Goal: Task Accomplishment & Management: Use online tool/utility

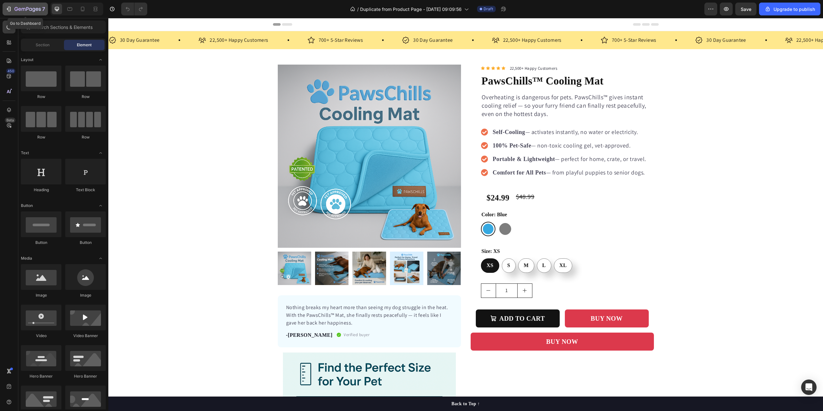
click at [19, 6] on div "7" at bounding box center [29, 9] width 31 height 8
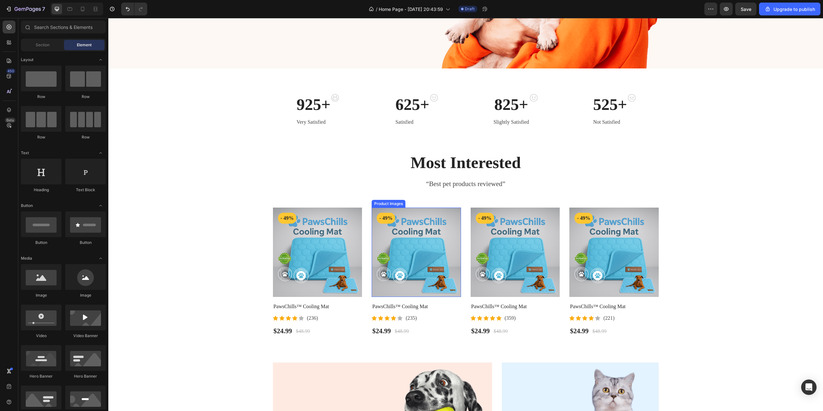
scroll to position [225, 0]
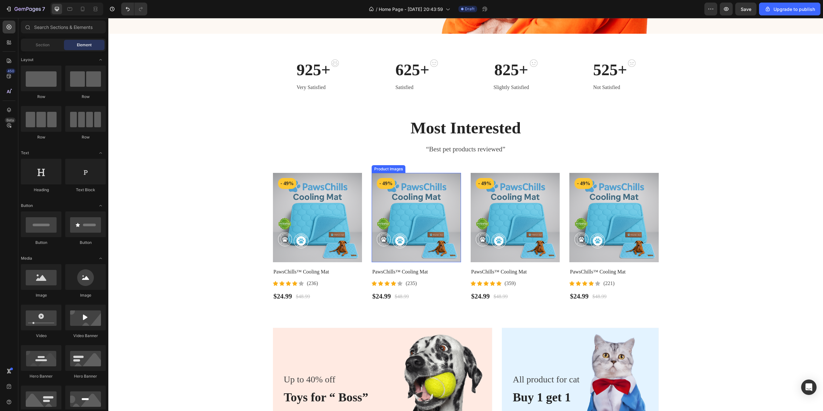
click at [436, 207] on img at bounding box center [415, 217] width 89 height 89
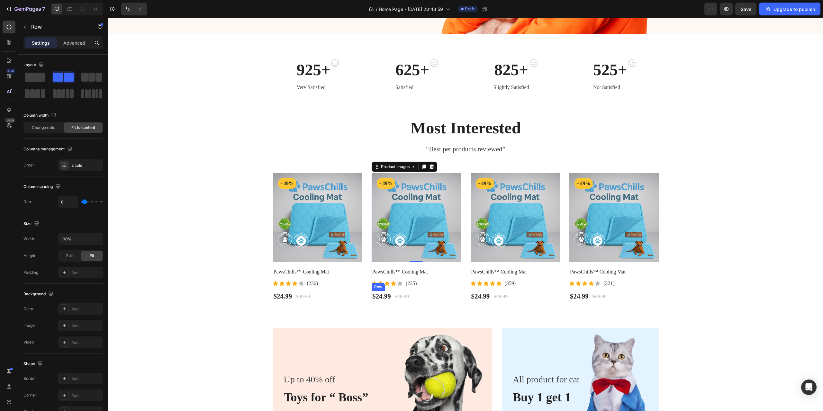
click at [438, 296] on div "$24.99 (P) Price (P) Price $48.99 (P) Price (P) Price Row" at bounding box center [415, 297] width 89 height 12
click at [438, 274] on h2 "PawsChills™ Cooling Mat" at bounding box center [415, 271] width 89 height 9
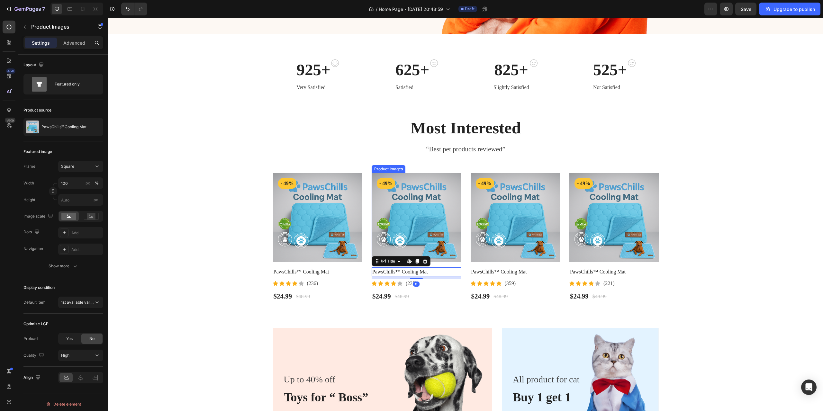
click at [435, 220] on img at bounding box center [415, 217] width 89 height 89
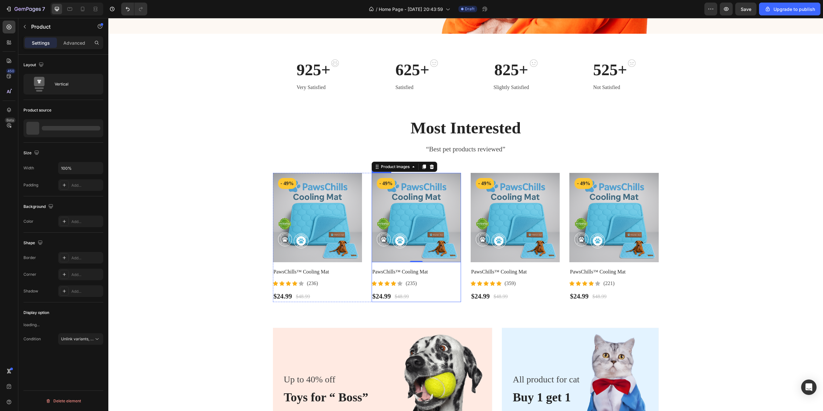
click at [437, 266] on div "Product Images 0 - 49% Product Badge Row PawsChills™ Cooling Mat (P) Title Icon…" at bounding box center [415, 237] width 89 height 129
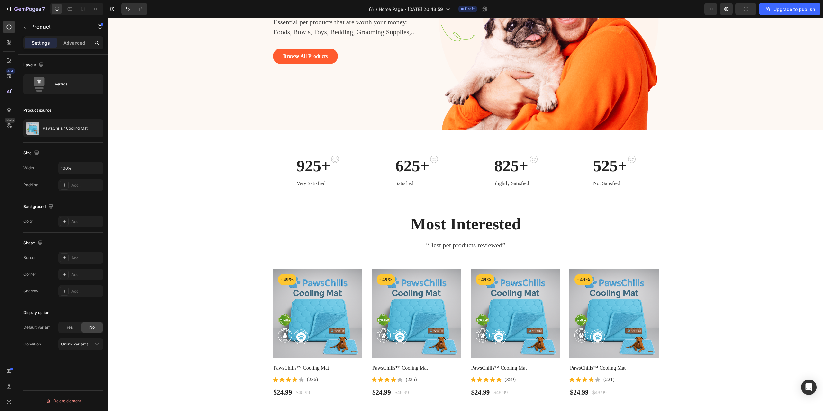
scroll to position [125, 0]
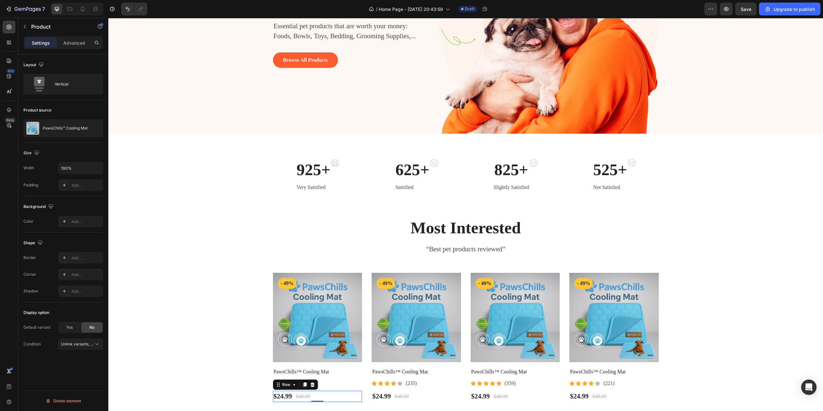
click at [345, 396] on div "$24.99 (P) Price (P) Price $48.99 (P) Price (P) Price Row 0" at bounding box center [317, 397] width 89 height 12
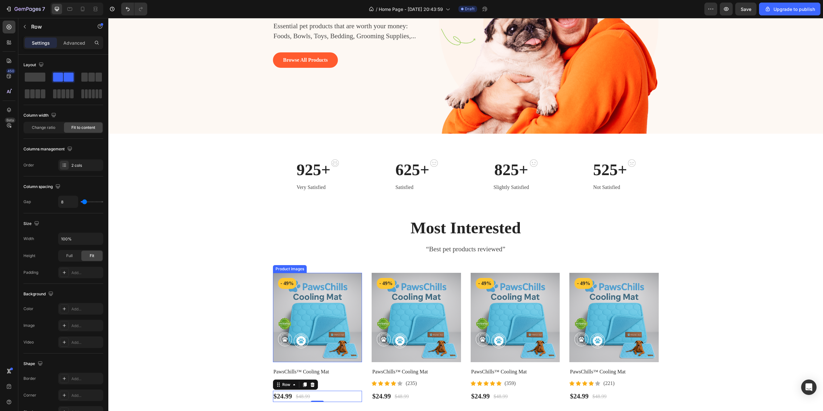
click at [355, 291] on img at bounding box center [317, 317] width 89 height 89
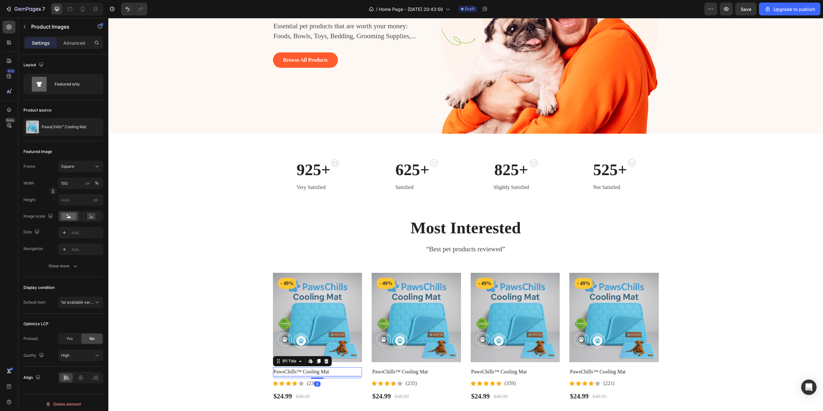
click at [343, 369] on h2 "PawsChills™ Cooling Mat" at bounding box center [317, 371] width 89 height 9
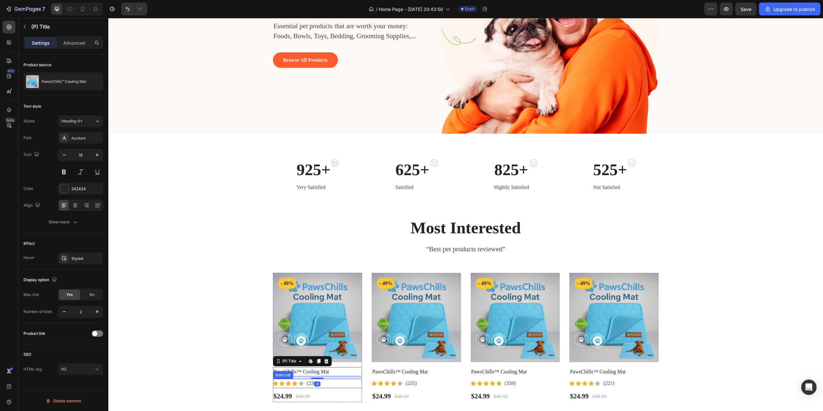
click at [345, 395] on div "$24.99 (P) Price (P) Price $48.99 (P) Price (P) Price Row" at bounding box center [317, 397] width 89 height 12
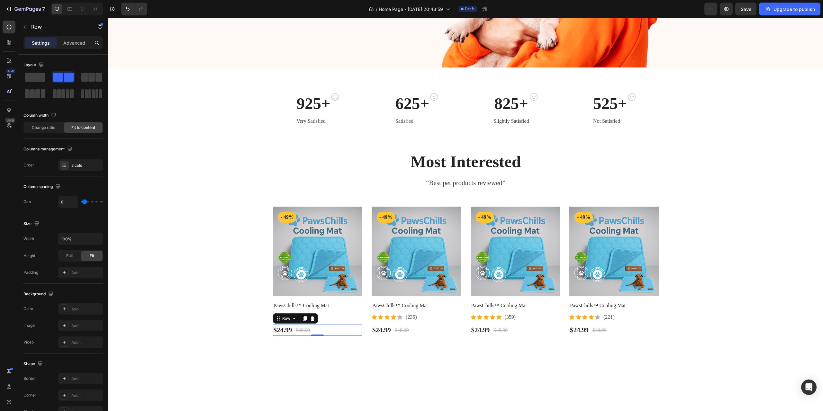
scroll to position [221, 0]
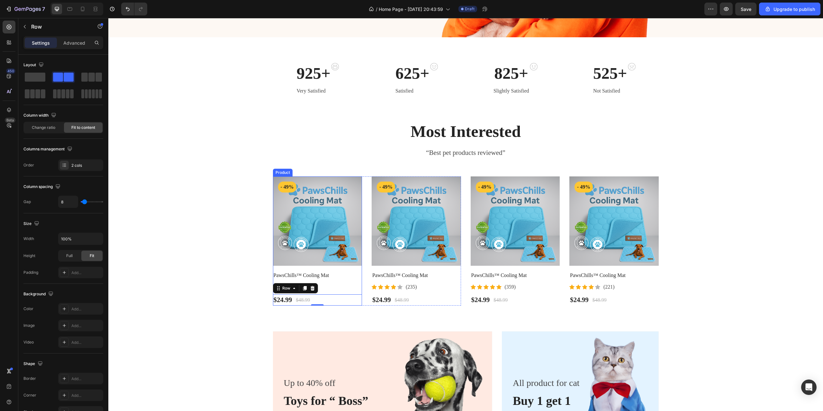
click at [349, 280] on div "PawsChills™ Cooling Mat (P) Title" at bounding box center [317, 275] width 89 height 9
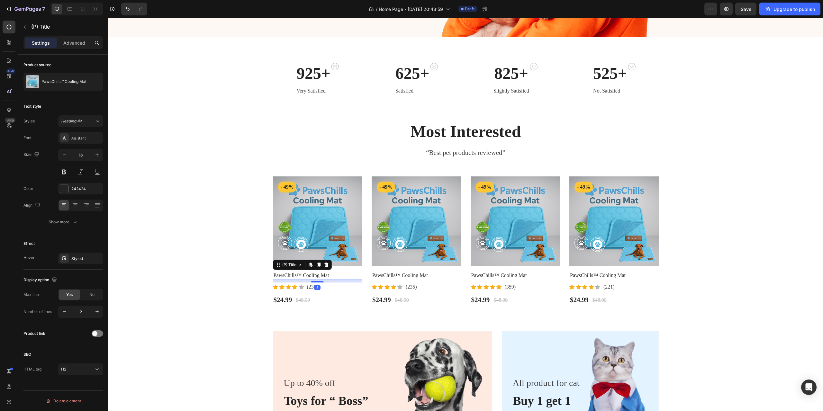
click at [348, 271] on h2 "PawsChills™ Cooling Mat" at bounding box center [317, 275] width 89 height 9
click at [350, 267] on div "Product Images - 49% Product Badge Row PawsChills™ Cooling Mat (P) Title Edit c…" at bounding box center [317, 240] width 89 height 129
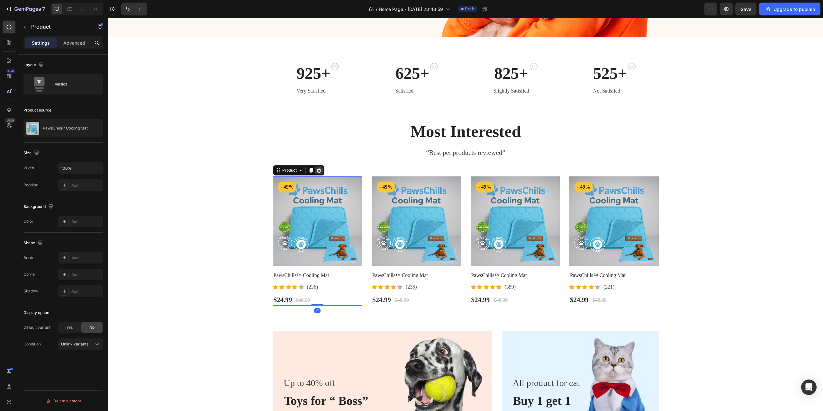
click at [316, 171] on icon at bounding box center [318, 170] width 5 height 5
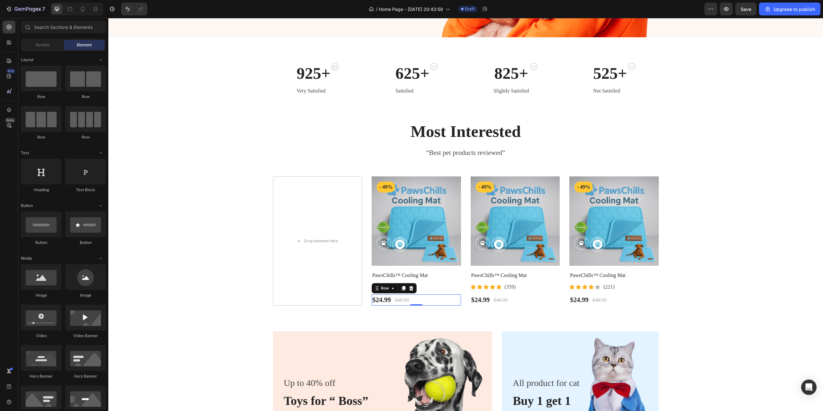
click at [446, 303] on div "$24.99 (P) Price (P) Price $48.99 (P) Price (P) Price Row 0" at bounding box center [415, 300] width 89 height 12
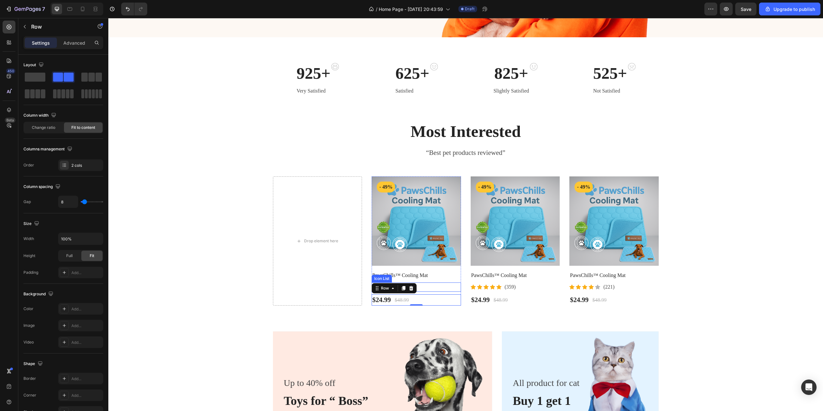
click at [451, 272] on h2 "PawsChills™ Cooling Mat" at bounding box center [415, 275] width 89 height 9
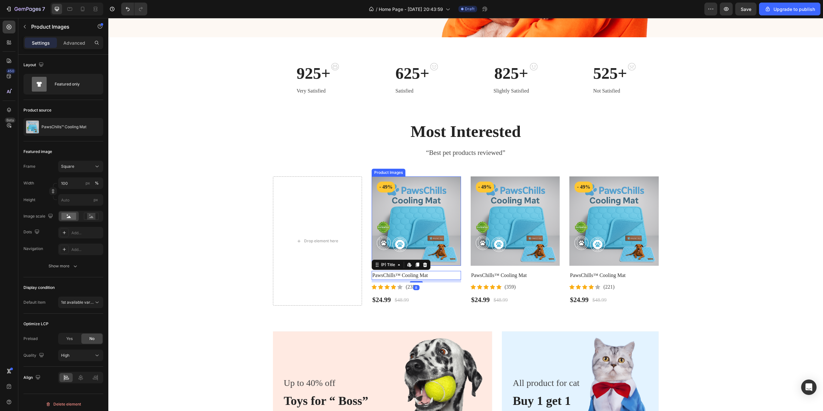
click at [451, 250] on img at bounding box center [415, 220] width 89 height 89
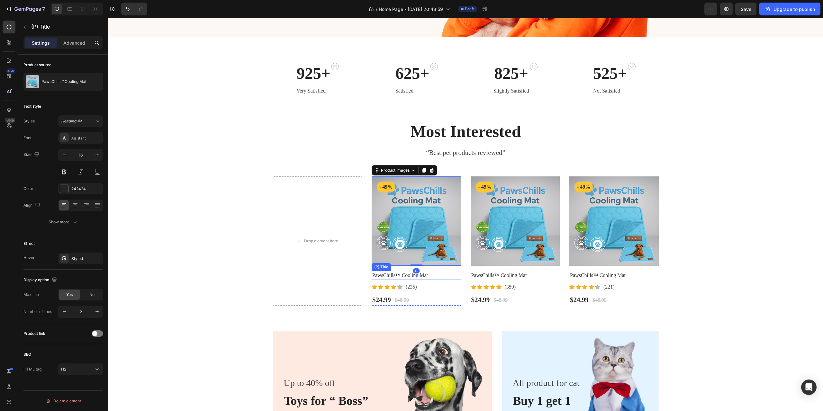
click at [451, 274] on h2 "PawsChills™ Cooling Mat" at bounding box center [415, 275] width 89 height 9
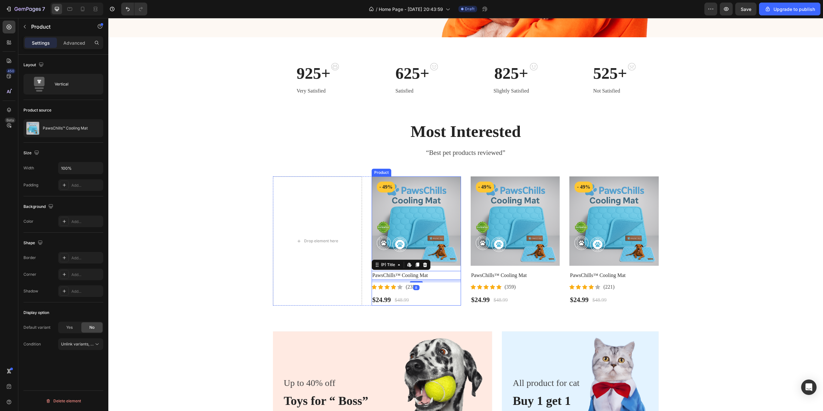
click at [454, 268] on div "Product Images - 49% Product Badge Row PawsChills™ Cooling Mat (P) Title Edit c…" at bounding box center [415, 240] width 89 height 129
click at [417, 170] on icon at bounding box center [417, 170] width 5 height 5
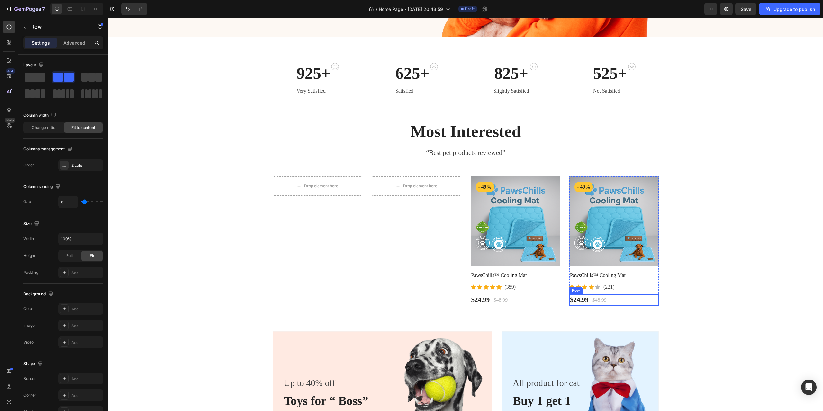
click at [645, 296] on div "$24.99 (P) Price (P) Price $48.99 (P) Price (P) Price Row" at bounding box center [613, 300] width 89 height 12
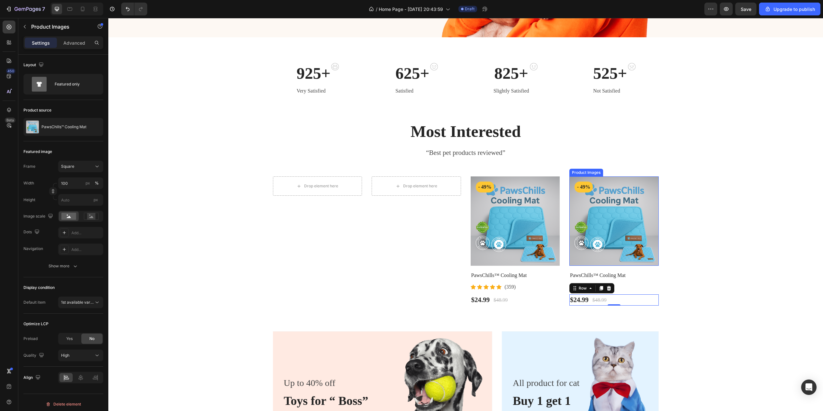
click at [643, 178] on img at bounding box center [613, 220] width 89 height 89
click at [628, 171] on icon at bounding box center [629, 170] width 4 height 4
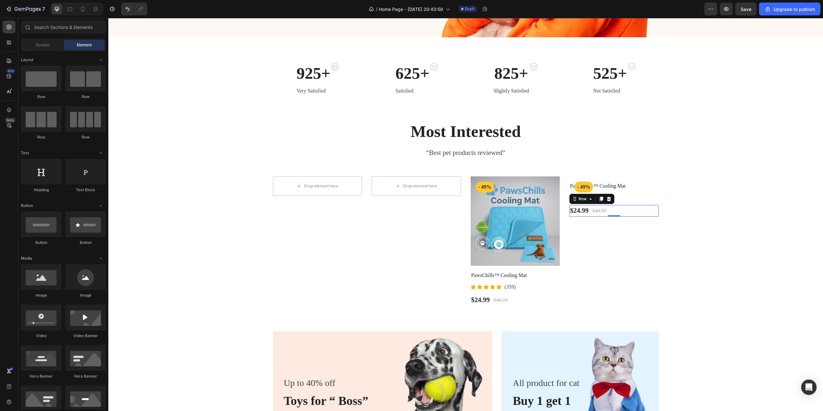
click at [635, 214] on div "$24.99 (P) Price (P) Price $48.99 (P) Price (P) Price Row 0" at bounding box center [613, 211] width 89 height 12
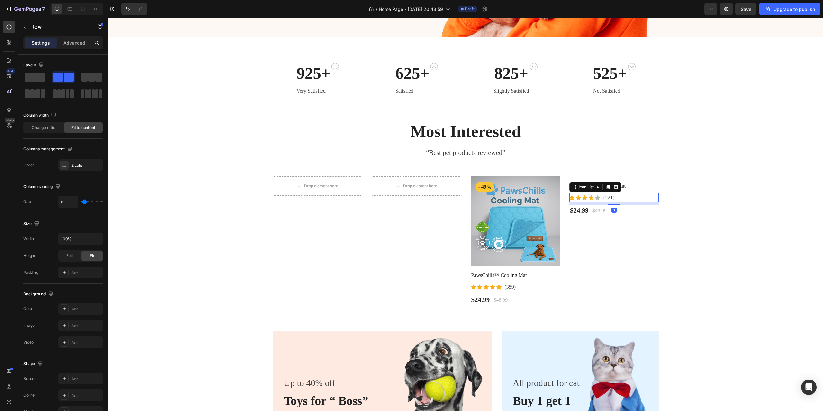
click at [634, 195] on div "Icon Icon Icon Icon Icon Icon List Hoz (221) Text block" at bounding box center [613, 197] width 89 height 9
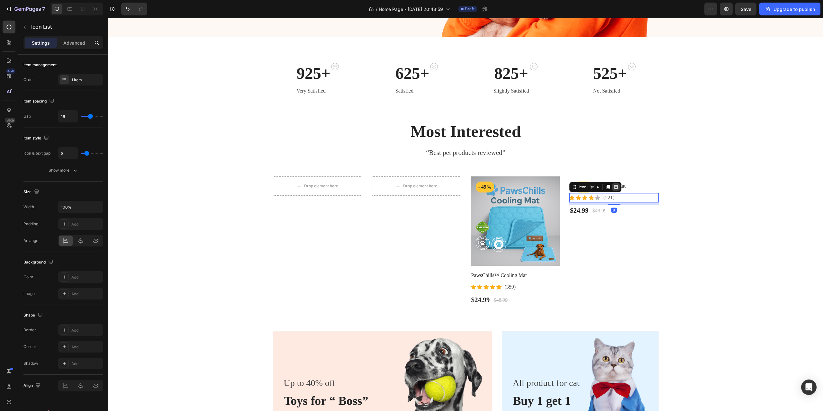
click at [613, 187] on icon at bounding box center [615, 186] width 5 height 5
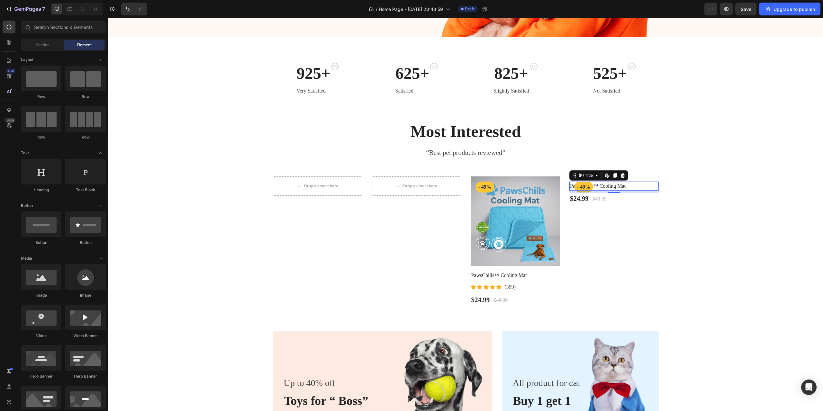
click at [639, 183] on h2 "PawsChills™ Cooling Mat" at bounding box center [613, 186] width 89 height 9
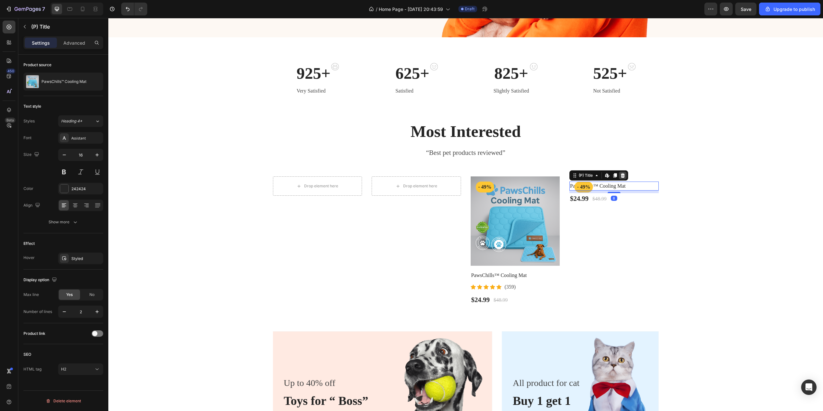
click at [620, 174] on icon at bounding box center [622, 175] width 4 height 4
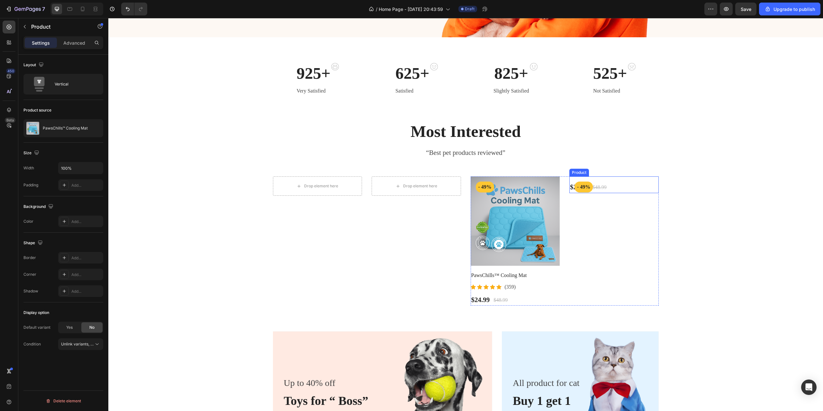
click at [634, 181] on div "- 49% Product Badge Row $24.99 (P) Price (P) Price $48.99 (P) Price (P) Price R…" at bounding box center [613, 184] width 89 height 17
click at [615, 171] on icon at bounding box center [614, 170] width 5 height 5
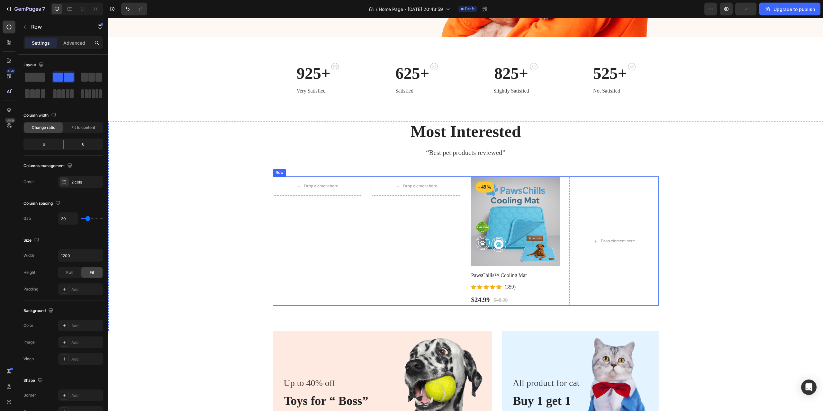
click at [407, 240] on div "Drop element here Drop element here Row" at bounding box center [367, 240] width 188 height 129
click at [28, 75] on span at bounding box center [35, 77] width 21 height 9
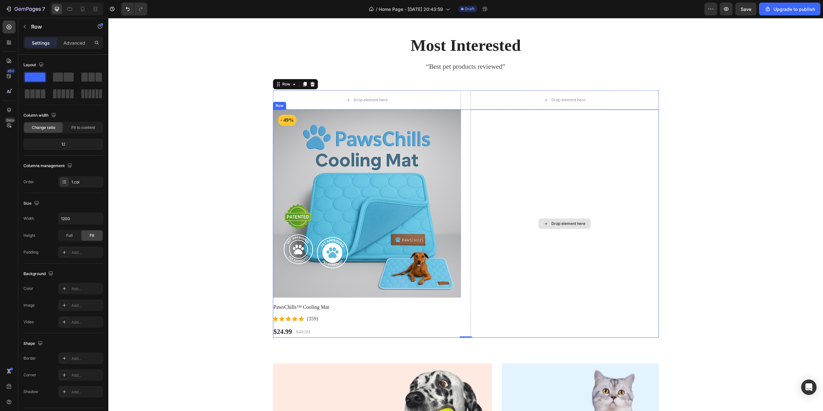
scroll to position [286, 0]
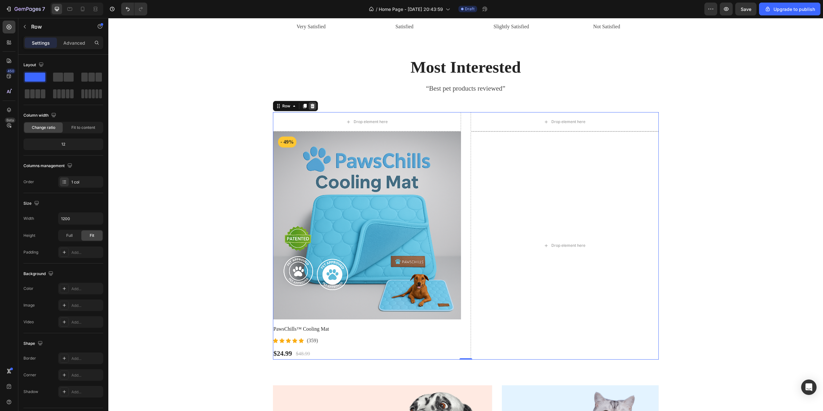
click at [311, 106] on icon at bounding box center [312, 106] width 4 height 4
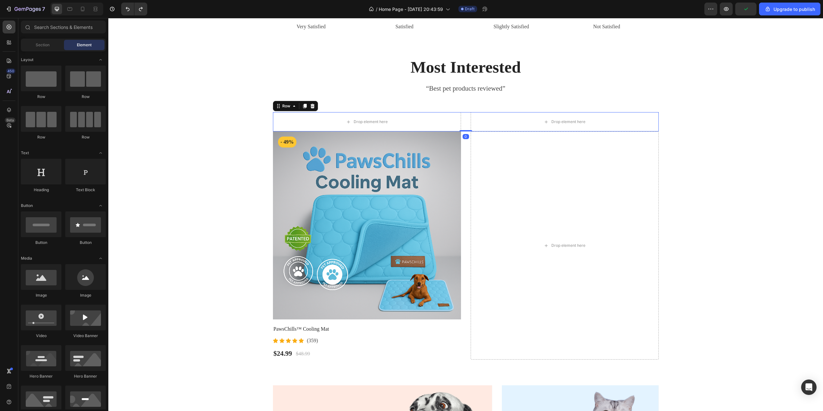
click at [461, 123] on div "Drop element here Drop element here Row 0" at bounding box center [466, 121] width 386 height 19
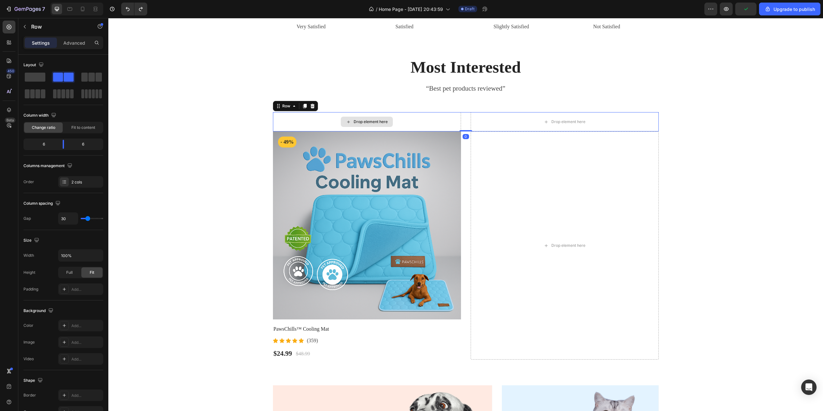
click at [435, 123] on div "Drop element here" at bounding box center [367, 121] width 188 height 19
click at [510, 232] on div "Drop element here" at bounding box center [564, 245] width 188 height 228
click at [495, 123] on div "Drop element here" at bounding box center [564, 121] width 188 height 19
click at [500, 189] on div "Drop element here" at bounding box center [564, 245] width 188 height 228
click at [490, 120] on div "Drop element here" at bounding box center [564, 121] width 188 height 19
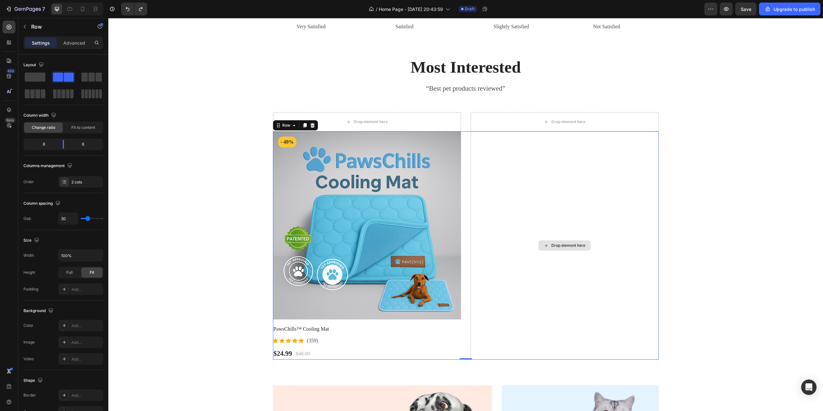
click at [499, 186] on div "Drop element here" at bounding box center [564, 245] width 188 height 228
click at [35, 77] on span at bounding box center [35, 77] width 21 height 9
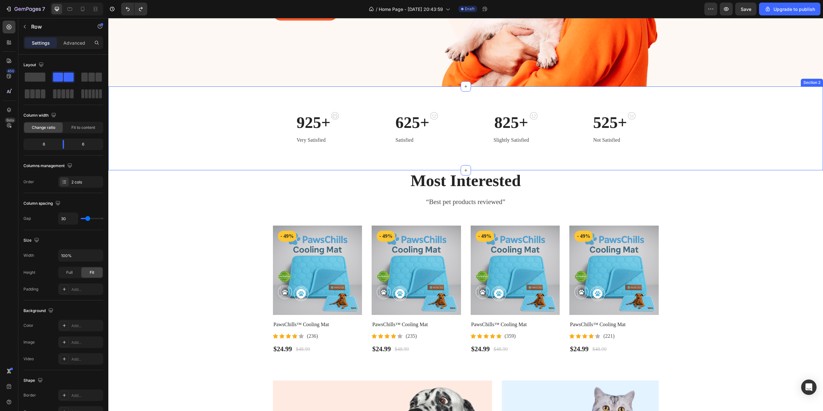
scroll to position [154, 0]
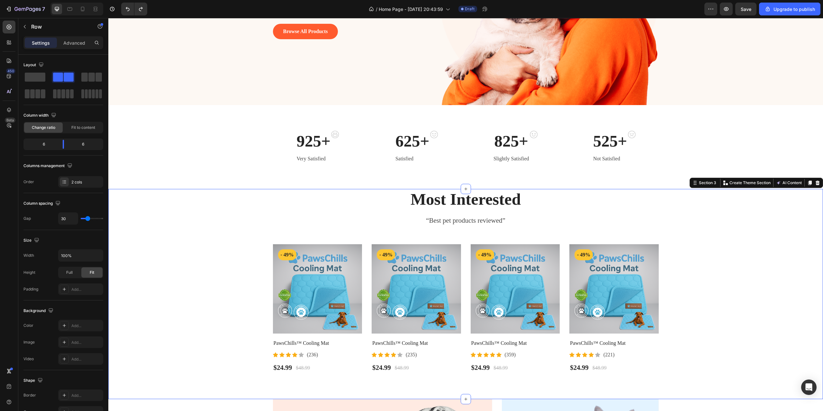
click at [194, 226] on div "Most Interested Heading “Best pet products reviewed” Text block Row Product Ima…" at bounding box center [465, 281] width 705 height 185
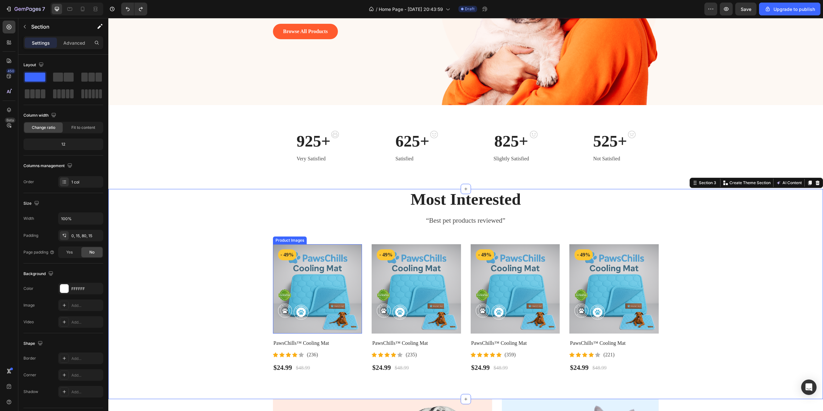
click at [280, 277] on img at bounding box center [317, 288] width 89 height 89
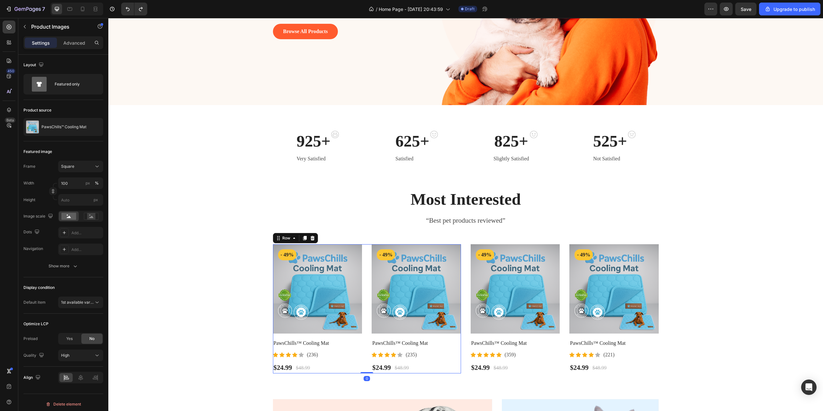
click at [362, 283] on div "Product Images - 49% Product Badge Row PawsChills™ Cooling Mat (P) Title Icon I…" at bounding box center [367, 308] width 188 height 129
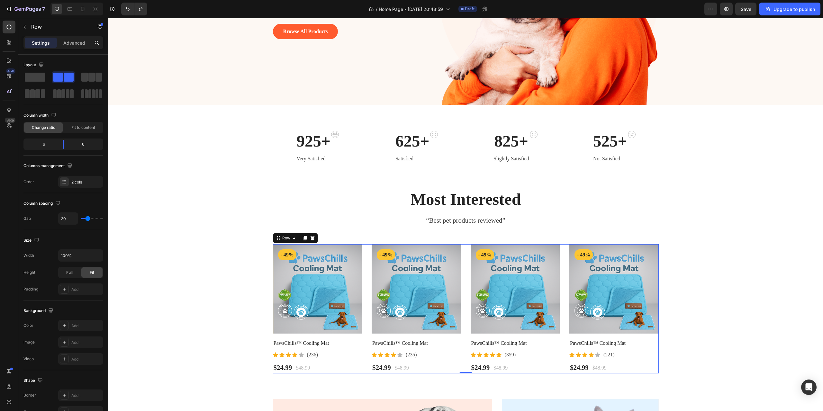
click at [461, 292] on div "Product Images - 49% Product Badge Row PawsChills™ Cooling Mat (P) Title Icon I…" at bounding box center [466, 308] width 386 height 129
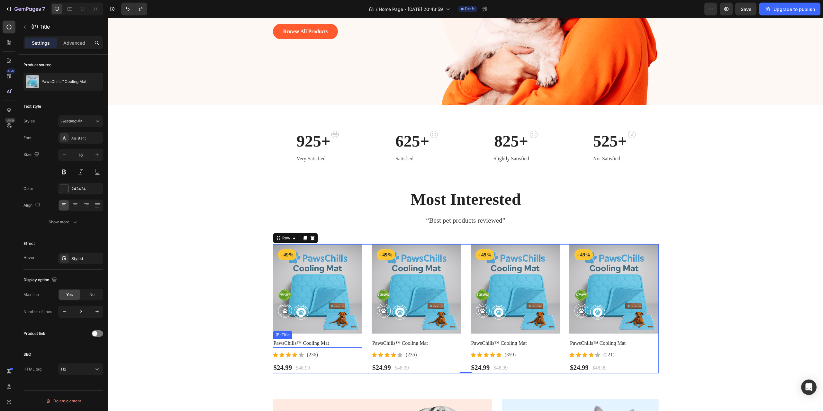
click at [344, 342] on h2 "PawsChills™ Cooling Mat" at bounding box center [317, 343] width 89 height 9
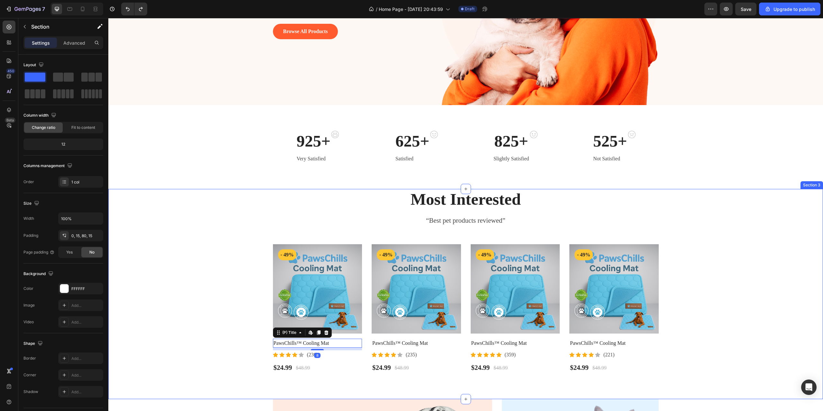
click at [262, 290] on div "Most Interested Heading “Best pet products reviewed” Text block Row Product Ima…" at bounding box center [465, 281] width 705 height 185
click at [463, 254] on div "Product Images - 49% Product Badge Row PawsChills™ Cooling Mat (P) Title Icon I…" at bounding box center [466, 308] width 386 height 129
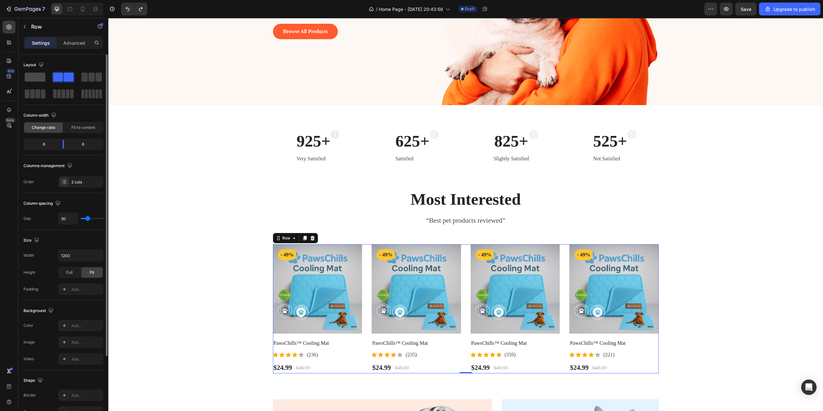
click at [28, 78] on span at bounding box center [35, 77] width 21 height 9
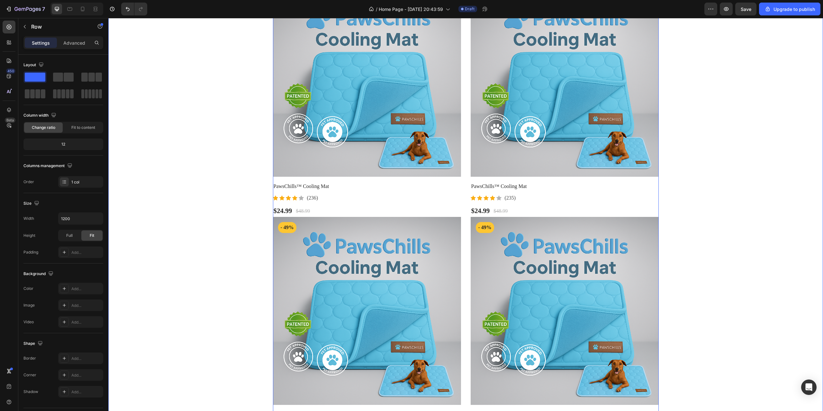
scroll to position [314, 0]
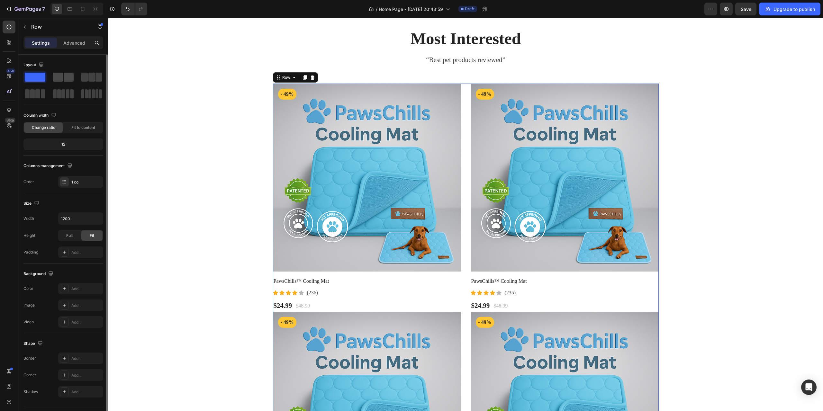
click at [69, 78] on span at bounding box center [69, 77] width 10 height 9
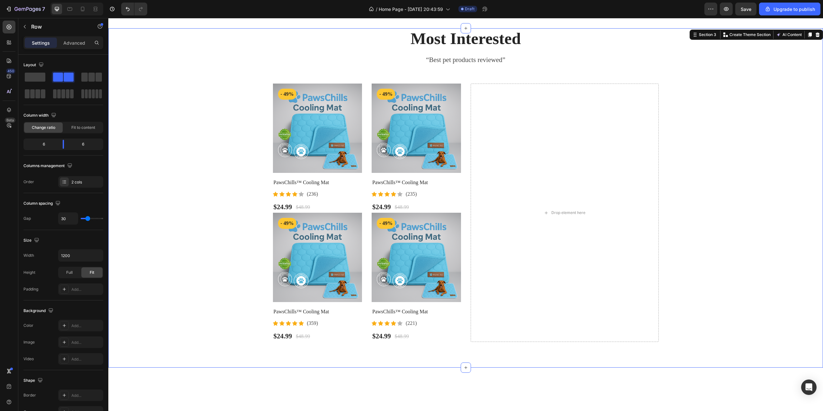
click at [198, 189] on div "Most Interested Heading “Best pet products reviewed” Text block Row Product Ima…" at bounding box center [465, 185] width 705 height 314
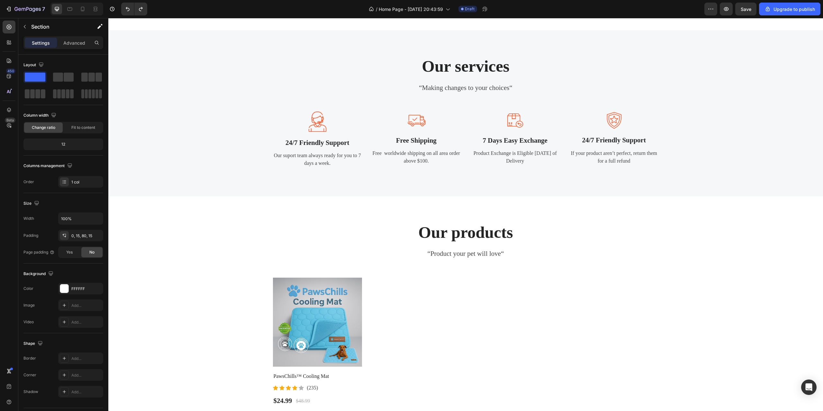
scroll to position [739, 0]
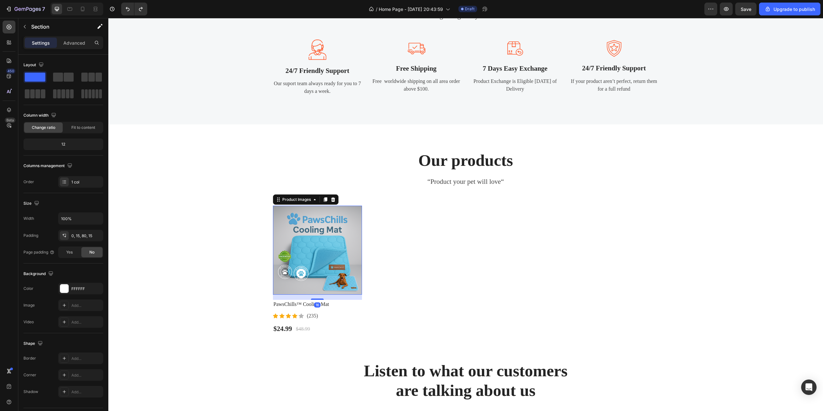
click at [316, 233] on img at bounding box center [317, 250] width 89 height 89
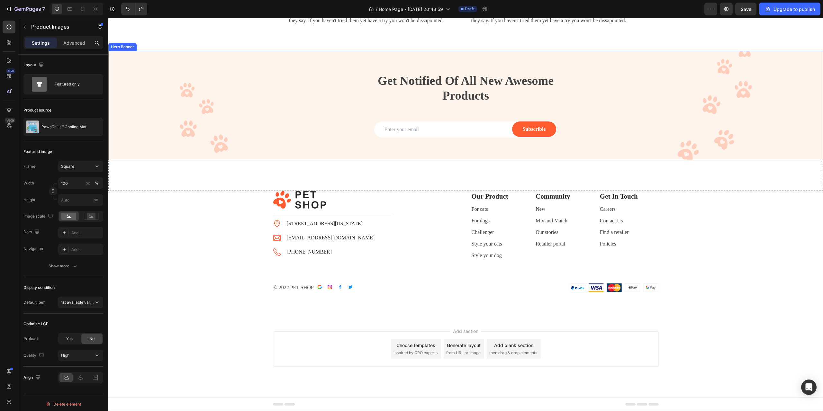
scroll to position [1285, 0]
click at [295, 242] on p "petshop.gempage@gmail.com" at bounding box center [331, 238] width 88 height 8
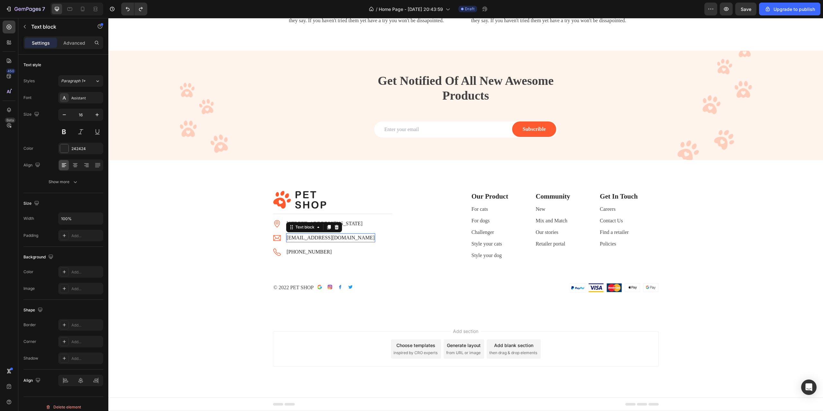
click at [295, 242] on p "petshop.gempage@gmail.com" at bounding box center [331, 238] width 88 height 8
click at [316, 242] on p "petshop.gempage@gmail.com" at bounding box center [331, 238] width 88 height 8
click at [309, 242] on p "support@gmail.com" at bounding box center [331, 238] width 88 height 8
click at [320, 242] on p "support@gmail.com" at bounding box center [331, 238] width 88 height 8
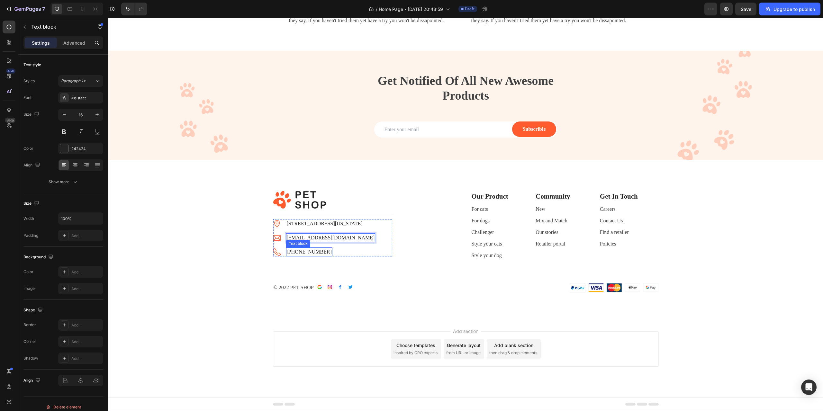
click at [308, 256] on p "+102 3343 4722" at bounding box center [309, 252] width 45 height 8
click at [334, 245] on div at bounding box center [337, 241] width 8 height 8
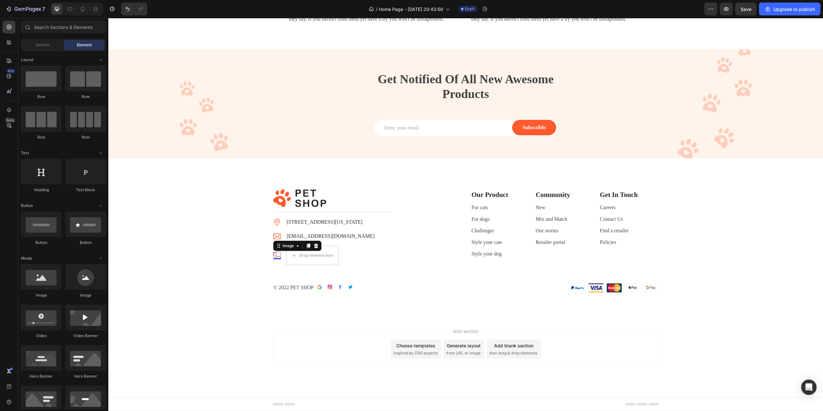
click at [274, 259] on div "Image 0" at bounding box center [277, 255] width 8 height 7
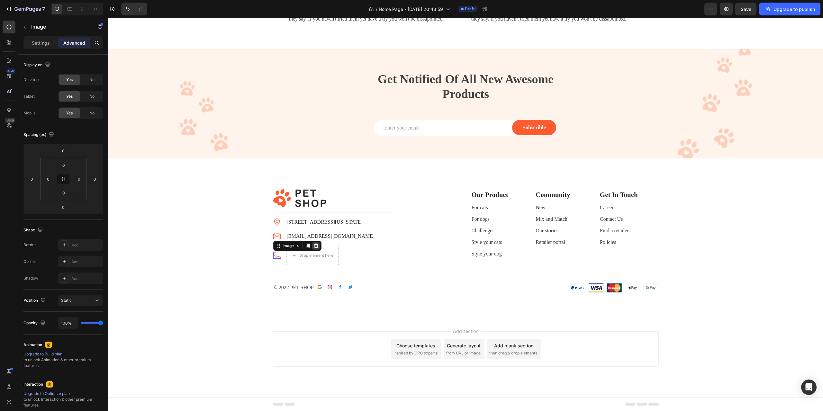
click at [314, 248] on icon at bounding box center [316, 246] width 4 height 4
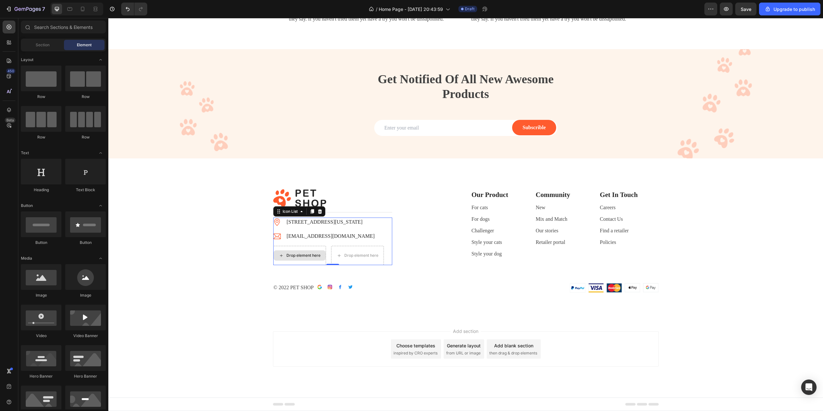
click at [307, 265] on div "Drop element here" at bounding box center [299, 255] width 53 height 19
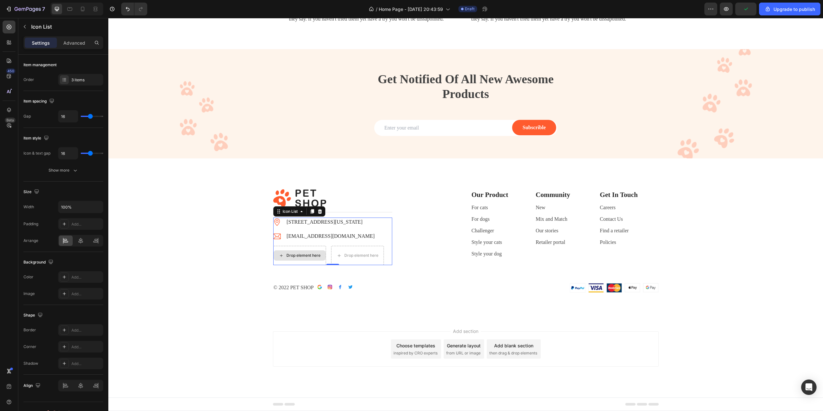
click at [320, 263] on div "Drop element here" at bounding box center [299, 255] width 53 height 19
click at [296, 215] on div "Icon List" at bounding box center [290, 212] width 31 height 8
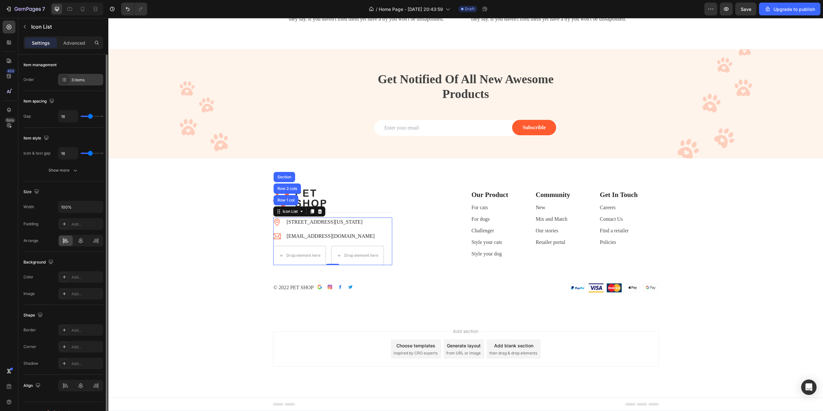
click at [86, 82] on div "3 items" at bounding box center [86, 80] width 30 height 6
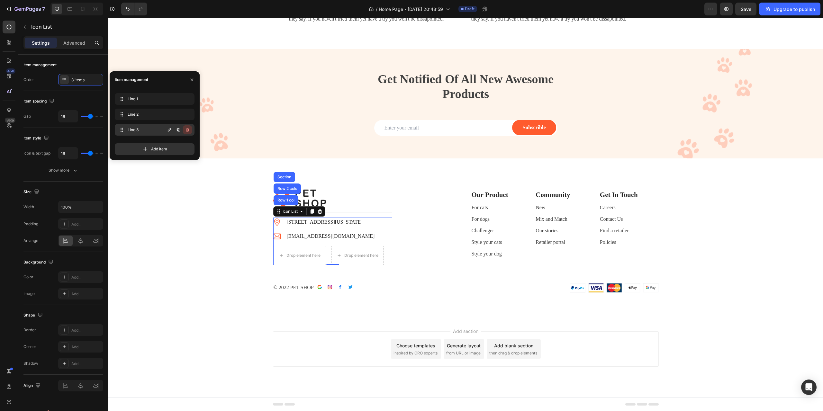
click at [190, 131] on icon "button" at bounding box center [187, 129] width 5 height 5
click at [185, 129] on div "Delete" at bounding box center [183, 130] width 12 height 6
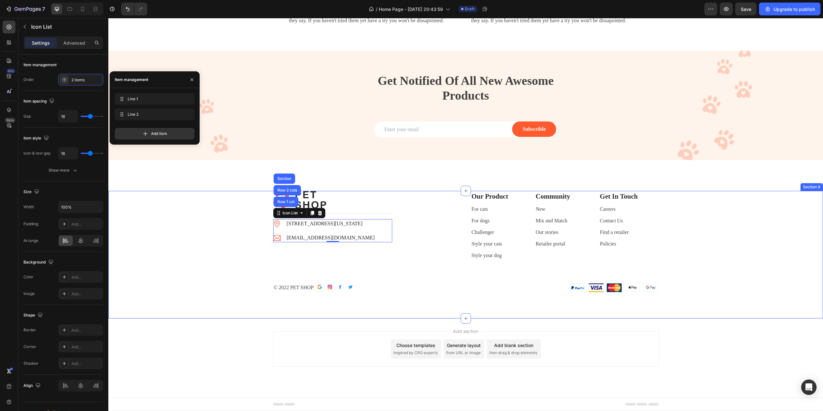
click at [244, 290] on div "Image Title Line Image 6391 Elgin St. Celina, Delaware 10299 Text block Image s…" at bounding box center [465, 242] width 705 height 102
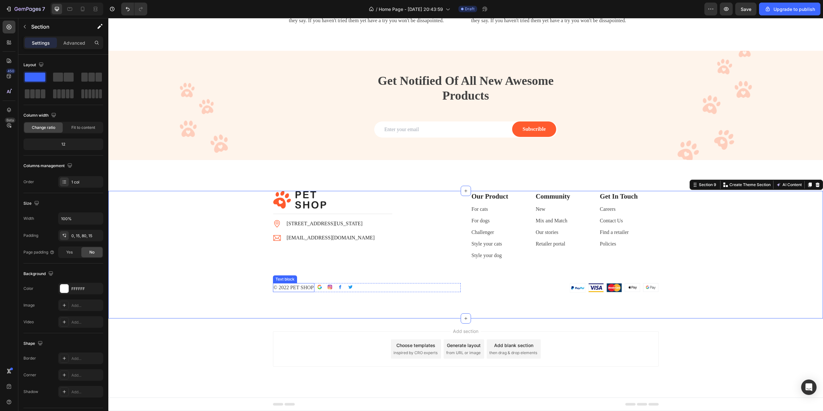
click at [294, 291] on p "© 2022 PET SHOP" at bounding box center [293, 288] width 40 height 8
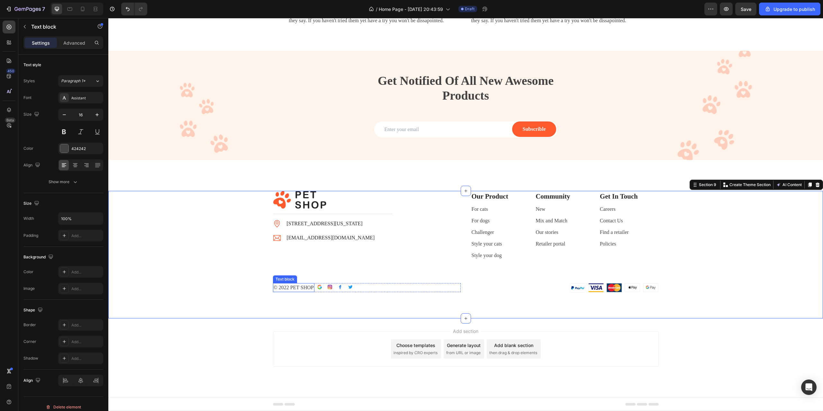
click at [294, 291] on p "© 2022 PET SHOP" at bounding box center [293, 288] width 40 height 8
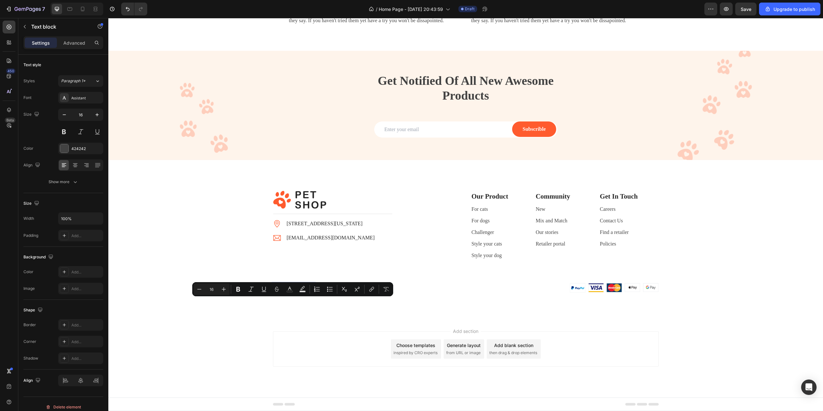
click at [304, 291] on p "© 2022 PET SHOP" at bounding box center [293, 288] width 40 height 8
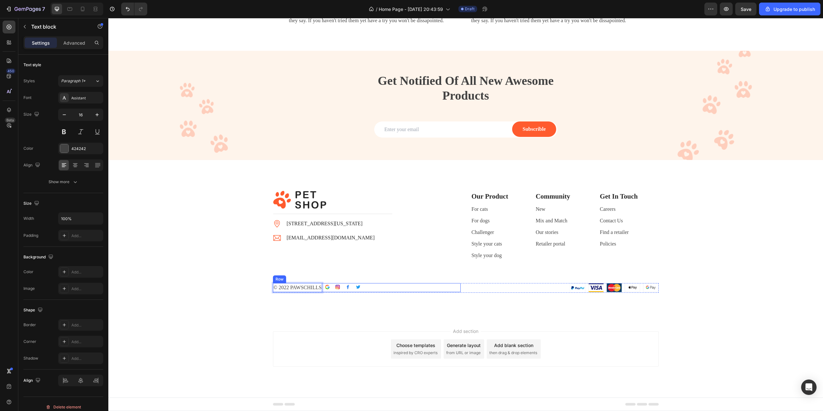
click at [418, 292] on div "© 2022 PAWSCHILLS Text block 0 Image Image Image Image Row Row" at bounding box center [367, 287] width 188 height 9
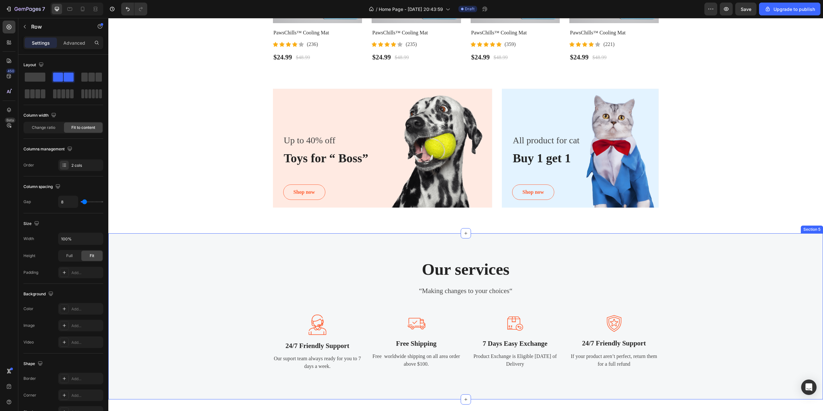
scroll to position [418, 0]
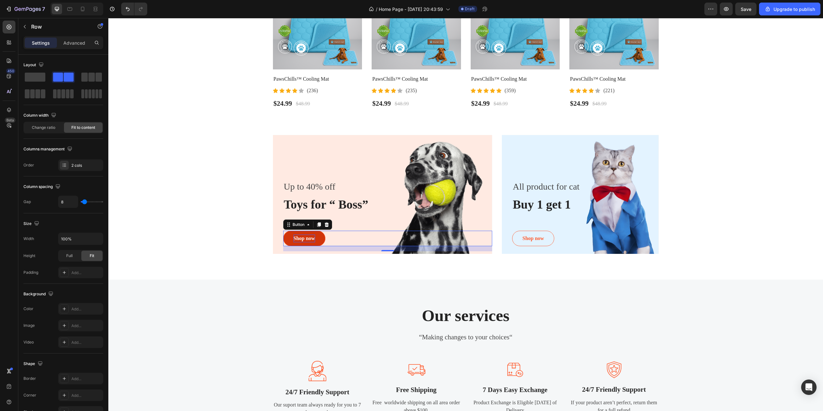
click at [302, 240] on div "Shop now" at bounding box center [304, 239] width 22 height 8
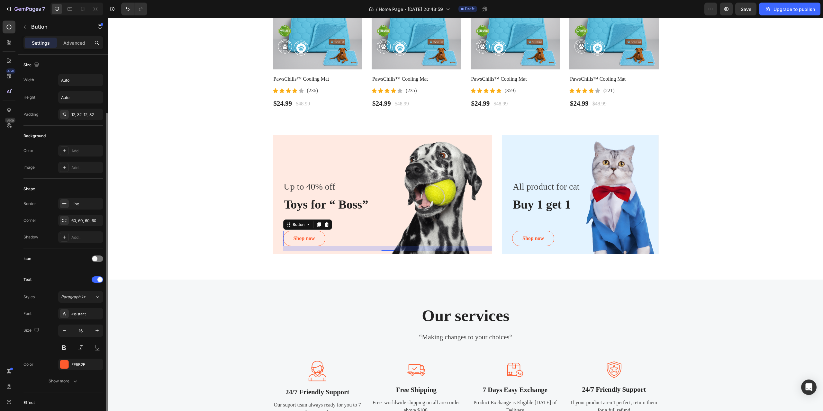
scroll to position [86, 0]
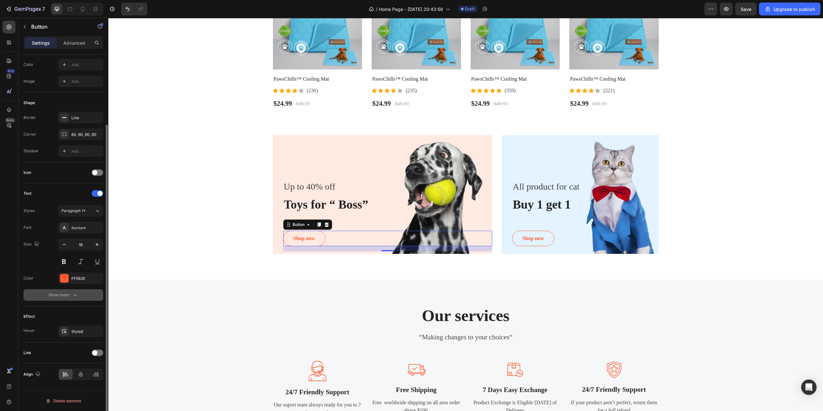
click at [74, 297] on icon "button" at bounding box center [75, 295] width 6 height 6
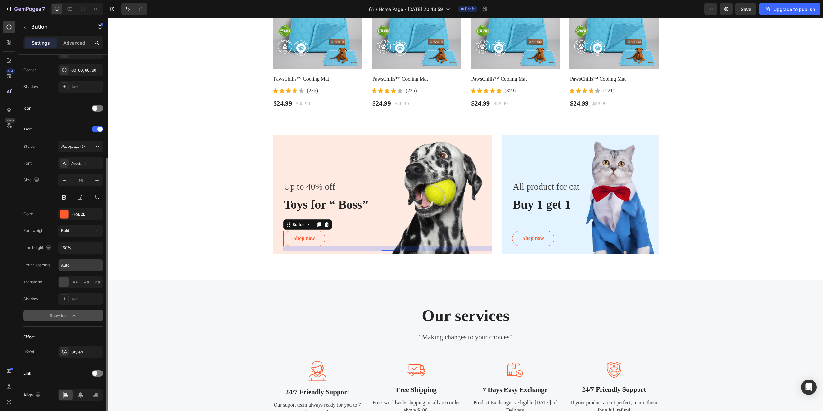
scroll to position [171, 0]
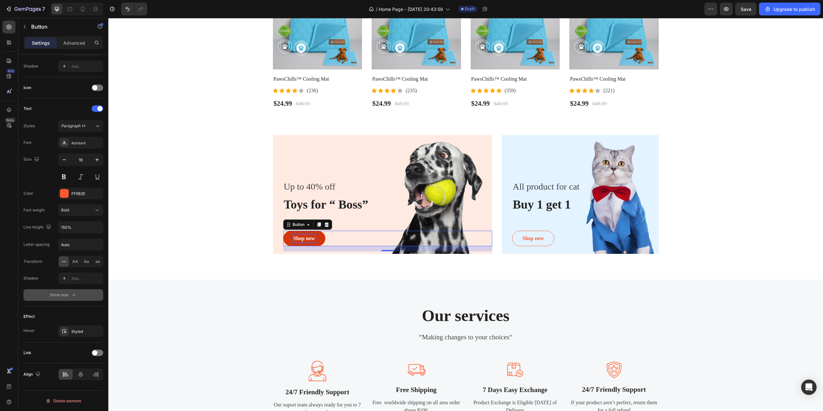
click at [305, 240] on div "Shop now" at bounding box center [304, 239] width 22 height 8
click at [98, 352] on div at bounding box center [98, 353] width 12 height 6
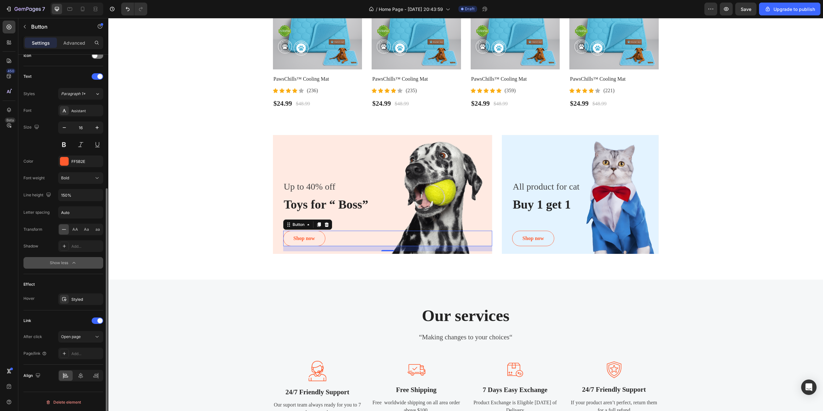
scroll to position [204, 0]
click at [78, 335] on span "Open page" at bounding box center [71, 335] width 20 height 5
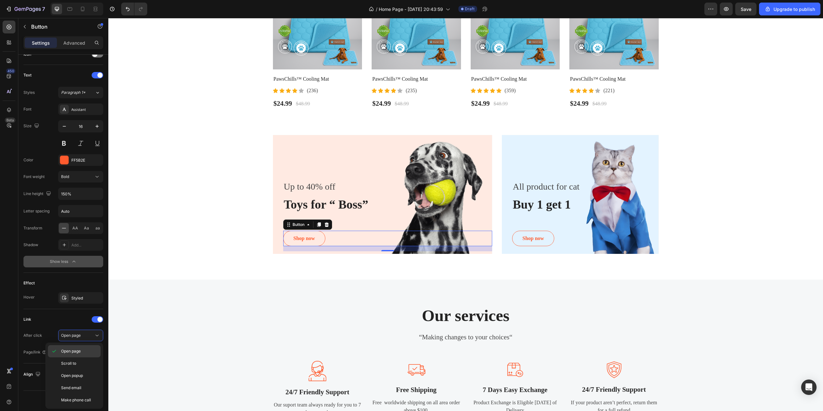
click at [76, 348] on span "Open page" at bounding box center [71, 351] width 20 height 6
click at [81, 352] on div "Add..." at bounding box center [86, 353] width 30 height 6
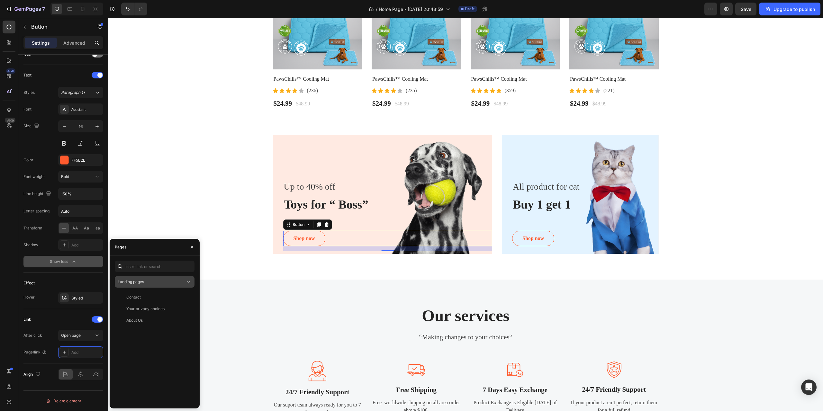
click at [191, 281] on button "Landing pages" at bounding box center [155, 282] width 80 height 12
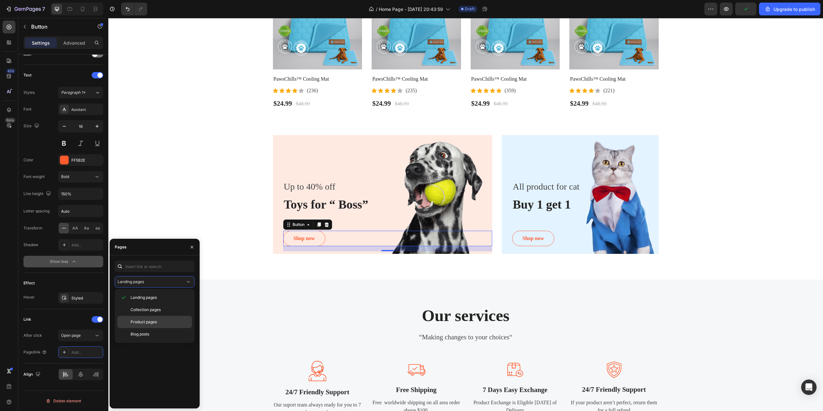
click at [153, 321] on span "Product pages" at bounding box center [143, 322] width 26 height 6
click at [152, 297] on div "PawsChills™ Cooling Mat" at bounding box center [148, 297] width 45 height 6
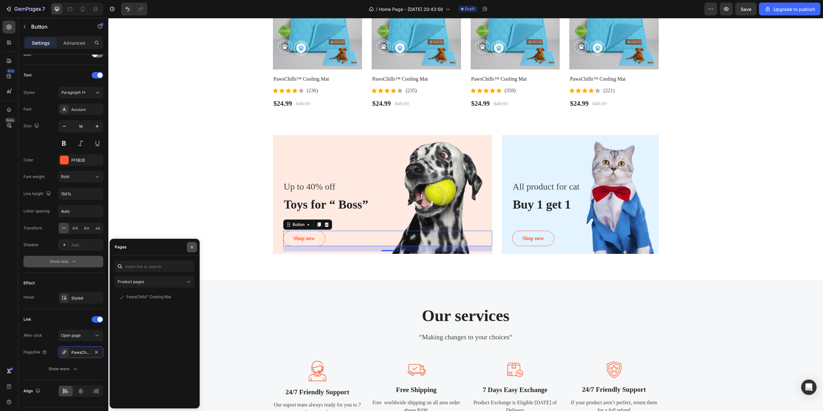
click at [191, 248] on icon "button" at bounding box center [192, 246] width 3 height 3
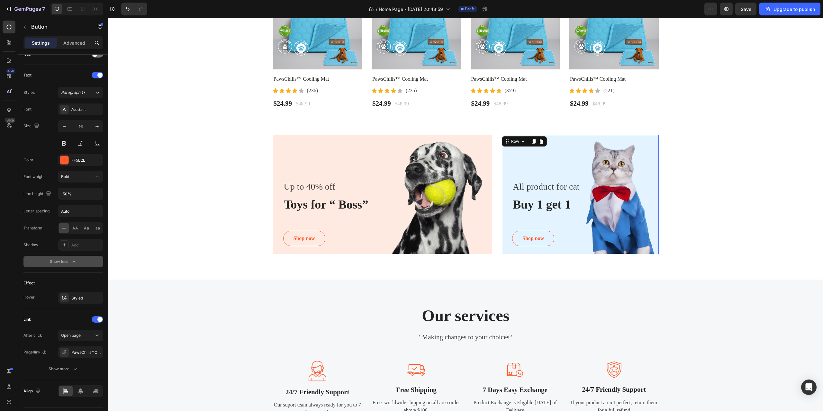
scroll to position [17, 0]
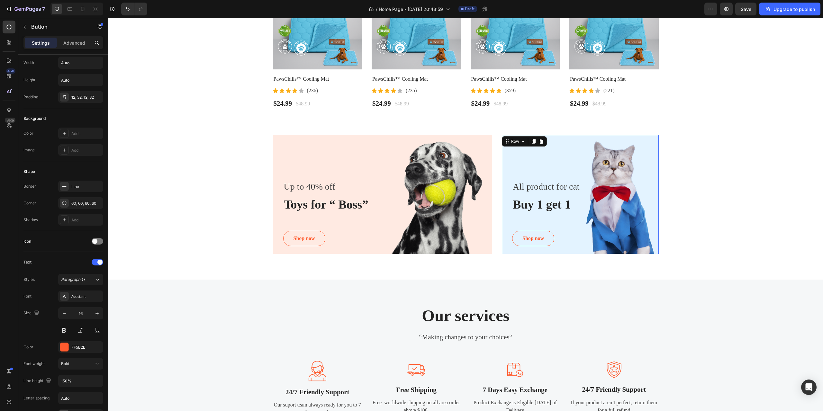
click at [536, 163] on div "All product for cat Text block Buy 1 get 1 Heading Shop now Button Row 0" at bounding box center [580, 195] width 157 height 121
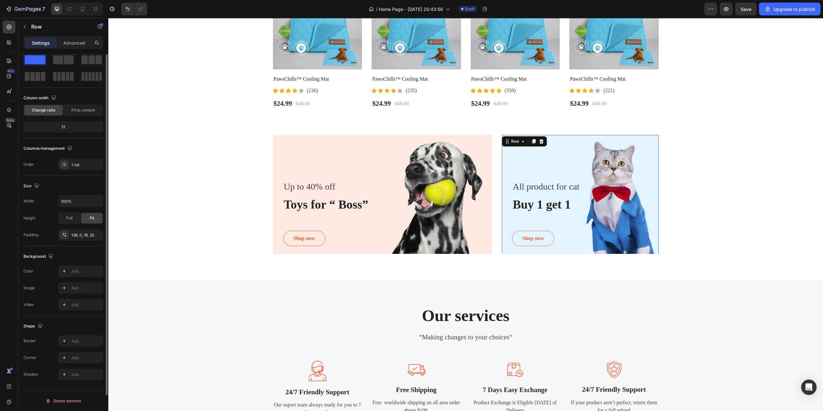
scroll to position [0, 0]
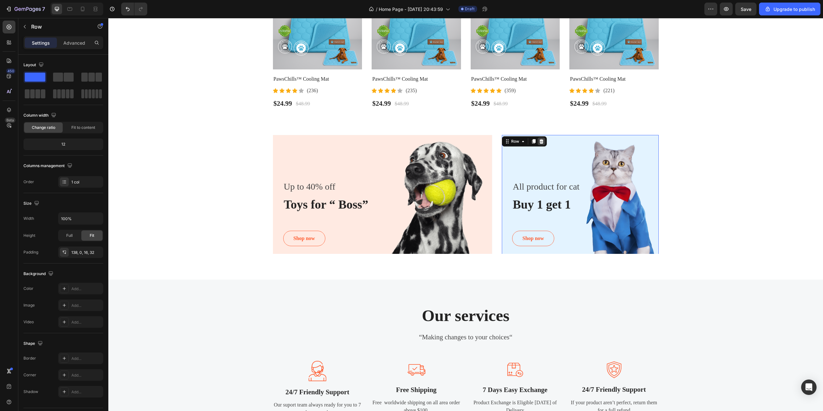
click at [540, 143] on icon at bounding box center [541, 141] width 4 height 4
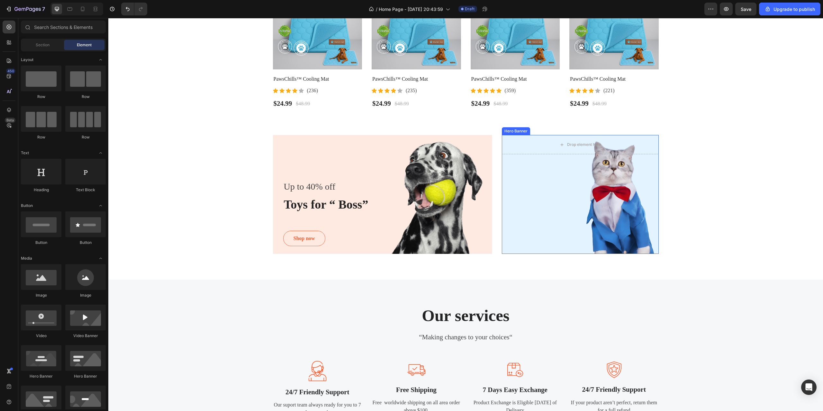
click at [548, 186] on div "Overlay" at bounding box center [580, 194] width 157 height 119
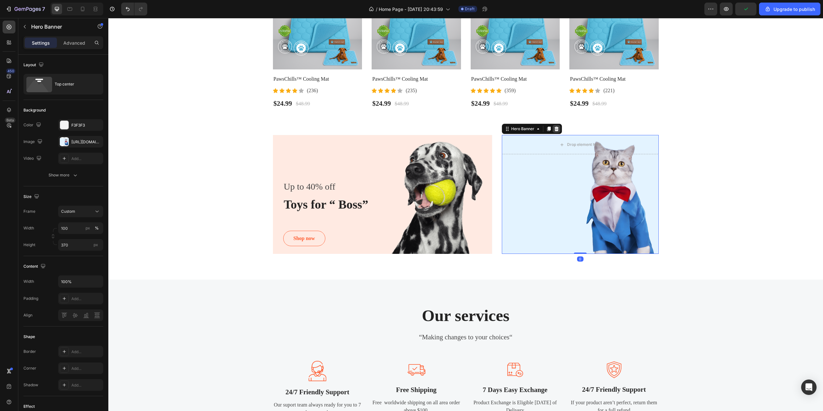
click at [554, 130] on icon at bounding box center [556, 129] width 4 height 4
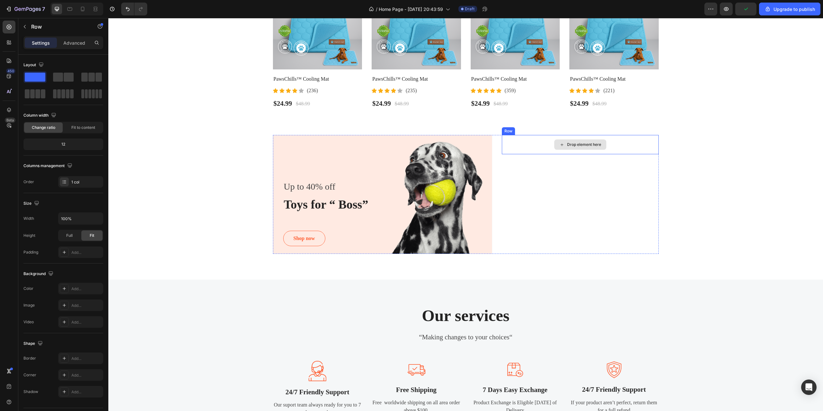
click at [534, 147] on div "Drop element here" at bounding box center [580, 144] width 157 height 19
click at [541, 129] on icon at bounding box center [541, 128] width 5 height 5
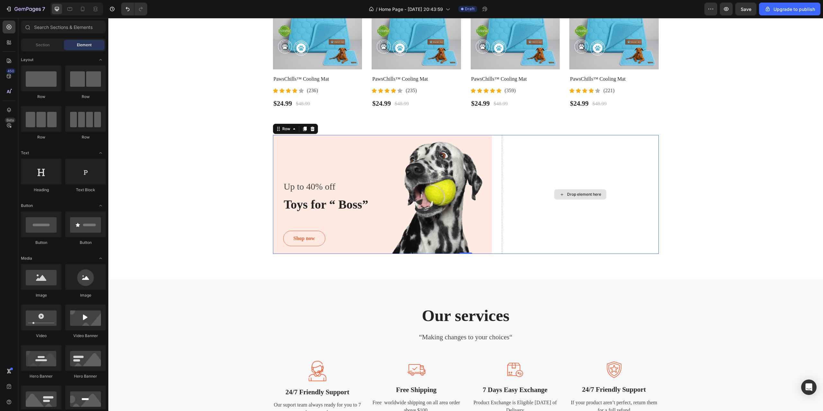
click at [522, 209] on div "Drop element here" at bounding box center [580, 194] width 157 height 119
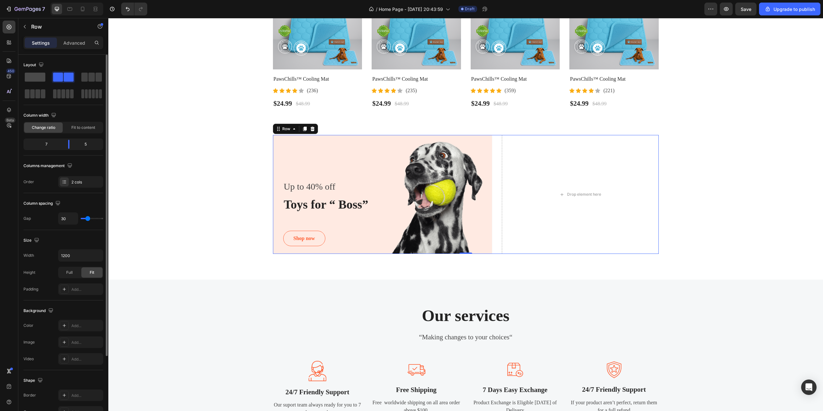
click at [36, 76] on span at bounding box center [35, 77] width 21 height 9
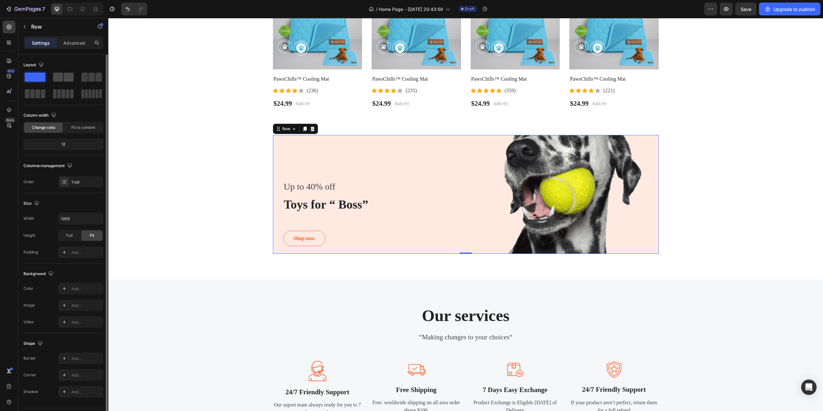
click at [61, 76] on span at bounding box center [58, 77] width 10 height 9
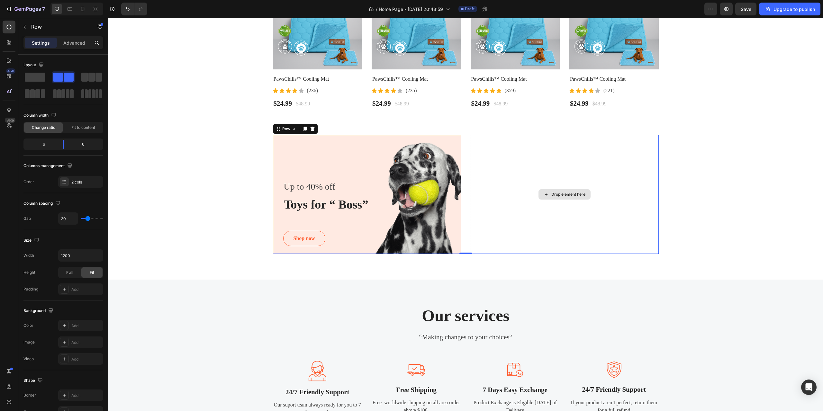
click at [515, 182] on div "Drop element here" at bounding box center [564, 194] width 188 height 119
click at [432, 230] on div "Up to 40% off Text block Toys for “ Boss” Heading Shop now Button" at bounding box center [372, 215] width 178 height 72
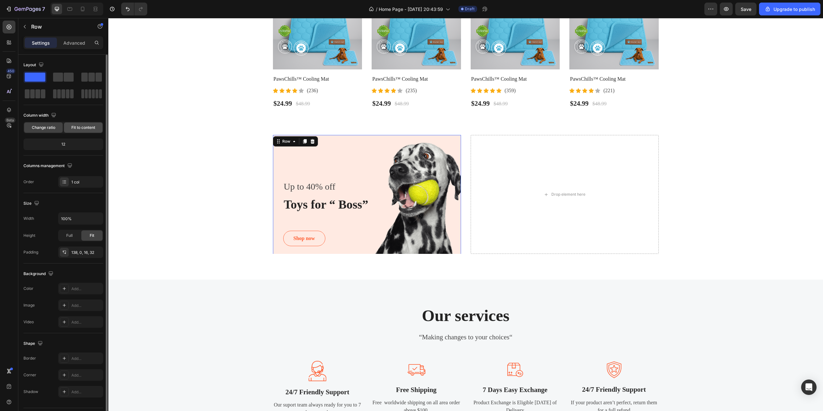
click at [76, 129] on span "Fit to content" at bounding box center [83, 128] width 24 height 6
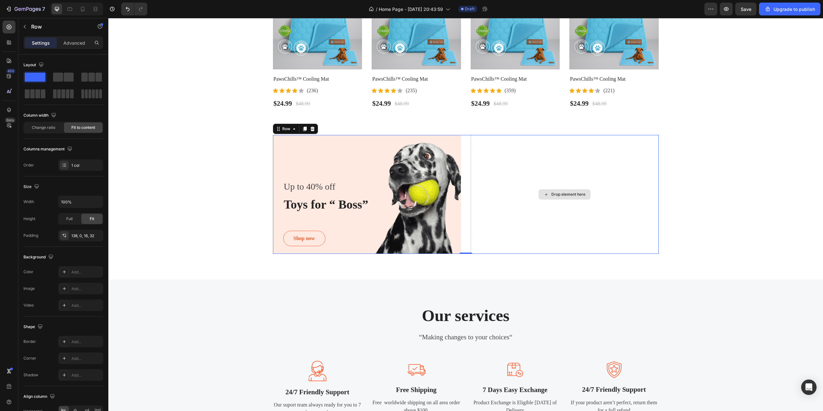
click at [510, 169] on div "Drop element here" at bounding box center [564, 194] width 188 height 119
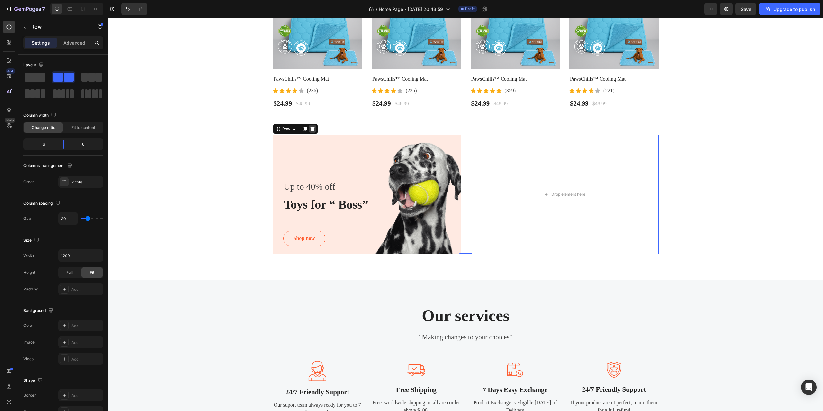
click at [311, 129] on icon at bounding box center [312, 129] width 4 height 4
click at [511, 189] on div "Drop element here" at bounding box center [564, 194] width 188 height 119
click at [627, 160] on div "Drop element here" at bounding box center [564, 194] width 188 height 119
click at [39, 76] on span at bounding box center [35, 77] width 21 height 9
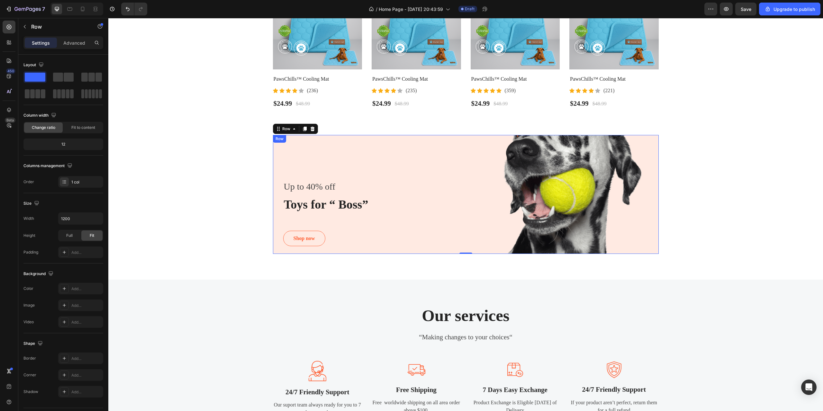
click at [348, 169] on div "Up to 40% off Text block Toys for “ Boss” Heading Shop now Button Row" at bounding box center [466, 195] width 386 height 121
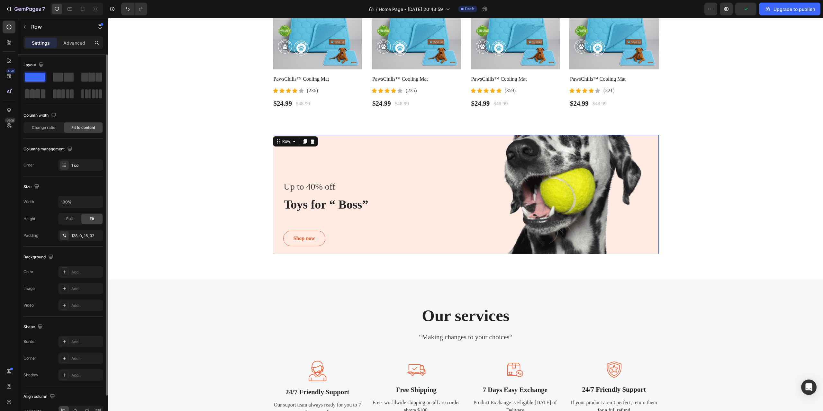
click at [83, 126] on span "Fit to content" at bounding box center [83, 128] width 24 height 6
click at [454, 165] on div "Up to 40% off Text block Toys for “ Boss” Heading Shop now Button Row 0" at bounding box center [466, 195] width 386 height 121
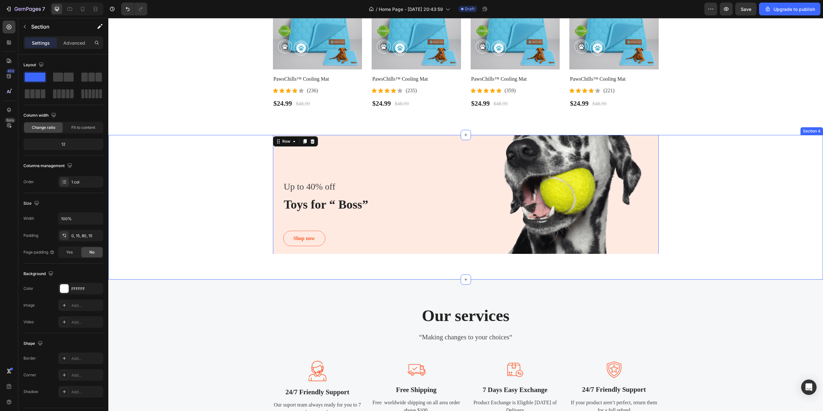
click at [206, 217] on div "Up to 40% off Text block Toys for “ Boss” Heading Shop now Button Row 0 Hero Ba…" at bounding box center [465, 194] width 705 height 119
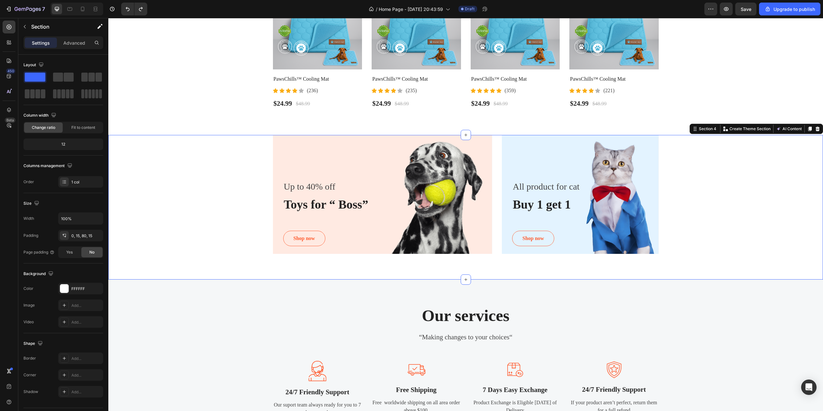
click at [721, 231] on div "Up to 40% off Text block Toys for “ Boss” Heading Shop now Button Row Hero Bann…" at bounding box center [465, 194] width 705 height 119
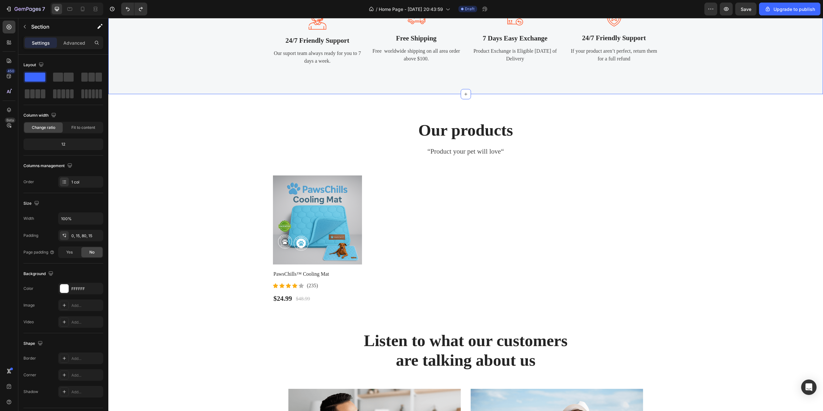
scroll to position [771, 0]
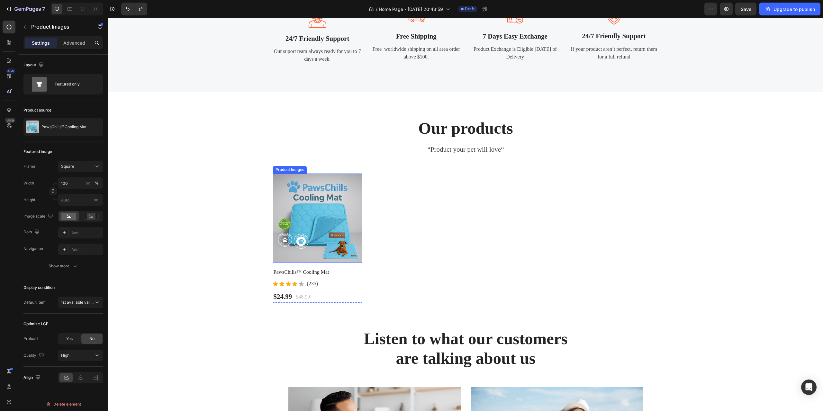
click at [318, 221] on img at bounding box center [317, 218] width 89 height 89
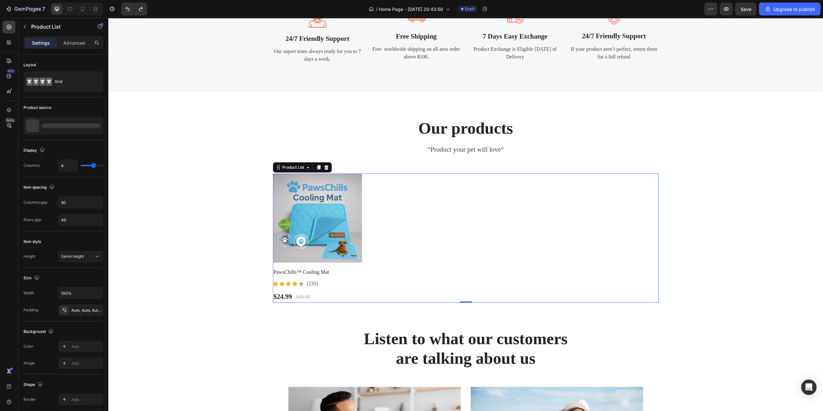
click at [381, 221] on div "Product Images PawsChills™ Cooling Mat (P) Title Icon Icon Icon Icon Icon Icon …" at bounding box center [466, 238] width 386 height 129
click at [334, 217] on img at bounding box center [317, 218] width 89 height 89
click at [366, 223] on div "Product Images 16 PawsChills™ Cooling Mat (P) Title Icon Icon Icon Icon Icon Ic…" at bounding box center [466, 238] width 386 height 129
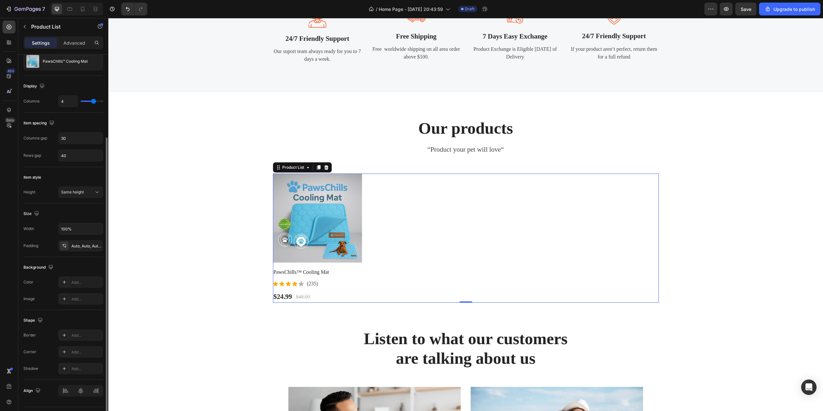
scroll to position [81, 0]
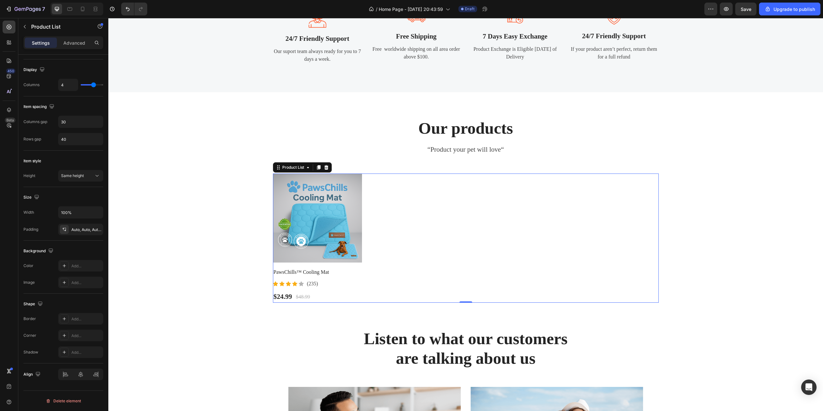
click at [435, 206] on div "Product Images PawsChills™ Cooling Mat (P) Title Icon Icon Icon Icon Icon Icon …" at bounding box center [466, 238] width 386 height 129
click at [195, 284] on div "Our products Heading “Product your pet will love“ Text block Product Images Paw…" at bounding box center [465, 210] width 705 height 185
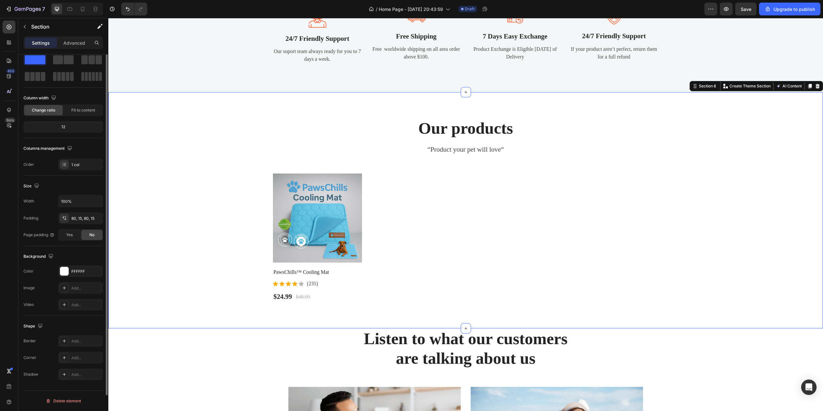
scroll to position [0, 0]
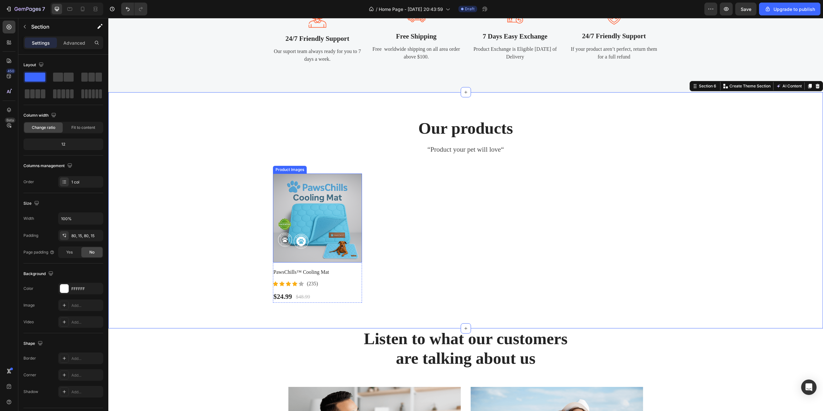
click at [343, 178] on img at bounding box center [317, 218] width 89 height 89
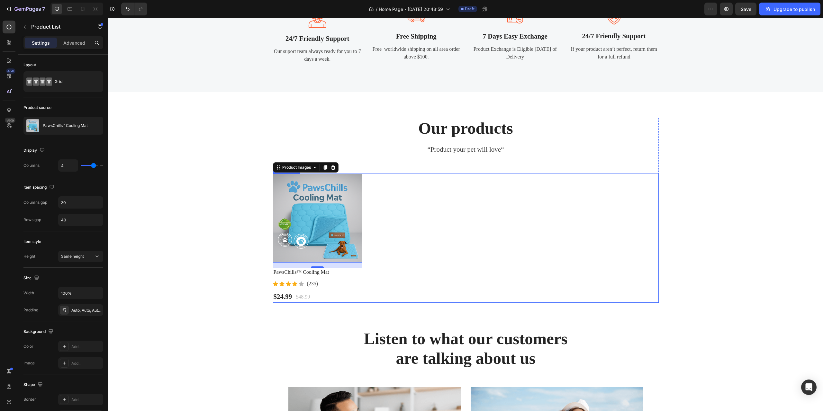
click at [422, 260] on div "Product Images 16 PawsChills™ Cooling Mat (P) Title Icon Icon Icon Icon Icon Ic…" at bounding box center [466, 238] width 386 height 129
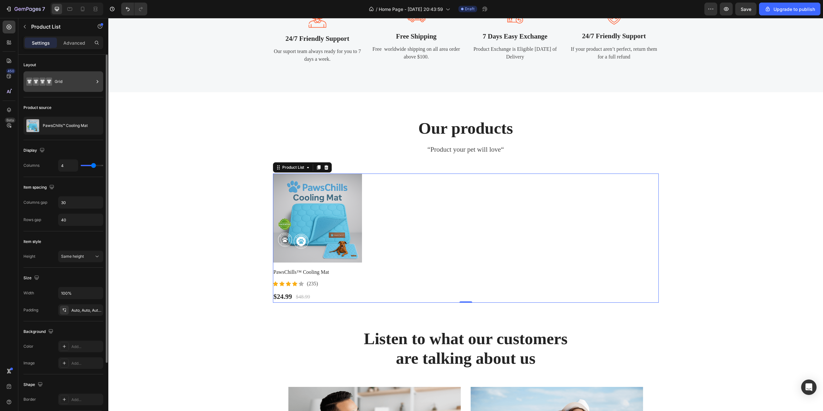
click at [96, 83] on icon at bounding box center [97, 81] width 6 height 6
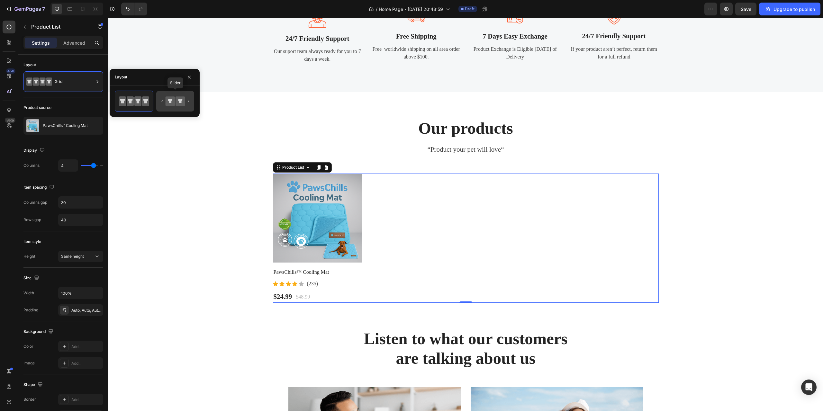
click at [173, 102] on icon at bounding box center [169, 100] width 9 height 9
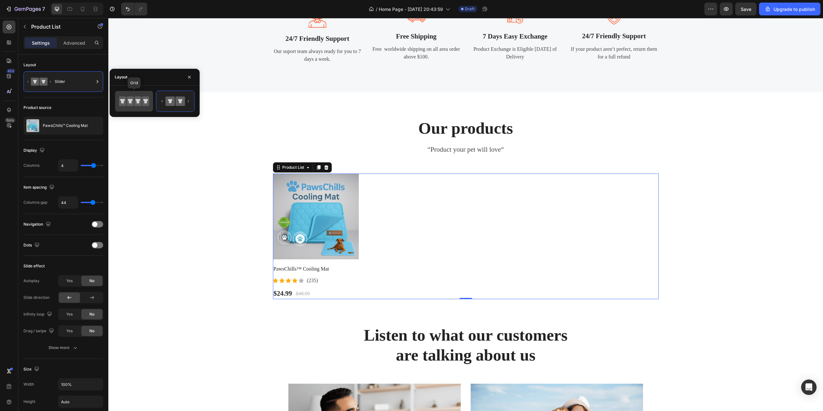
click at [141, 101] on icon at bounding box center [137, 101] width 7 height 10
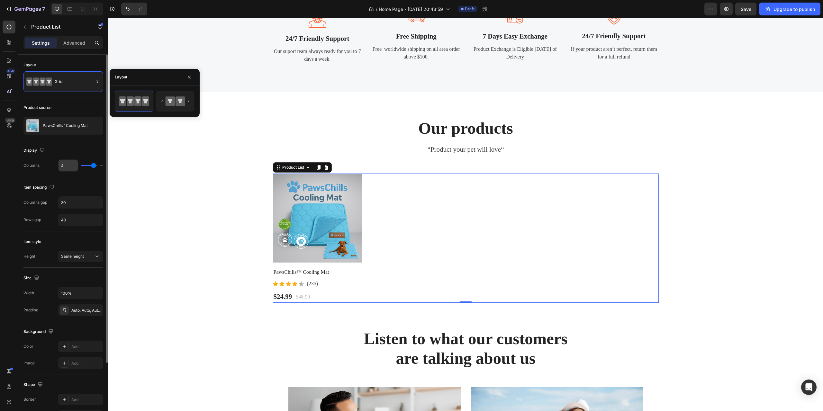
click at [68, 167] on input "4" at bounding box center [67, 166] width 19 height 12
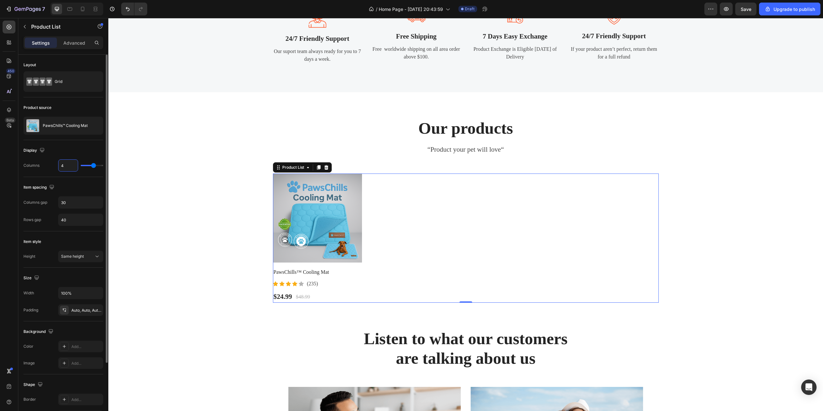
type input "1"
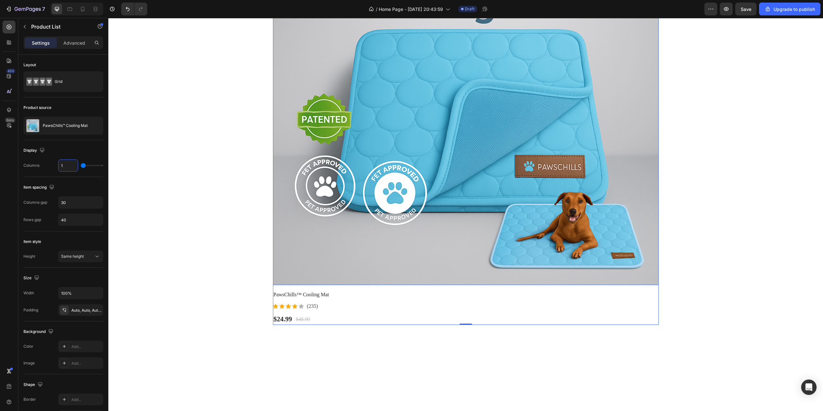
scroll to position [1060, 0]
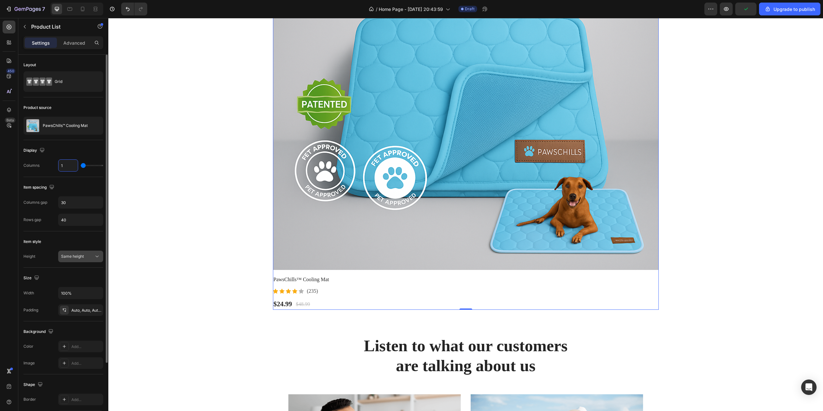
type input "1"
click at [83, 258] on span "Same height" at bounding box center [72, 256] width 23 height 5
click at [81, 282] on span "Fit content height" at bounding box center [76, 284] width 31 height 6
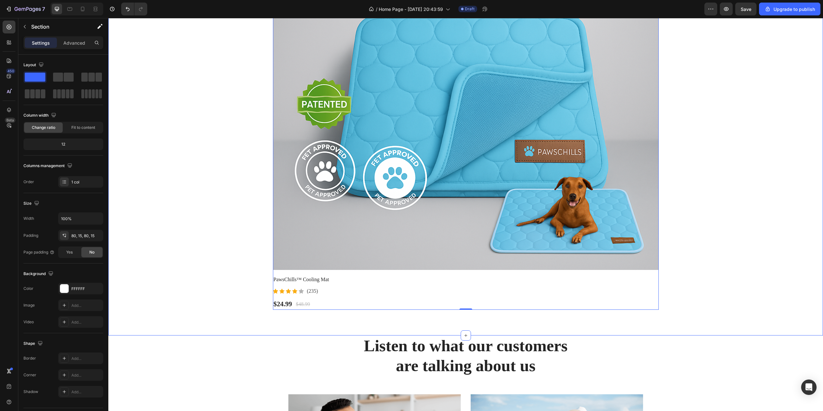
click at [208, 194] on div "Our products Heading “Product your pet will love“ Text block Product Images Paw…" at bounding box center [465, 69] width 705 height 481
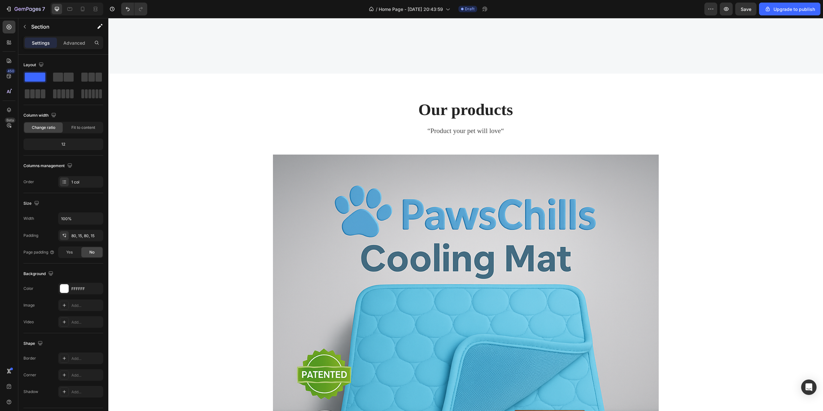
scroll to position [760, 0]
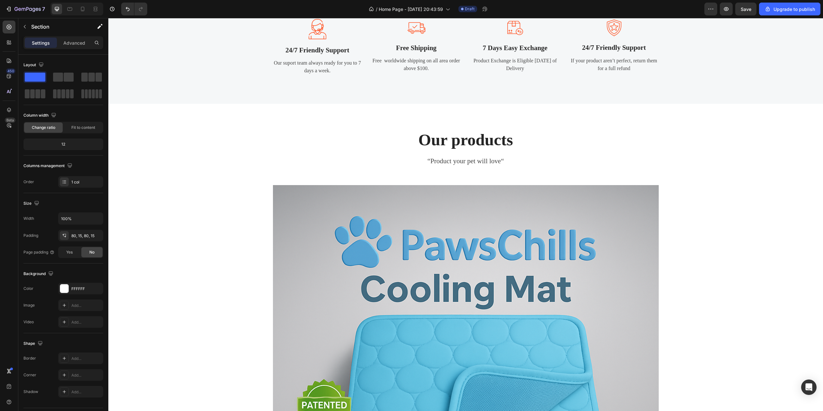
click at [686, 248] on div "Our products Heading “Product your pet will love“ Text block Product Images Paw…" at bounding box center [465, 369] width 705 height 481
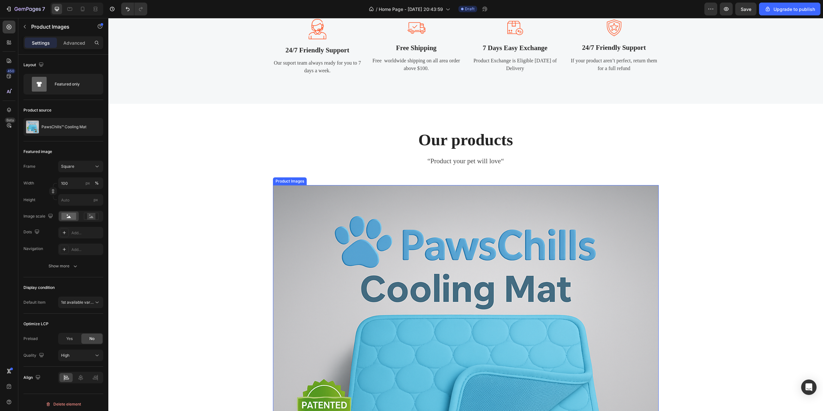
click at [557, 260] on img at bounding box center [466, 378] width 386 height 386
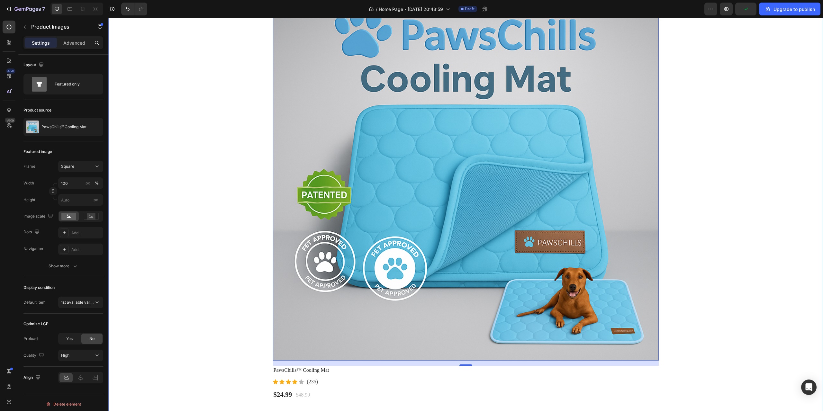
scroll to position [1049, 0]
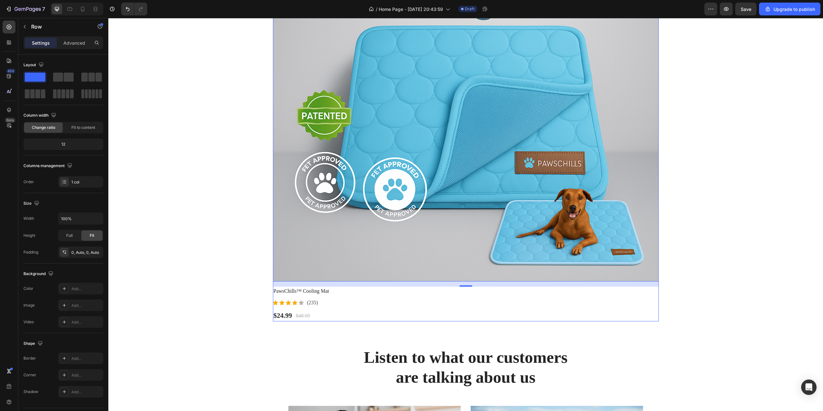
click at [378, 308] on div "Product Images 16 PawsChills™ Cooling Mat (P) Title Icon Icon Icon Icon Icon Ic…" at bounding box center [466, 109] width 386 height 426
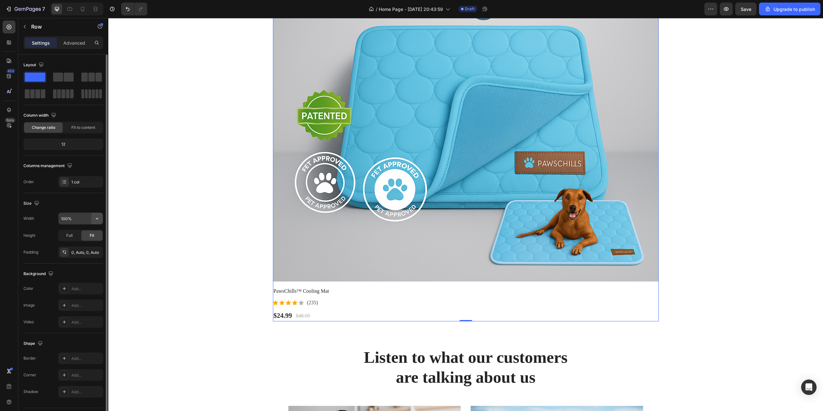
click at [97, 218] on icon "button" at bounding box center [97, 218] width 6 height 6
click at [83, 233] on p "Default 1200px" at bounding box center [79, 235] width 37 height 6
type input "1200"
click at [226, 213] on div "Our products Heading “Product your pet will love“ Text block Product Images Paw…" at bounding box center [465, 80] width 705 height 481
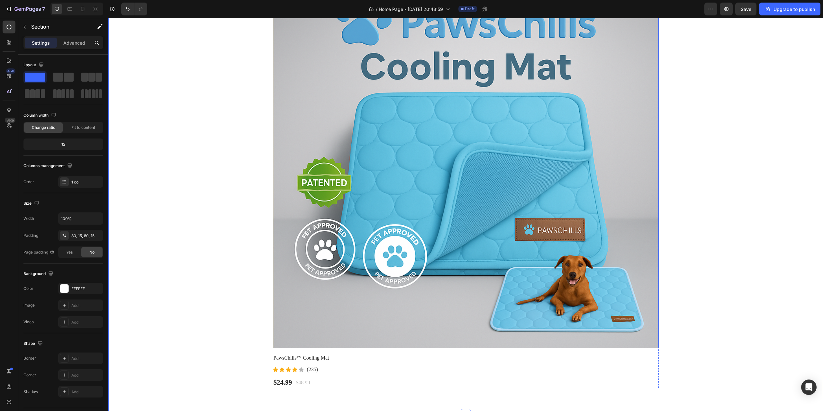
scroll to position [984, 0]
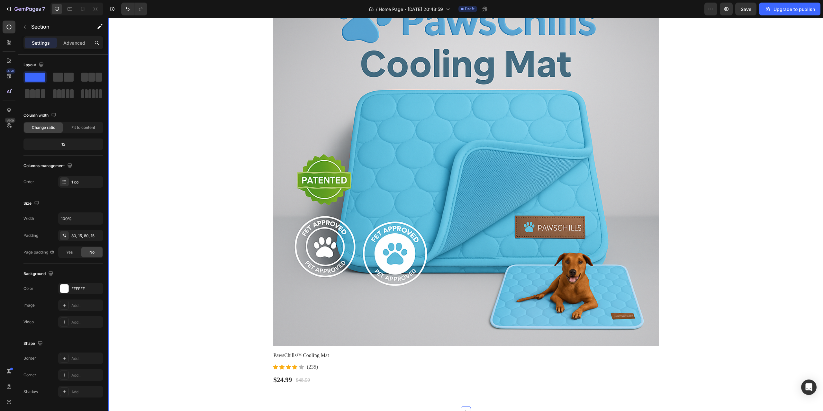
click at [780, 249] on div "Our products Heading “Product your pet will love“ Text block Product Images Paw…" at bounding box center [465, 145] width 705 height 481
click at [727, 255] on div "Our products Heading “Product your pet will love“ Text block Product Images Paw…" at bounding box center [465, 145] width 705 height 481
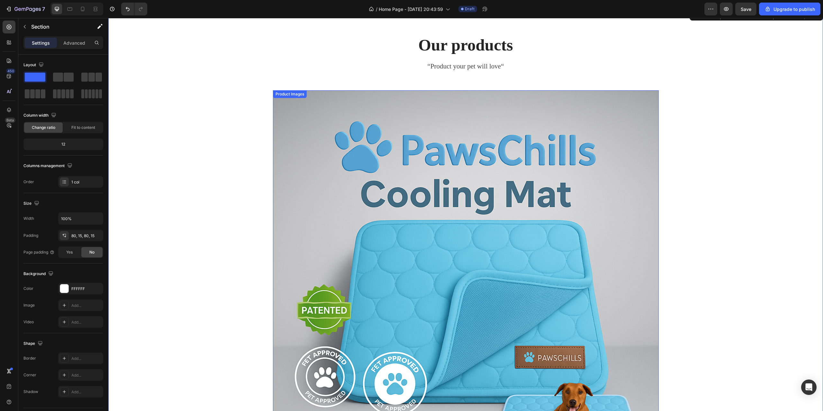
scroll to position [824, 0]
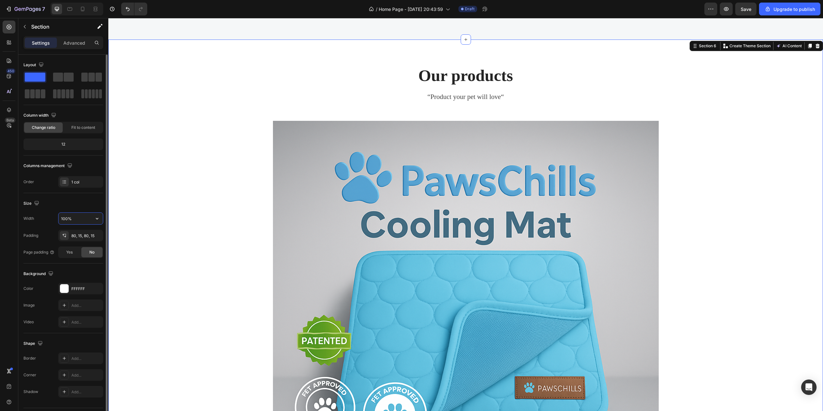
click at [70, 214] on input "100%" at bounding box center [80, 219] width 44 height 12
click at [88, 218] on input "100%" at bounding box center [80, 219] width 44 height 12
click at [95, 218] on icon "button" at bounding box center [97, 218] width 6 height 6
click at [80, 246] on p "Default 1200px" at bounding box center [79, 247] width 37 height 6
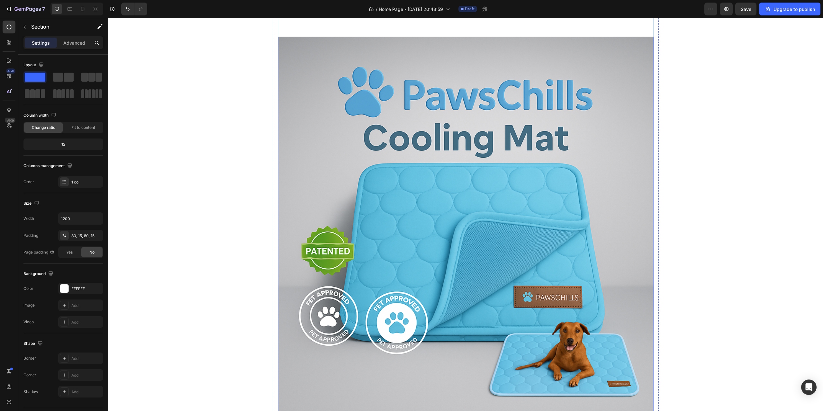
scroll to position [1081, 0]
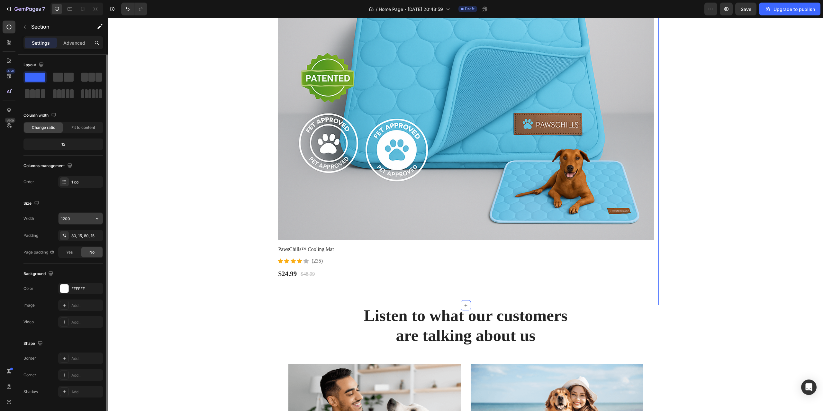
click at [78, 216] on input "1200" at bounding box center [80, 219] width 44 height 12
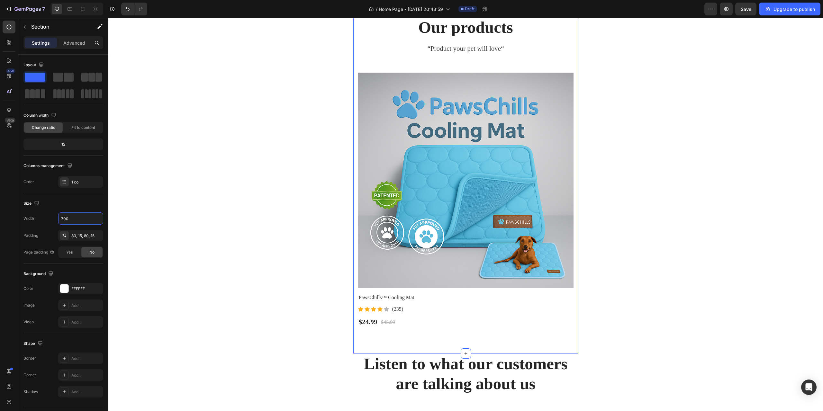
scroll to position [824, 0]
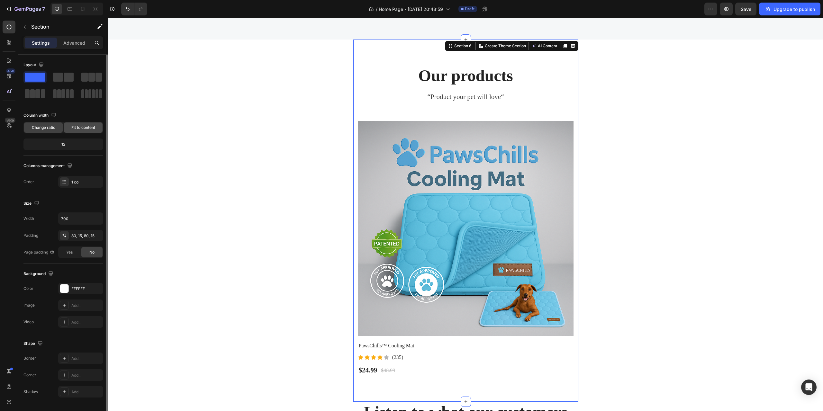
click at [73, 125] on span "Fit to content" at bounding box center [83, 128] width 24 height 6
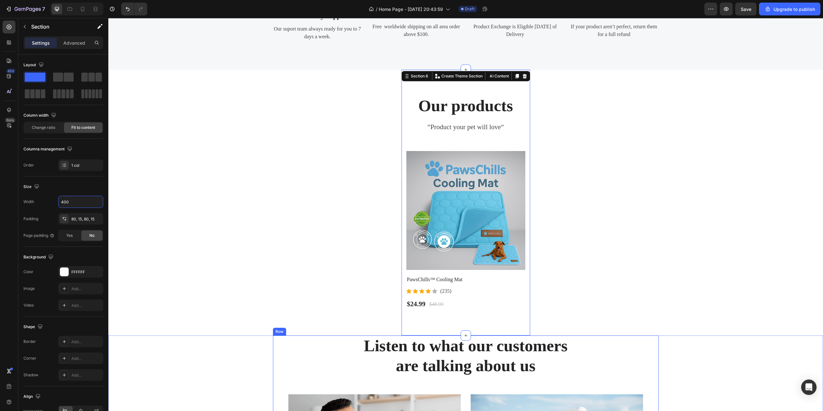
scroll to position [792, 0]
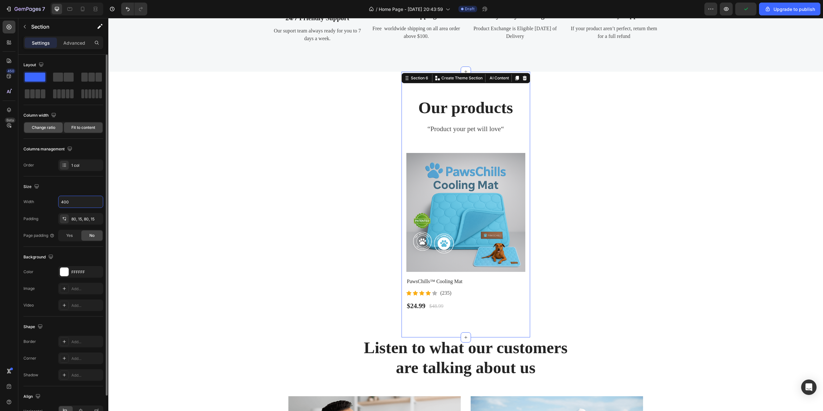
type input "400"
click at [46, 126] on span "Change ratio" at bounding box center [43, 128] width 23 height 6
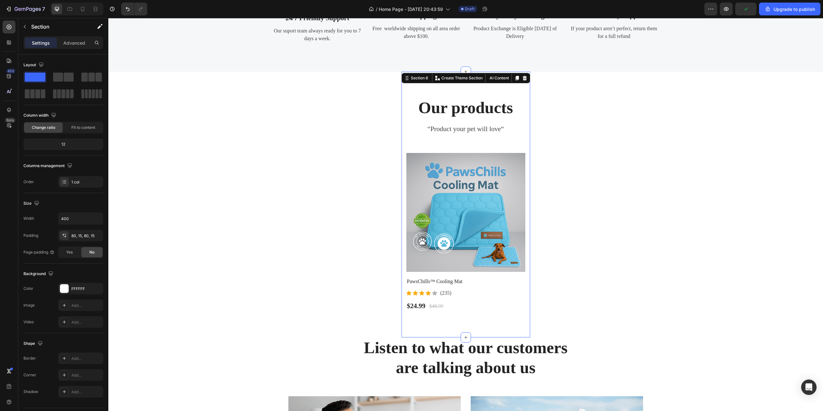
click at [311, 175] on div "Our services Heading “Making changes to your choices“ Text block Image 24/7 Fri…" at bounding box center [465, 47] width 714 height 1616
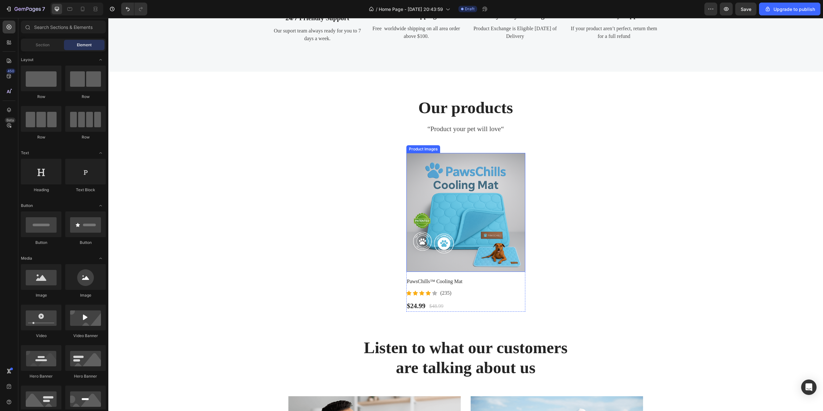
click at [520, 182] on img at bounding box center [465, 212] width 119 height 119
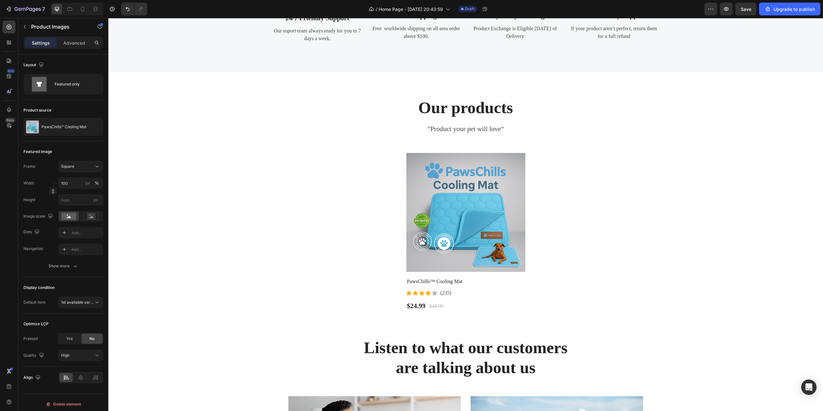
click at [568, 184] on div "Our services Heading “Making changes to your choices“ Text block Image 24/7 Fri…" at bounding box center [465, 47] width 714 height 1616
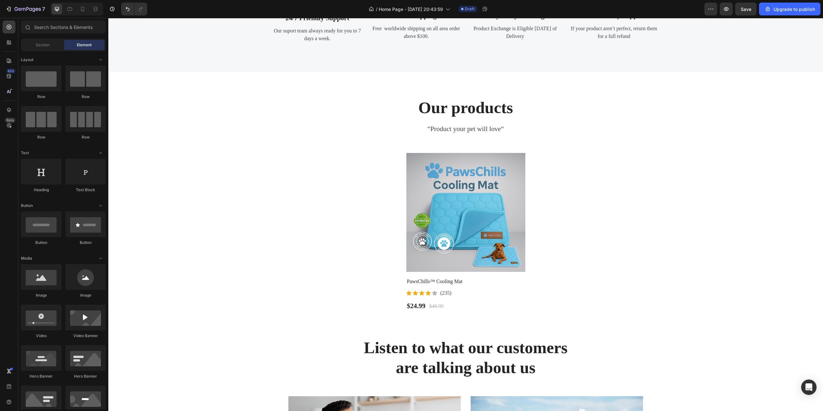
click at [619, 181] on div "Our services Heading “Making changes to your choices“ Text block Image 24/7 Fri…" at bounding box center [465, 47] width 714 height 1616
click at [456, 116] on p "Our products" at bounding box center [466, 108] width 118 height 20
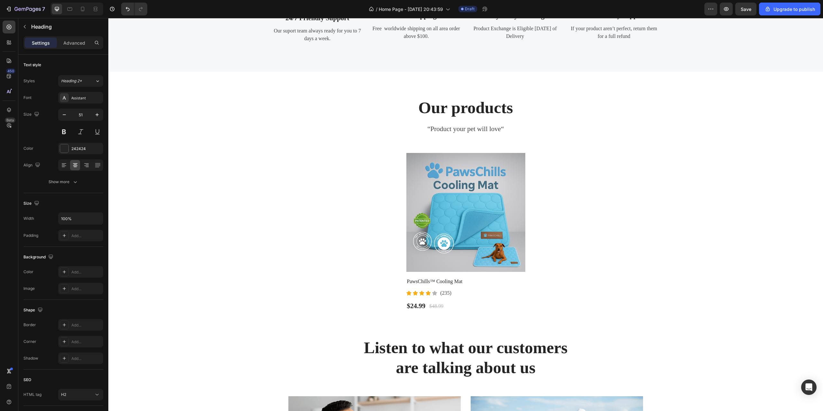
click at [300, 167] on div "Our services Heading “Making changes to your choices“ Text block Image 24/7 Fri…" at bounding box center [465, 47] width 714 height 1616
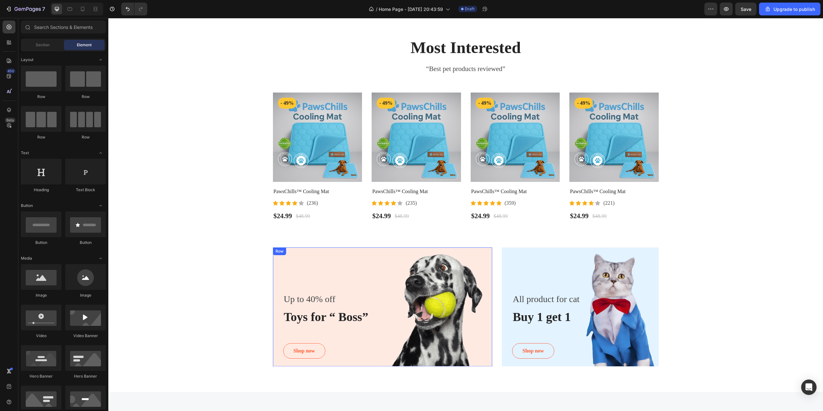
scroll to position [301, 0]
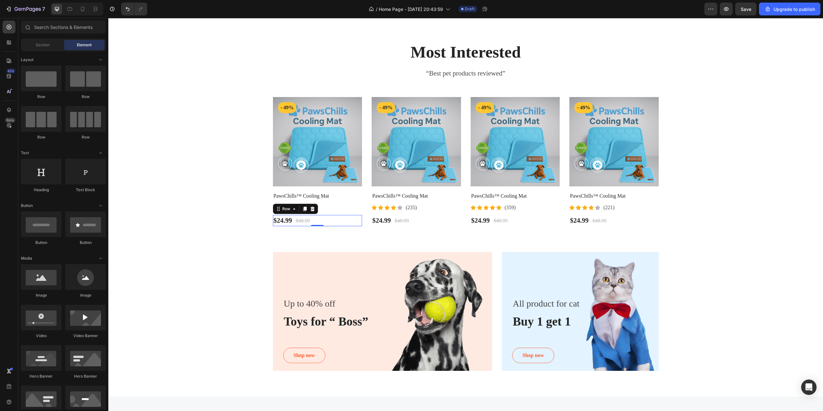
click at [345, 223] on div "$24.99 (P) Price (P) Price $48.99 (P) Price (P) Price Row 0" at bounding box center [317, 221] width 89 height 12
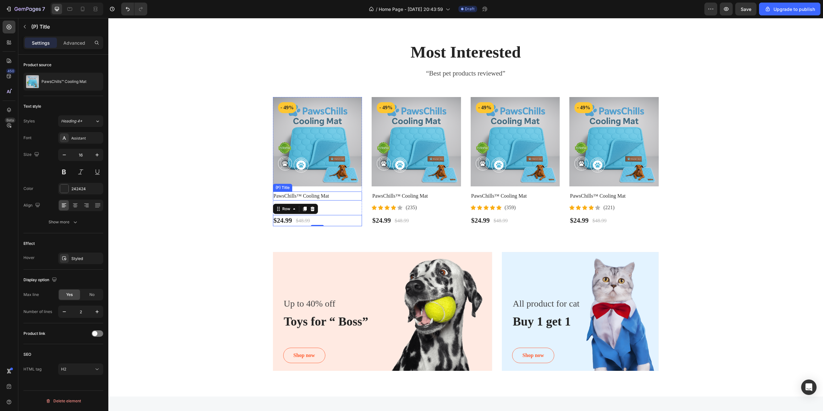
click at [344, 200] on div "PawsChills™ Cooling Mat (P) Title" at bounding box center [317, 195] width 89 height 9
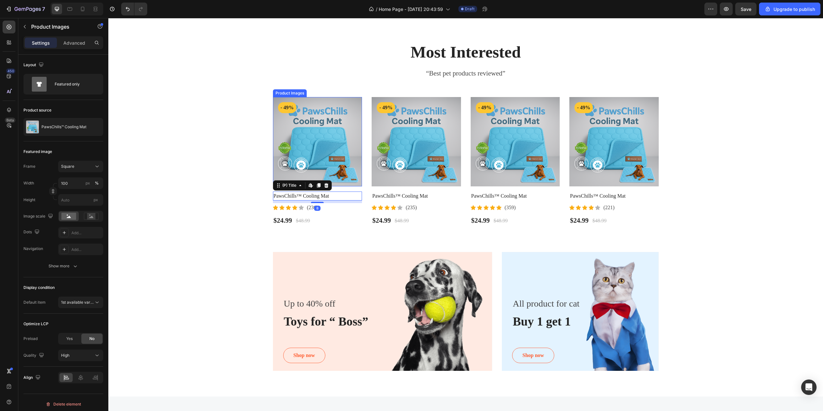
click at [349, 161] on img at bounding box center [317, 141] width 89 height 89
click at [348, 191] on div "Product Images - 49% Product Badge Row PawsChills™ Cooling Mat (P) Title Icon I…" at bounding box center [317, 161] width 89 height 129
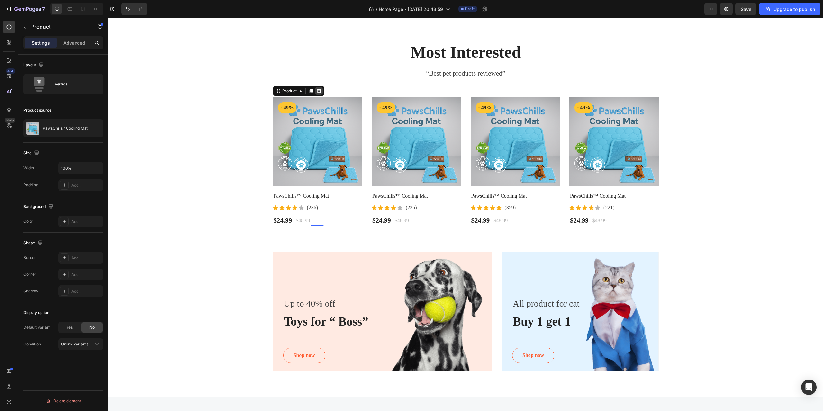
click at [316, 90] on icon at bounding box center [318, 90] width 5 height 5
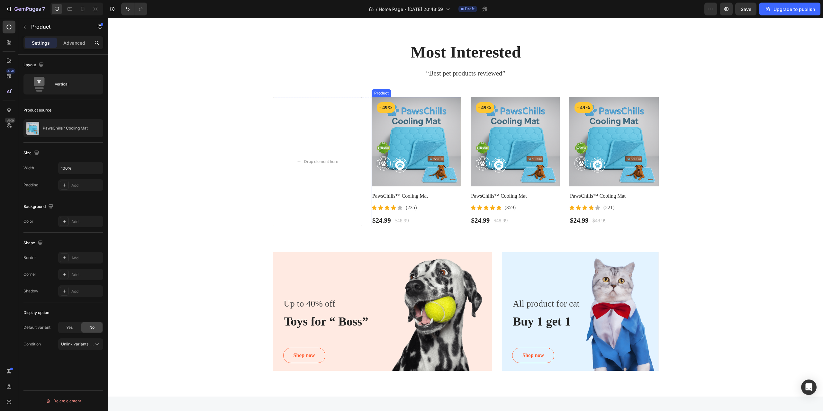
click at [450, 190] on div "Product Images - 49% Product Badge Row PawsChills™ Cooling Mat (P) Title Icon I…" at bounding box center [415, 161] width 89 height 129
click at [416, 92] on icon at bounding box center [417, 91] width 4 height 4
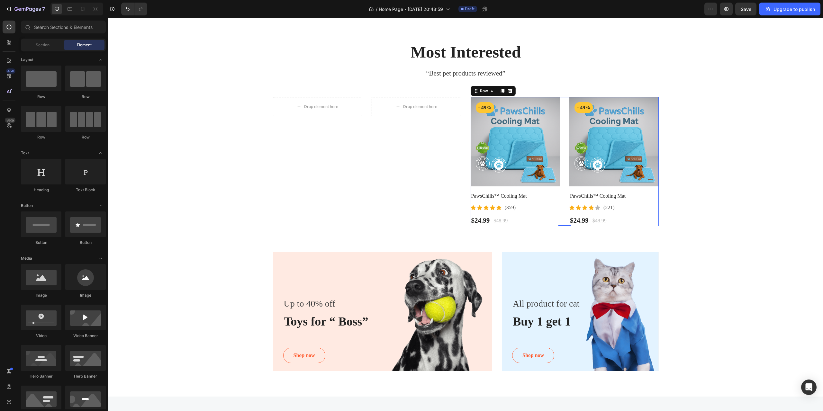
click at [562, 198] on div "Product Images - 49% Product Badge Row PawsChills™ Cooling Mat (P) Title Icon I…" at bounding box center [564, 161] width 188 height 129
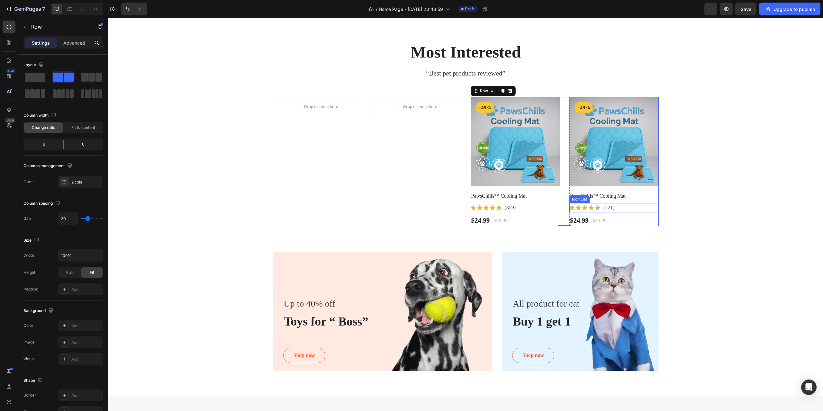
click at [619, 208] on div "Icon Icon Icon Icon Icon Icon List Hoz (221) Text block" at bounding box center [613, 207] width 89 height 9
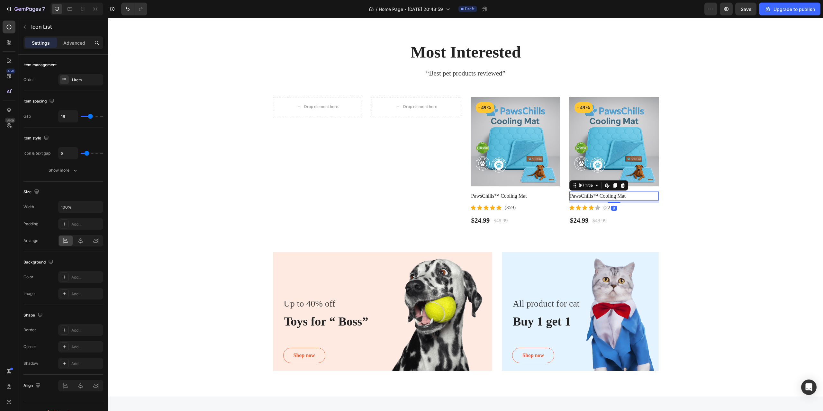
click at [644, 196] on h2 "PawsChills™ Cooling Mat" at bounding box center [613, 195] width 89 height 9
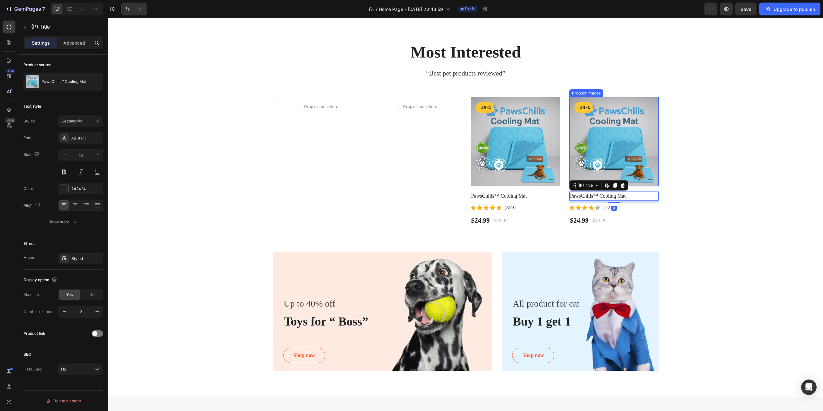
click at [646, 177] on img at bounding box center [613, 141] width 89 height 89
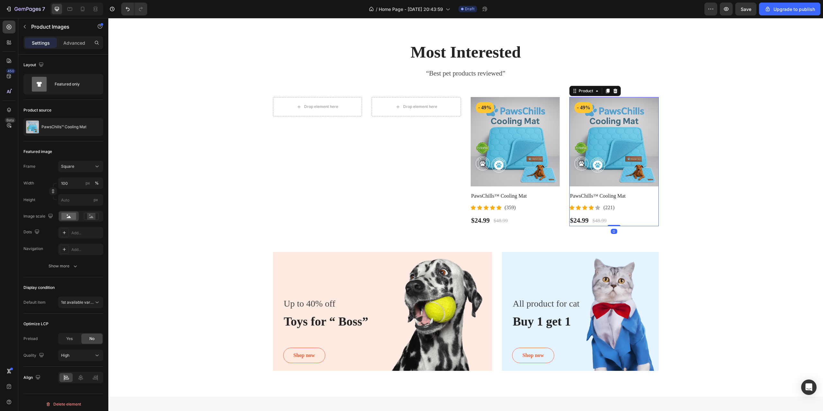
click at [649, 188] on div "Product Images - 49% Product Badge Row PawsChills™ Cooling Mat (P) Title Icon I…" at bounding box center [613, 161] width 89 height 129
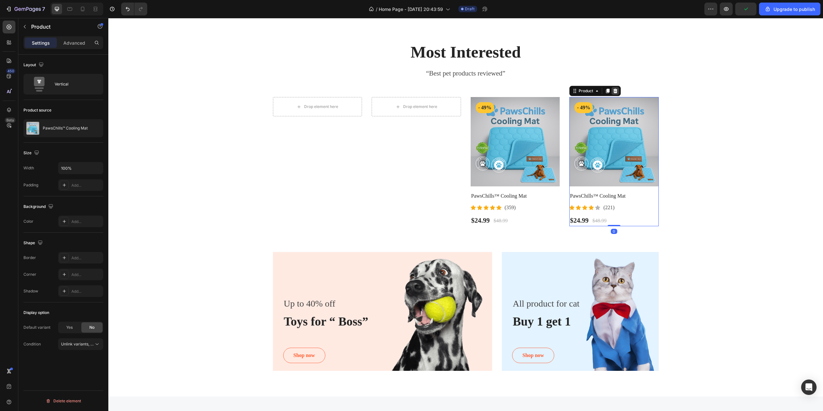
click at [613, 93] on icon at bounding box center [615, 91] width 4 height 4
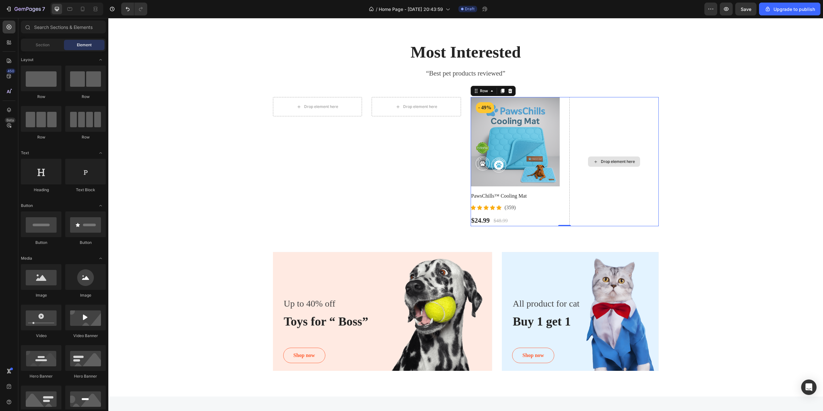
click at [616, 138] on div "Drop element here" at bounding box center [613, 161] width 89 height 129
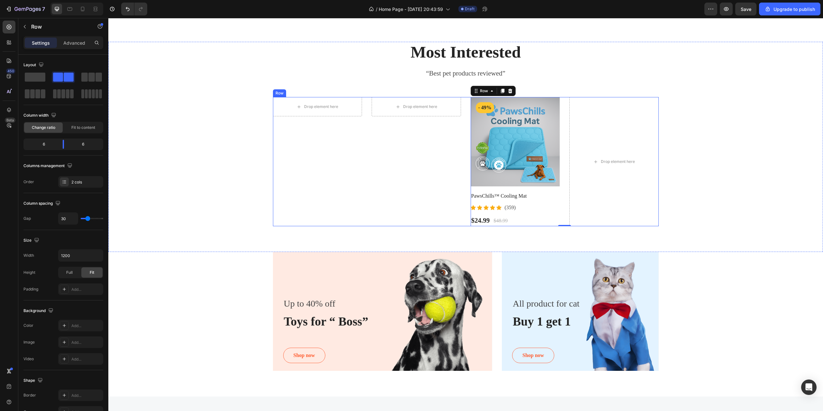
click at [391, 156] on div "Drop element here Drop element here Row" at bounding box center [367, 161] width 188 height 129
click at [303, 154] on div "Drop element here Drop element here Row" at bounding box center [367, 161] width 188 height 129
click at [619, 128] on div "Drop element here" at bounding box center [613, 161] width 89 height 129
click at [350, 155] on div "Drop element here Drop element here Row" at bounding box center [367, 161] width 188 height 129
click at [310, 91] on icon at bounding box center [312, 90] width 5 height 5
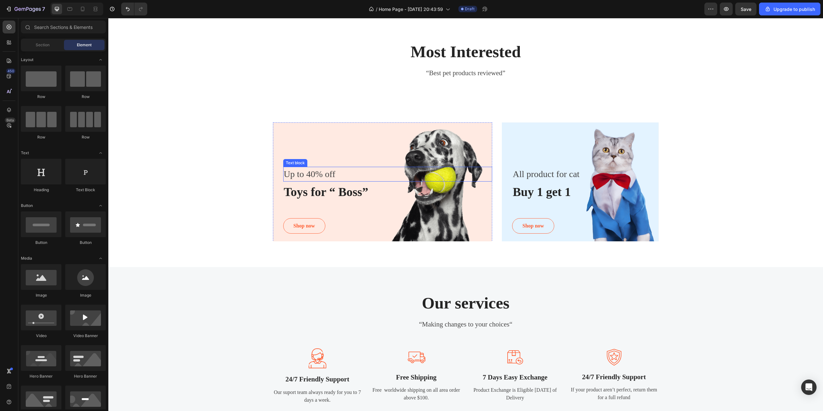
scroll to position [172, 0]
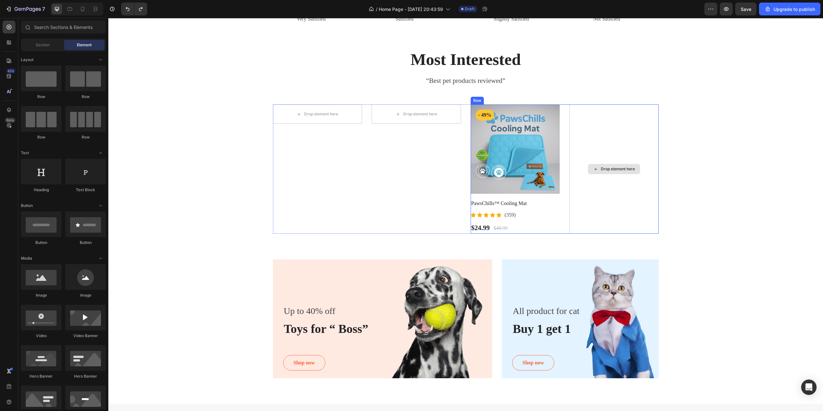
click at [610, 141] on div "Drop element here" at bounding box center [613, 168] width 89 height 129
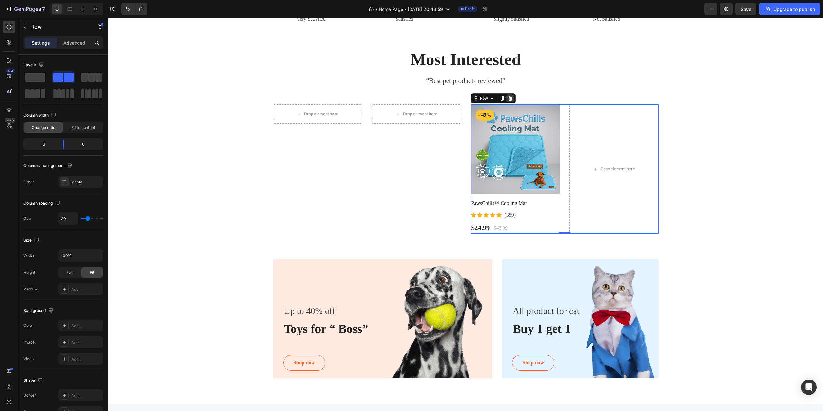
click at [508, 99] on icon at bounding box center [510, 98] width 4 height 4
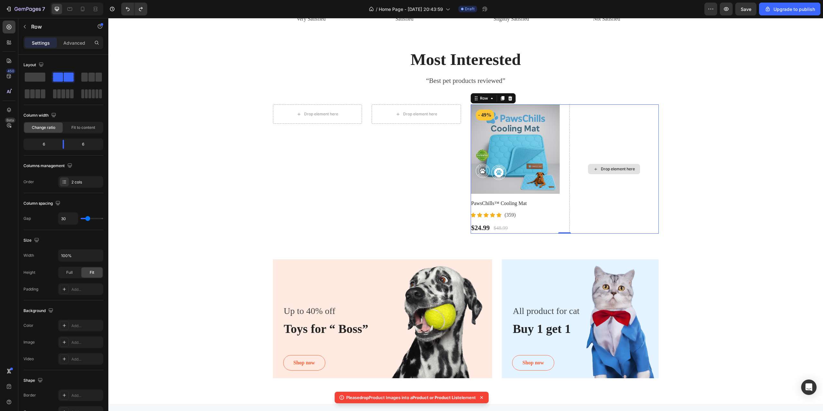
click at [611, 143] on div "Drop element here" at bounding box center [613, 168] width 89 height 129
click at [601, 206] on div "Drop element here" at bounding box center [613, 168] width 89 height 129
click at [384, 153] on div "Drop element here Drop element here Row" at bounding box center [367, 168] width 188 height 129
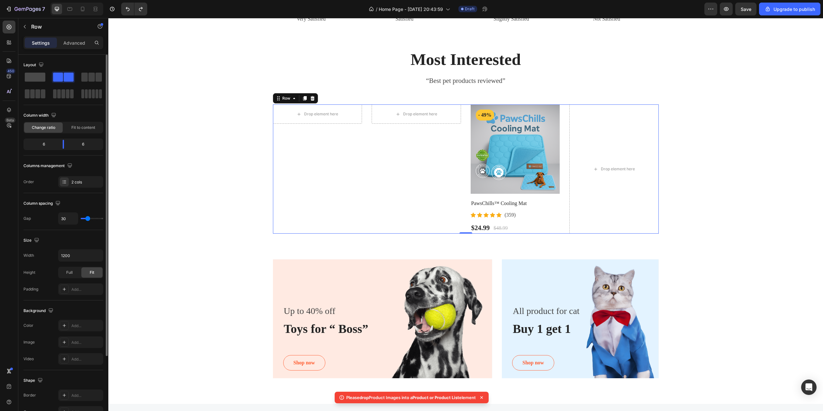
click at [39, 76] on span at bounding box center [35, 77] width 21 height 9
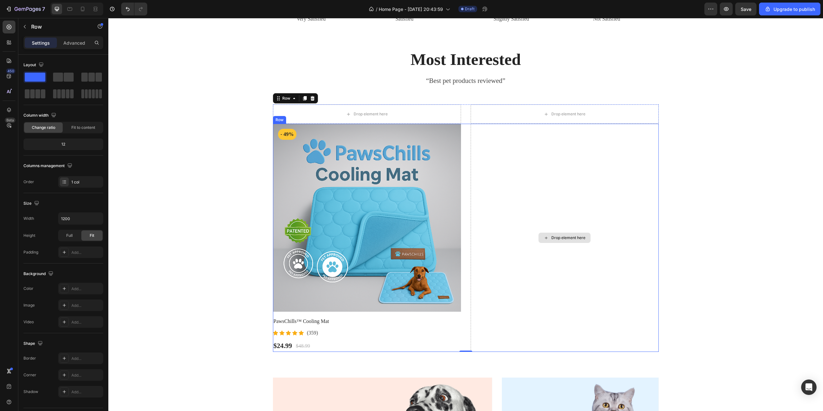
click at [557, 162] on div "Drop element here" at bounding box center [564, 238] width 188 height 228
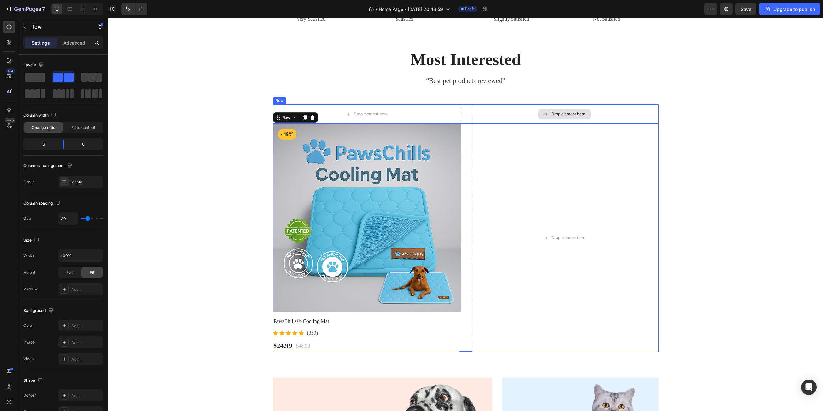
click at [504, 113] on div "Drop element here" at bounding box center [564, 113] width 188 height 19
click at [521, 177] on div "Drop element here" at bounding box center [564, 238] width 188 height 228
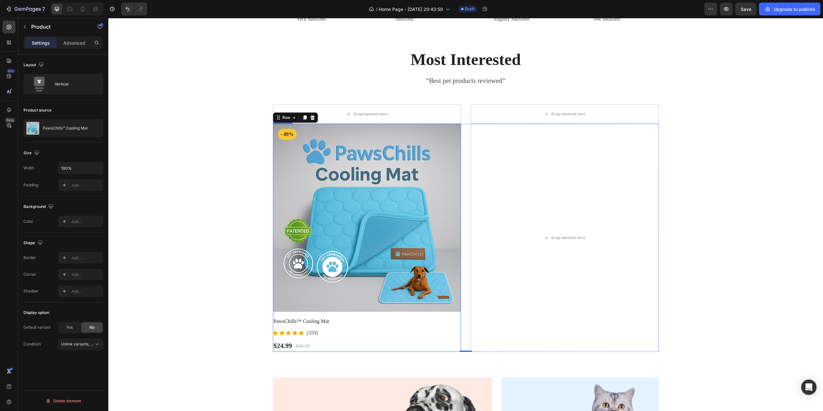
click at [346, 326] on div "Product Images - 49% Product Badge Row PawsChills™ Cooling Mat (P) Title Icon I…" at bounding box center [367, 238] width 188 height 228
click at [194, 160] on div "Most Interested Heading “Best pet products reviewed” Text block Row Drop elemen…" at bounding box center [465, 200] width 705 height 303
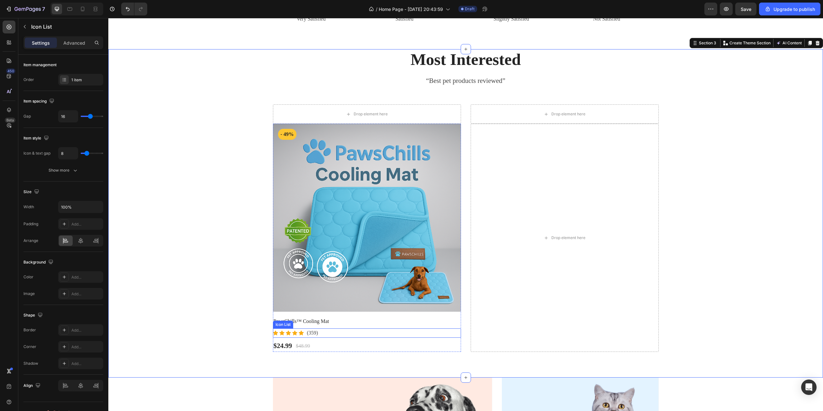
click at [424, 336] on div "Icon Icon Icon Icon Icon Icon List Hoz (359) Text block" at bounding box center [367, 332] width 188 height 9
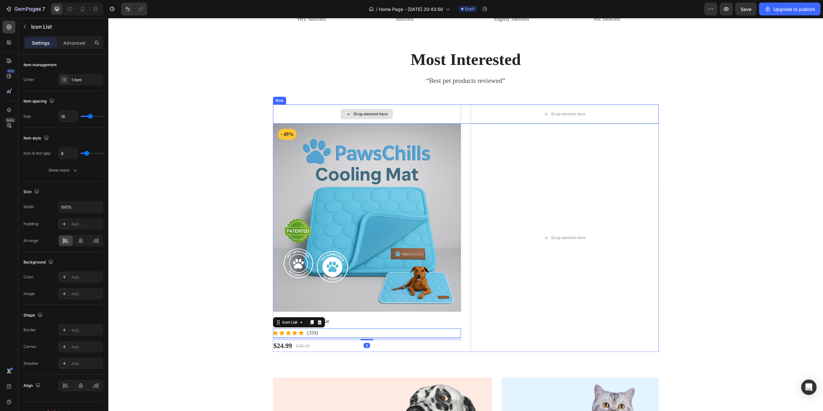
click at [436, 103] on div "Most Interested Heading “Best pet products reviewed” Text block Row Drop elemen…" at bounding box center [465, 200] width 705 height 303
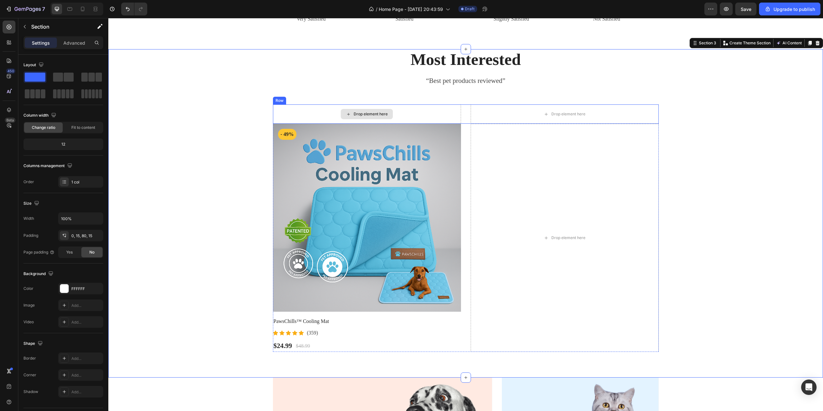
click at [437, 114] on div "Drop element here" at bounding box center [367, 113] width 188 height 19
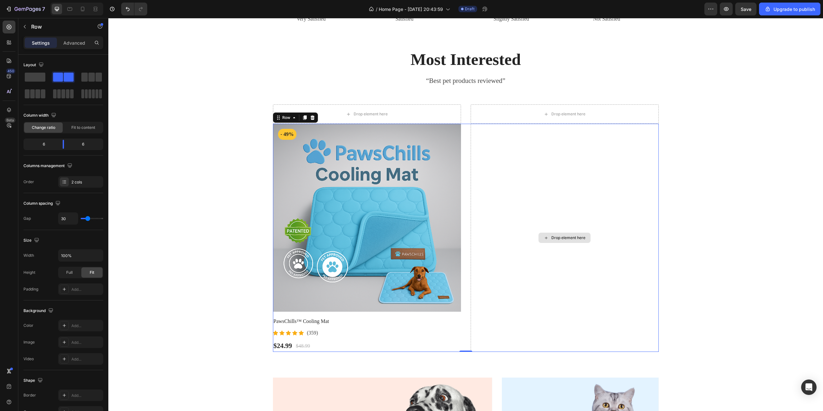
click at [510, 194] on div "Drop element here" at bounding box center [564, 238] width 188 height 228
click at [310, 119] on icon at bounding box center [312, 117] width 5 height 5
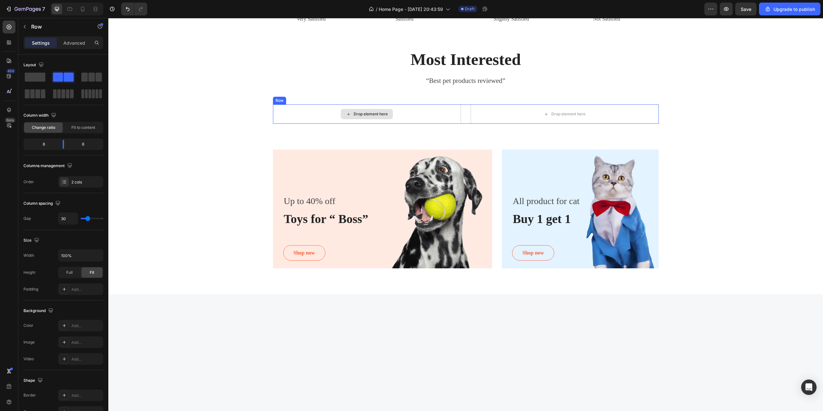
click at [435, 115] on div "Drop element here" at bounding box center [367, 113] width 188 height 19
click at [311, 100] on icon at bounding box center [312, 98] width 4 height 4
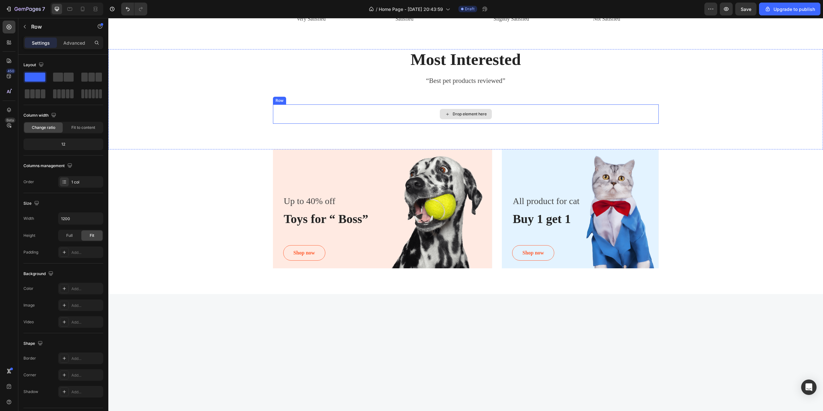
click at [637, 115] on div "Drop element here" at bounding box center [466, 113] width 386 height 19
click at [690, 105] on div "Most Interested Heading “Best pet products reviewed” Text block Row Drop elemen…" at bounding box center [465, 86] width 705 height 75
click at [600, 124] on div "Most Interested Heading “Best pet products reviewed” Text block Row Drop elemen…" at bounding box center [465, 99] width 714 height 101
click at [594, 118] on div "Drop element here" at bounding box center [466, 113] width 386 height 19
click at [312, 98] on icon at bounding box center [312, 98] width 5 height 5
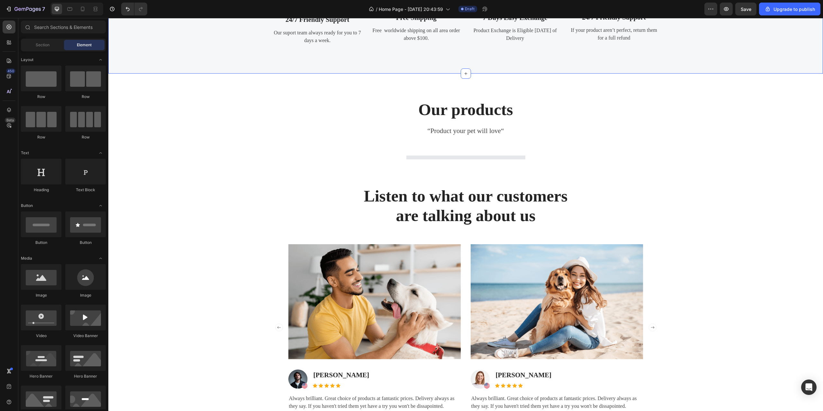
scroll to position [558, 0]
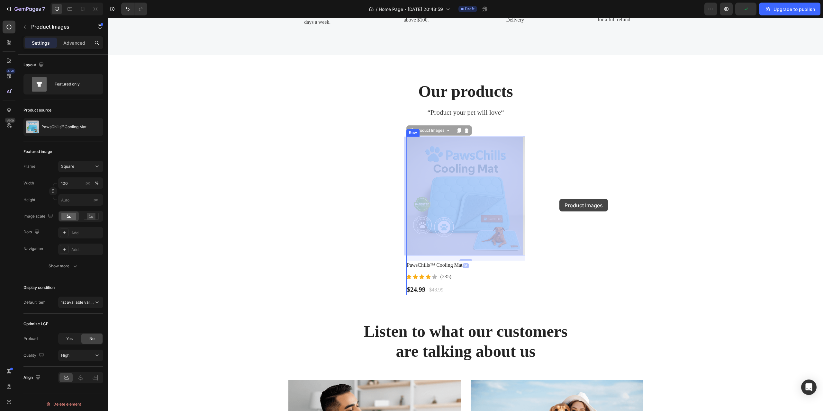
click at [559, 199] on div at bounding box center [465, 196] width 714 height 1472
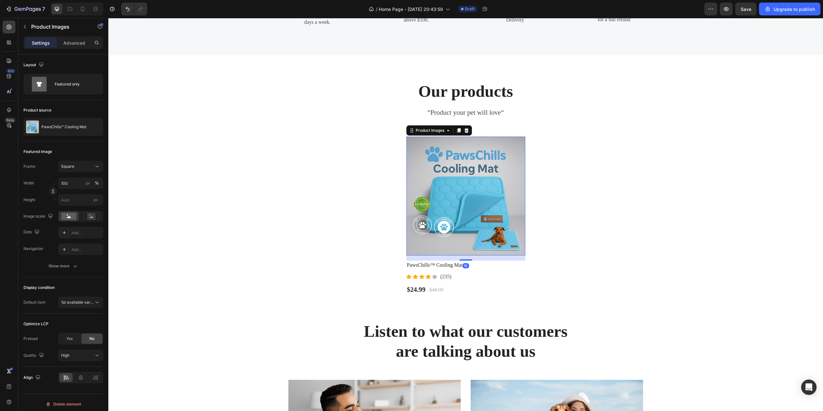
click at [421, 183] on img at bounding box center [465, 196] width 119 height 119
click at [455, 285] on div "$24.99 (P) Price (P) Price $48.99 (P) Price (P) Price Row" at bounding box center [465, 290] width 119 height 12
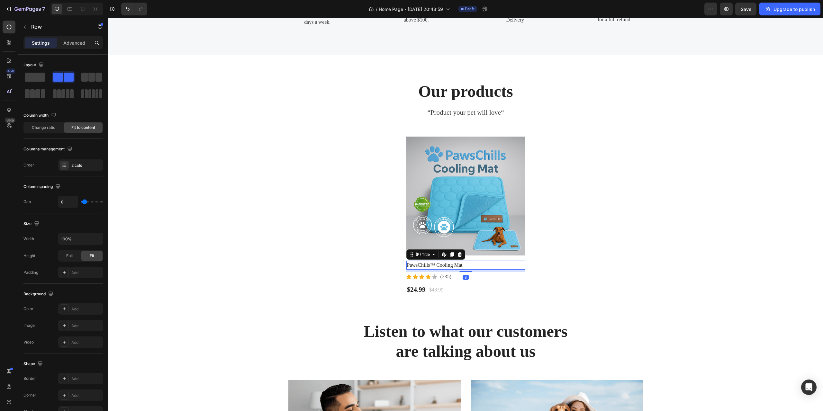
click at [510, 265] on h2 "PawsChills™ Cooling Mat" at bounding box center [465, 265] width 119 height 9
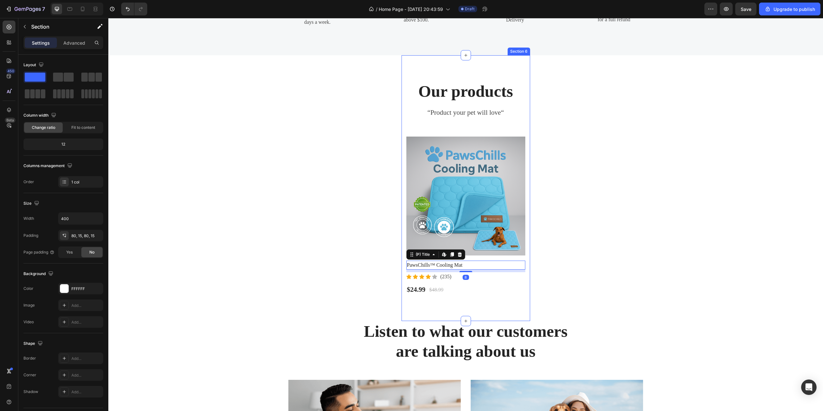
click at [524, 257] on div "Our products Heading “Product your pet will love“ Text block Product Images Paw…" at bounding box center [465, 188] width 129 height 266
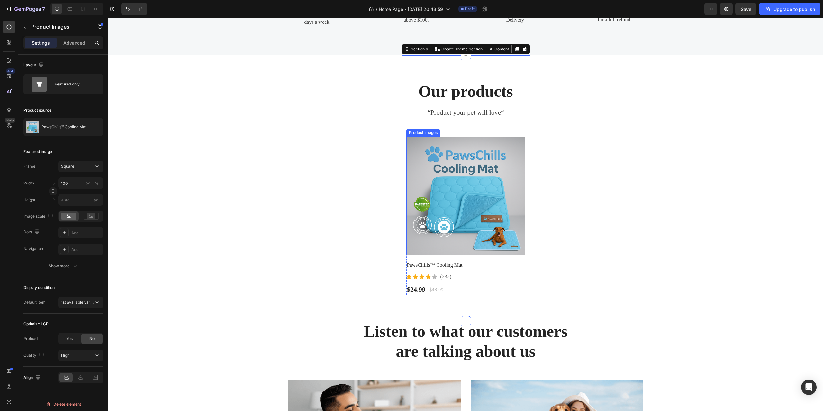
click at [521, 138] on img at bounding box center [465, 196] width 119 height 119
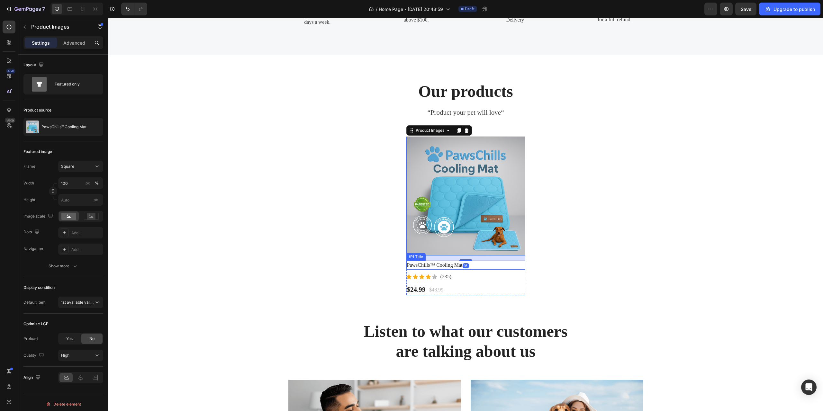
click at [491, 281] on div "Product Images 16 PawsChills™ Cooling Mat (P) Title Icon Icon Icon Icon Icon Ic…" at bounding box center [465, 216] width 119 height 159
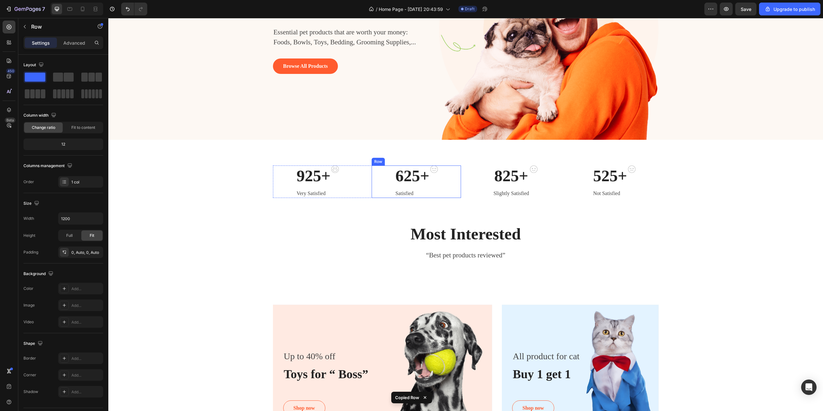
scroll to position [104, 0]
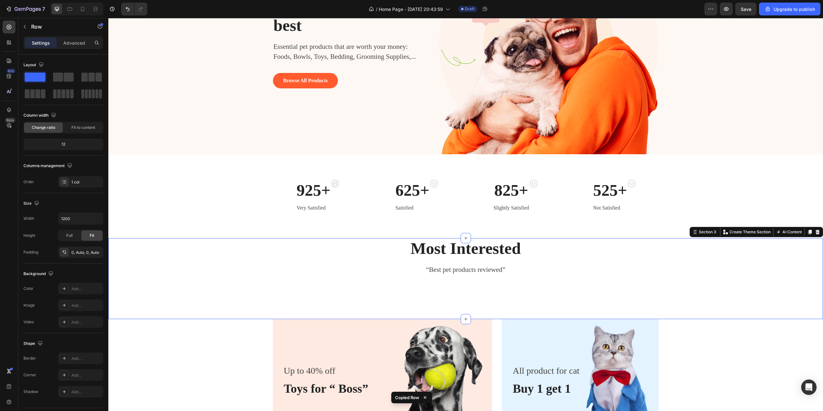
click at [463, 292] on div "Most Interested Heading “Best pet products reviewed” Text block Row" at bounding box center [465, 266] width 705 height 56
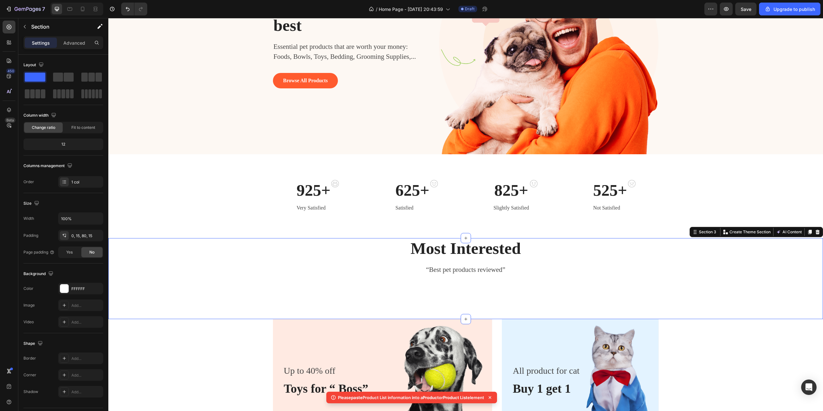
click at [461, 296] on div "Most Interested Heading “Best pet products reviewed” Text block Row Section 3 Y…" at bounding box center [465, 278] width 714 height 81
click at [12, 26] on icon at bounding box center [9, 27] width 6 height 6
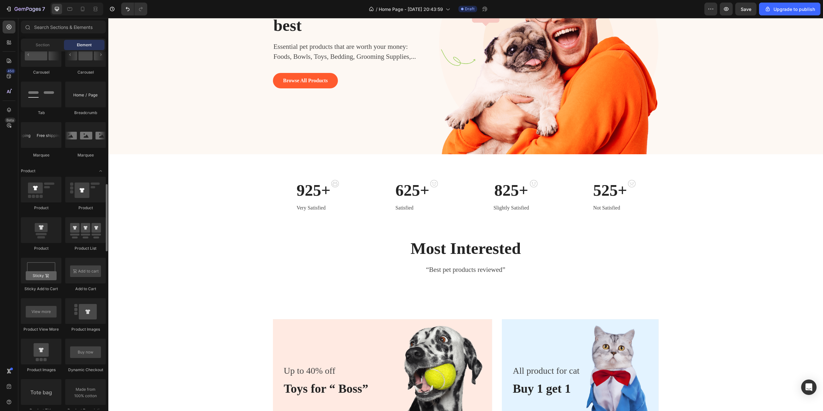
scroll to position [739, 0]
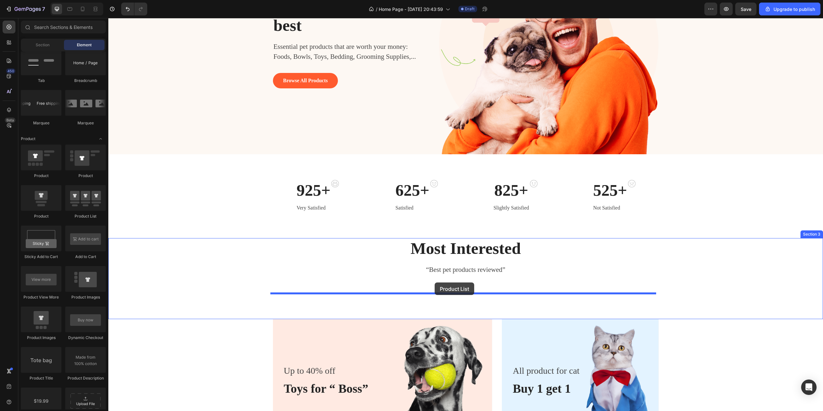
drag, startPoint x: 179, startPoint y: 219, endPoint x: 434, endPoint y: 282, distance: 262.8
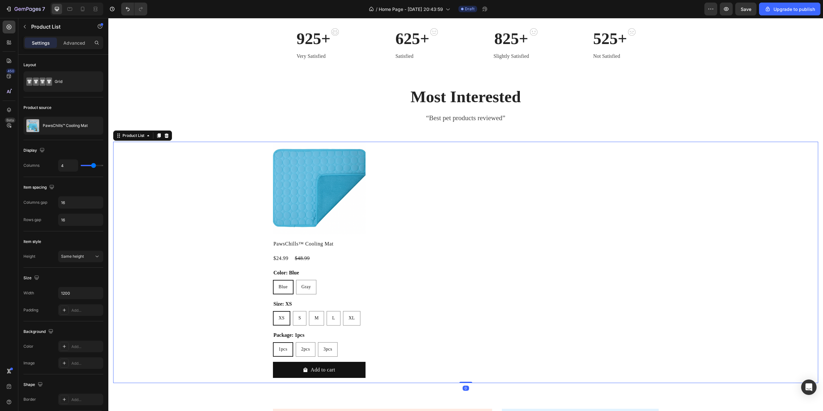
scroll to position [265, 0]
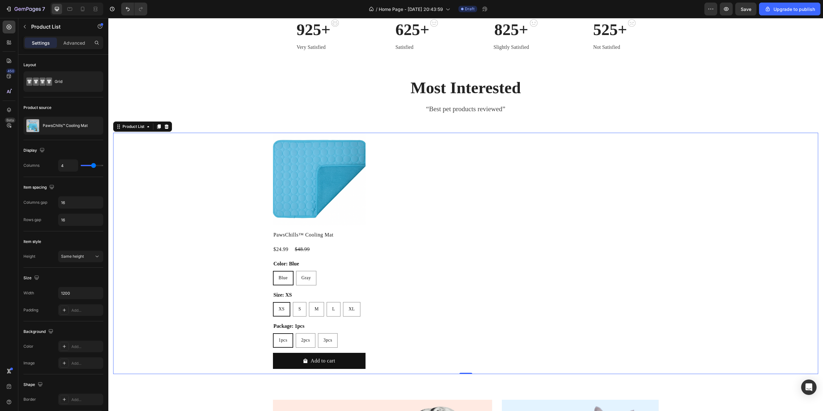
click at [421, 196] on div "Product Images PawsChills™ Cooling Mat Product Title $24.99 Product Price Produ…" at bounding box center [466, 253] width 386 height 241
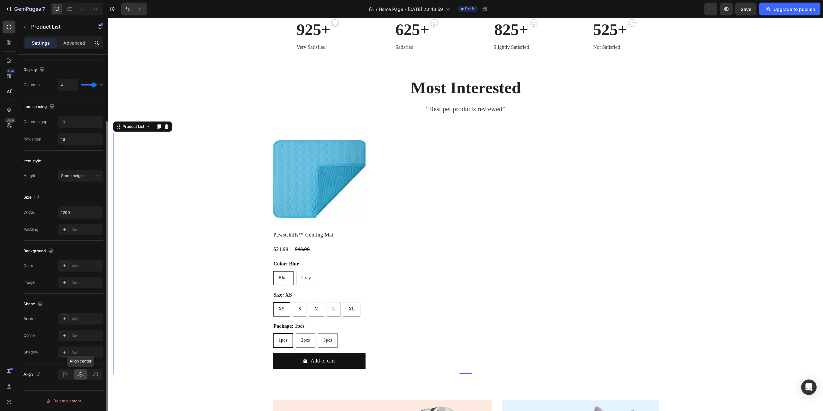
click at [81, 375] on icon at bounding box center [80, 374] width 6 height 6
click at [242, 244] on div "Product Images PawsChills™ Cooling Mat Product Title $24.99 Product Price Produ…" at bounding box center [465, 253] width 705 height 241
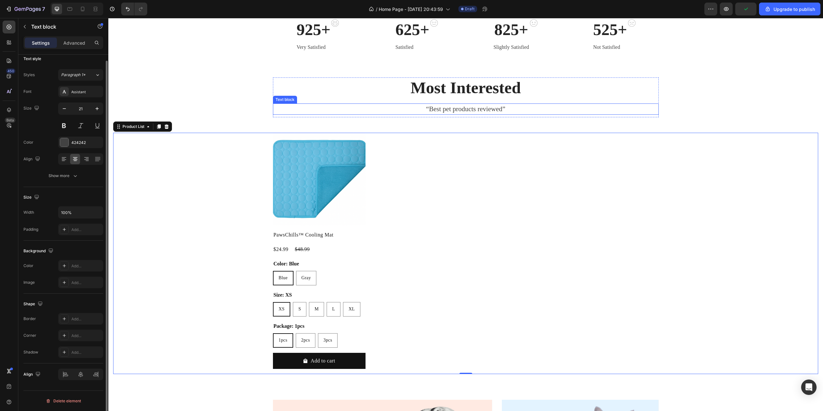
click at [352, 109] on p "“Best pet products reviewed”" at bounding box center [465, 109] width 384 height 10
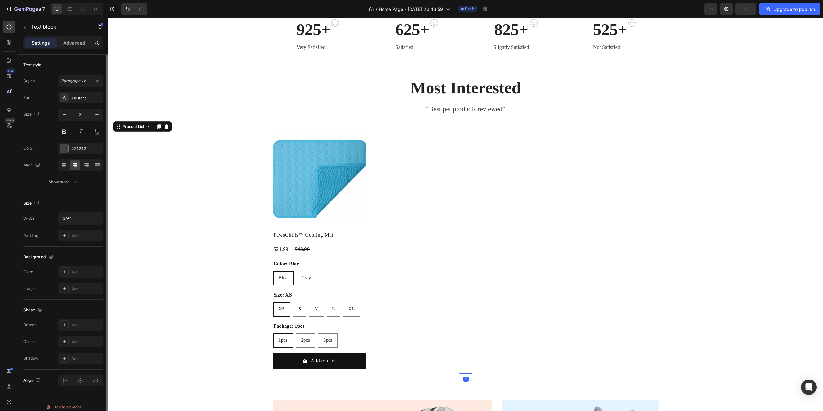
click at [236, 208] on div "Product Images PawsChills™ Cooling Mat Product Title $24.99 Product Price Produ…" at bounding box center [465, 253] width 705 height 241
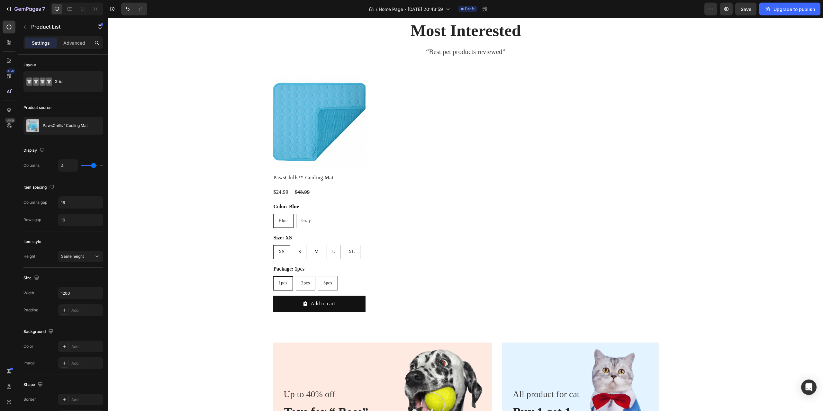
scroll to position [297, 0]
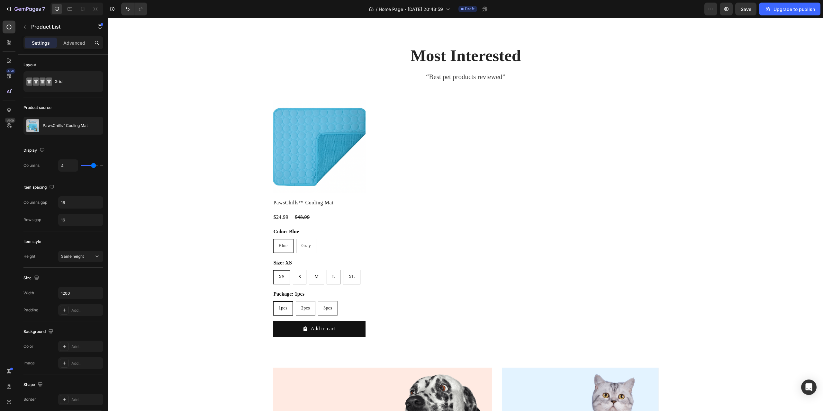
click at [410, 189] on div "Product Images PawsChills™ Cooling Mat Product Title $24.99 Product Price Produ…" at bounding box center [466, 221] width 386 height 241
click at [228, 192] on div "Product Images PawsChills™ Cooling Mat Product Title $24.99 Product Price Produ…" at bounding box center [465, 221] width 705 height 241
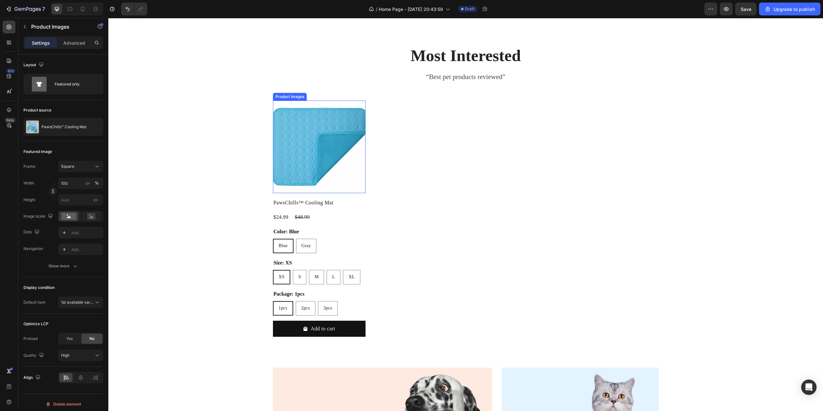
click at [359, 175] on img at bounding box center [319, 147] width 93 height 93
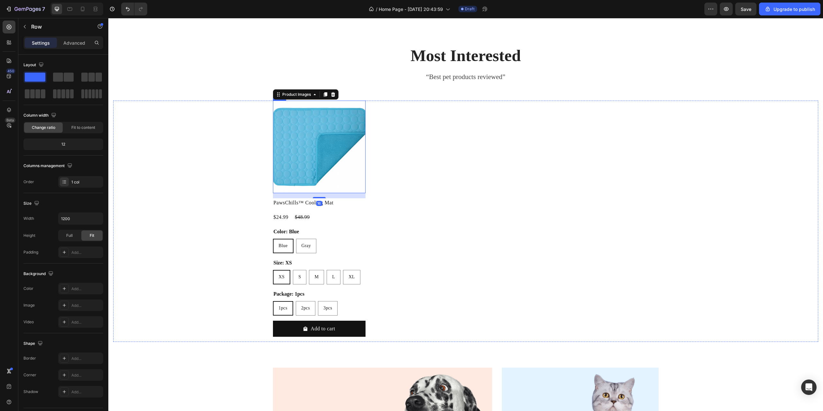
click at [345, 223] on div "Product Images 16 PawsChills™ Cooling Mat Product Title $24.99 Product Price Pr…" at bounding box center [319, 221] width 93 height 241
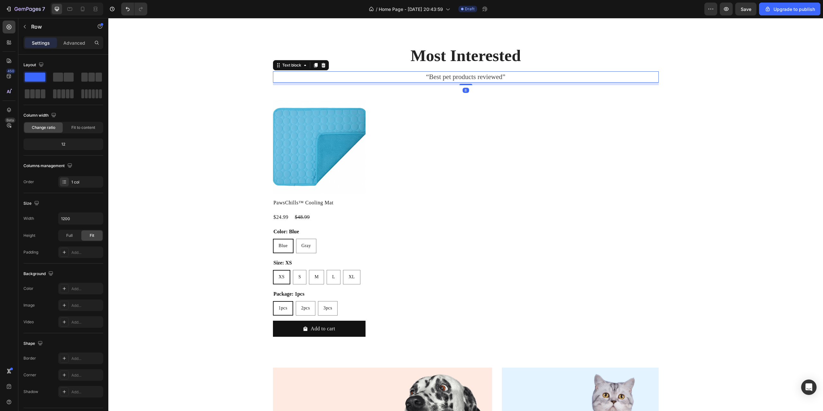
click at [385, 79] on p "“Best pet products reviewed”" at bounding box center [465, 77] width 384 height 10
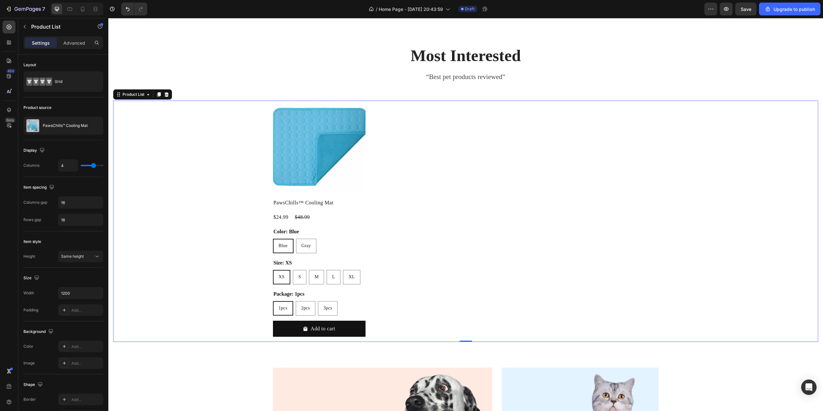
click at [390, 134] on div "Product Images PawsChills™ Cooling Mat Product Title $24.99 Product Price Produ…" at bounding box center [466, 221] width 386 height 241
click at [63, 166] on input "4" at bounding box center [67, 166] width 19 height 12
type input "1"
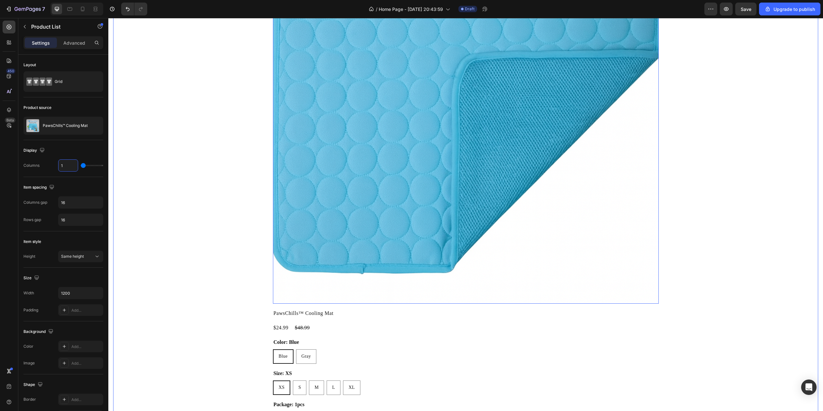
scroll to position [619, 0]
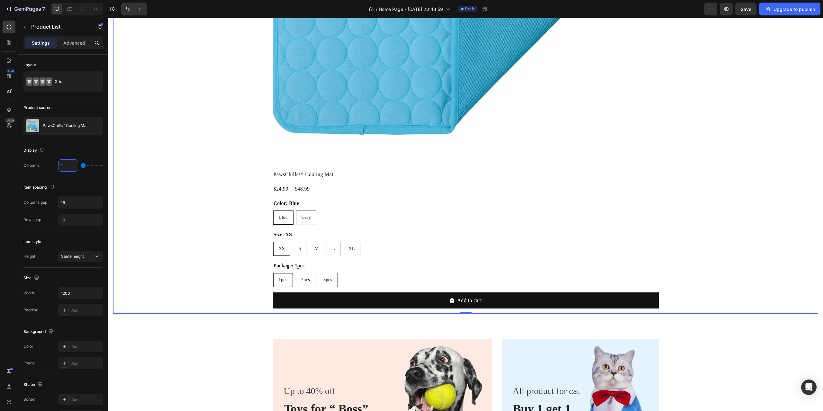
type input "1"
click at [140, 225] on div "Product Images PawsChills™ Cooling Mat Product Title $24.99 Product Price Produ…" at bounding box center [465, 46] width 705 height 534
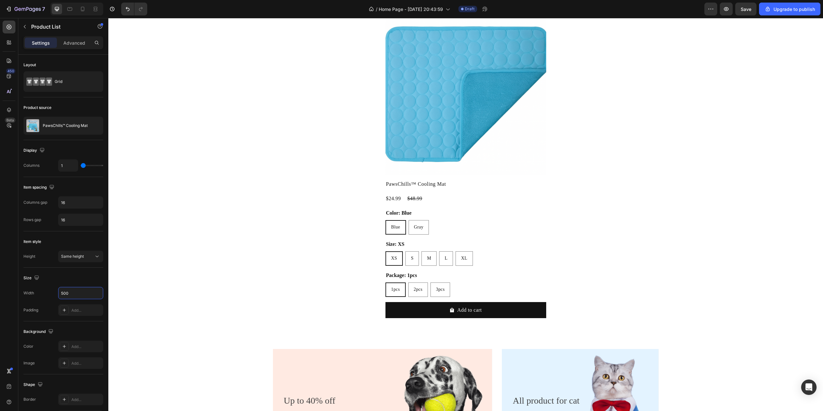
scroll to position [426, 0]
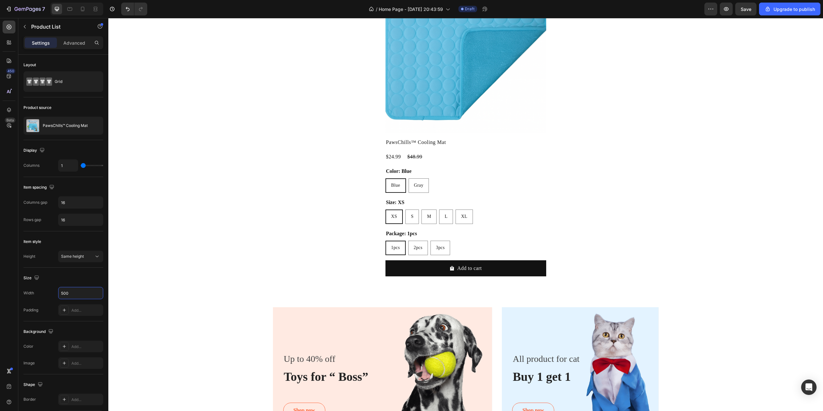
type input "500"
click at [209, 175] on div "Product Images PawsChills™ Cooling Mat Product Title $24.99 Product Price Produ…" at bounding box center [465, 126] width 705 height 309
click at [234, 161] on div "Product Images PawsChills™ Cooling Mat Product Title $24.99 Product Price Produ…" at bounding box center [465, 126] width 705 height 309
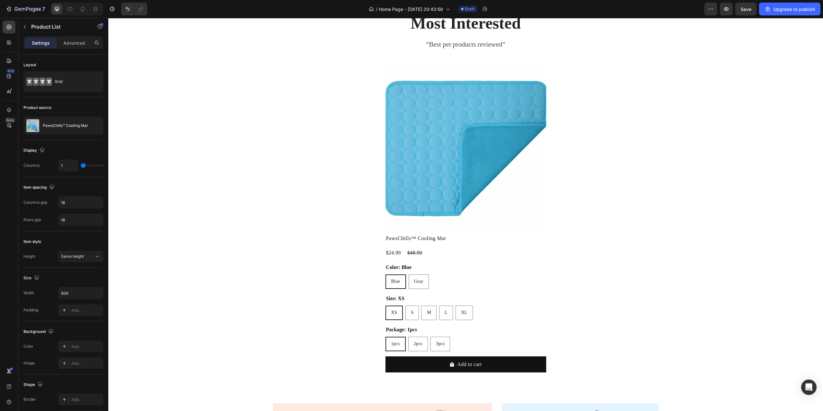
scroll to position [297, 0]
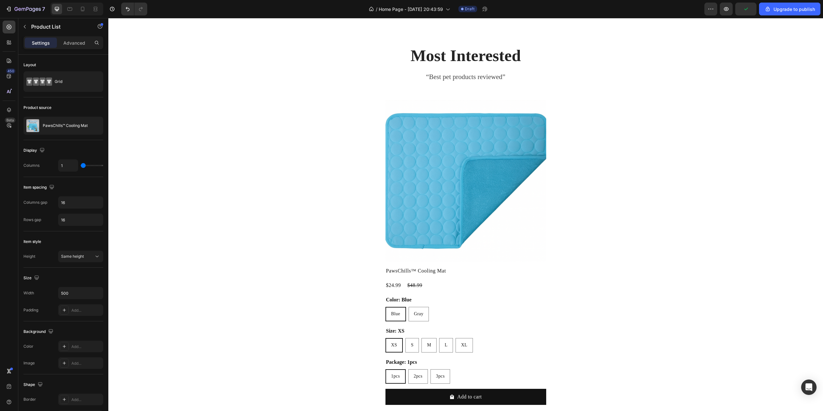
click at [344, 168] on div "Product Images PawsChills™ Cooling Mat Product Title $24.99 Product Price Produ…" at bounding box center [465, 255] width 705 height 309
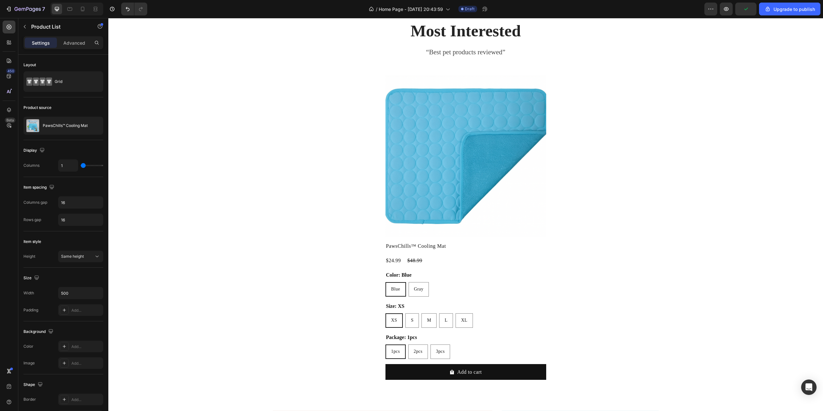
click at [590, 203] on div "Product Images PawsChills™ Cooling Mat Product Title $24.99 Product Price Produ…" at bounding box center [465, 230] width 705 height 309
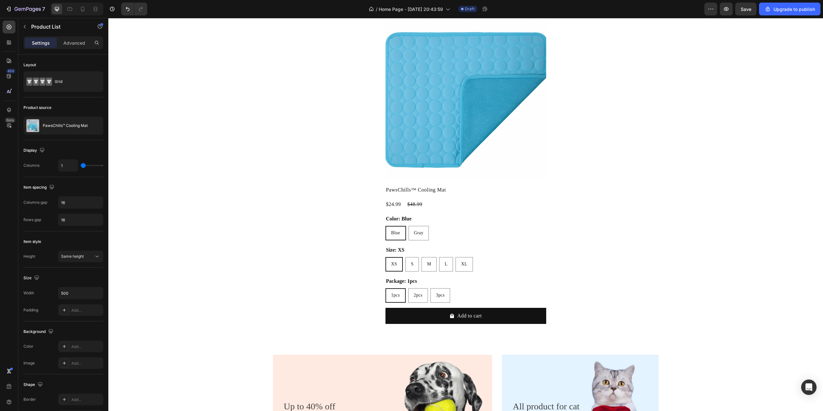
scroll to position [394, 0]
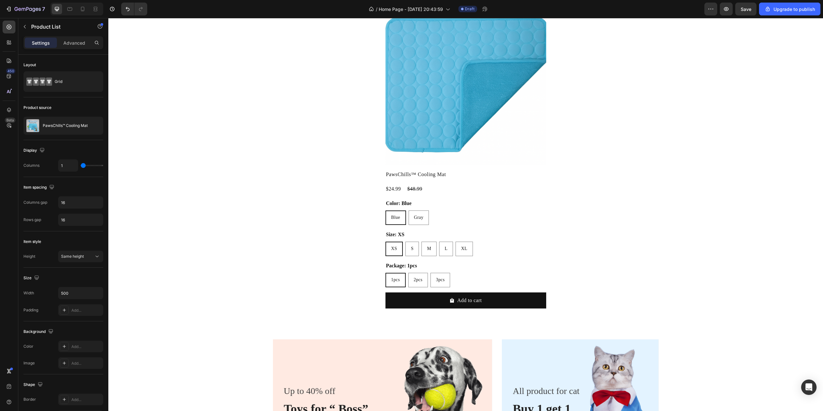
click at [315, 218] on div "Product Images PawsChills™ Cooling Mat Product Title $24.99 Product Price Produ…" at bounding box center [465, 158] width 705 height 309
click at [534, 181] on div "Product Images PawsChills™ Cooling Mat Product Title $24.99 Product Price Produ…" at bounding box center [465, 158] width 161 height 309
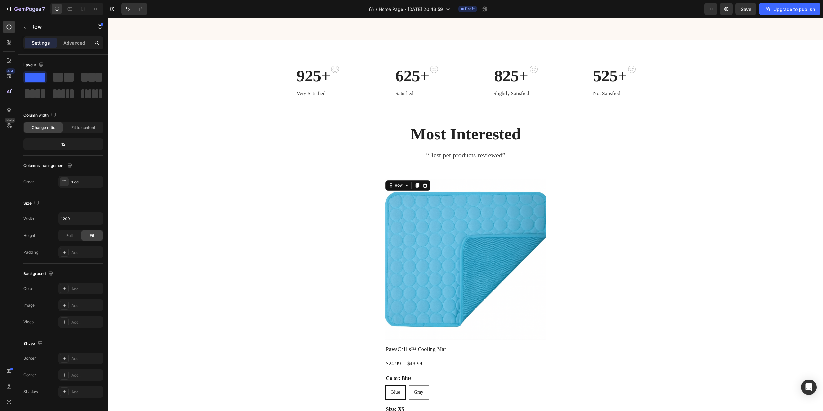
scroll to position [201, 0]
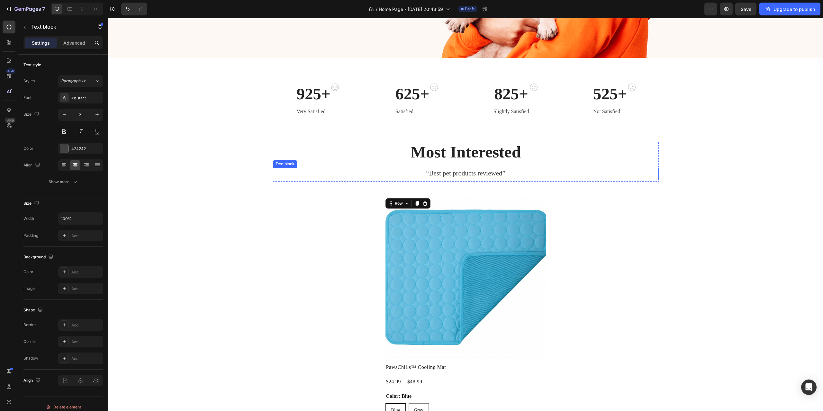
click at [562, 172] on p "“Best pet products reviewed”" at bounding box center [465, 173] width 384 height 10
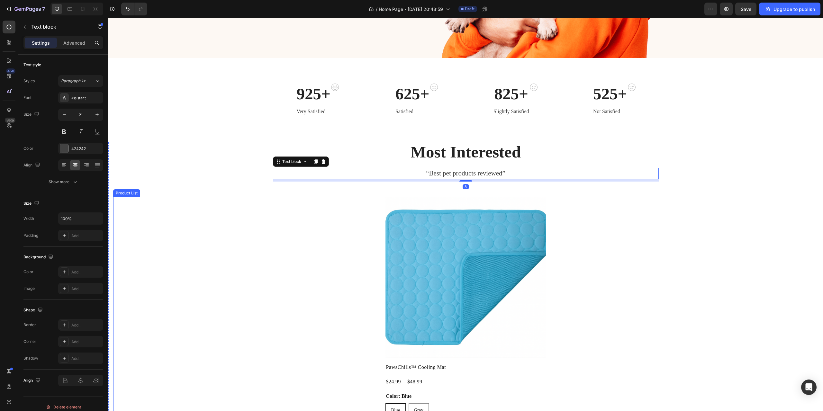
click at [583, 224] on div "Product Images PawsChills™ Cooling Mat Product Title $24.99 Product Price Produ…" at bounding box center [465, 351] width 705 height 309
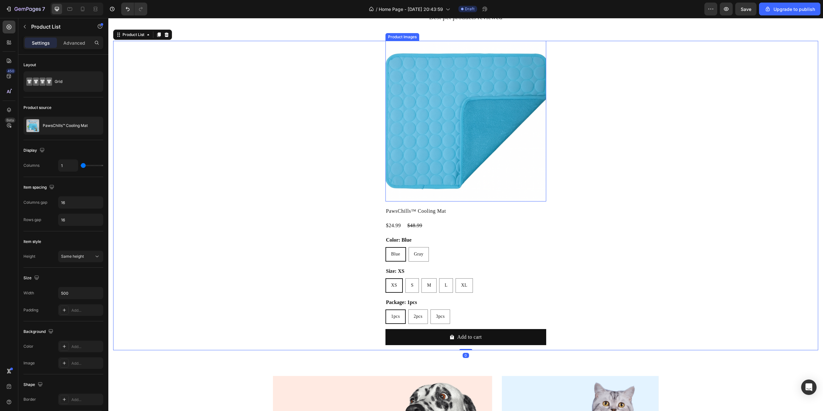
scroll to position [361, 0]
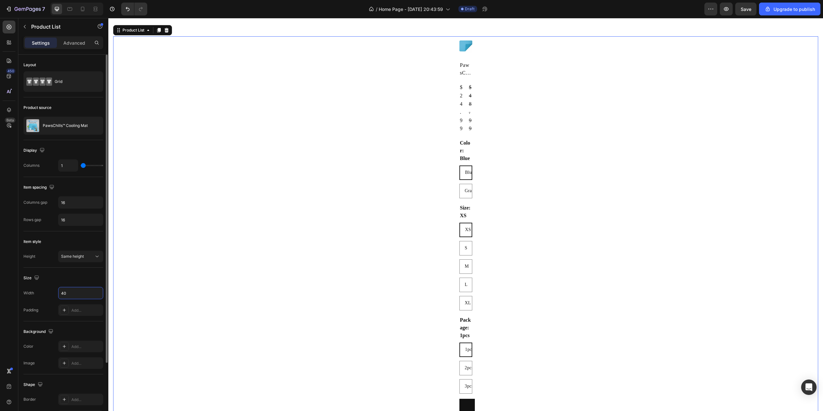
type input "4"
type input "300"
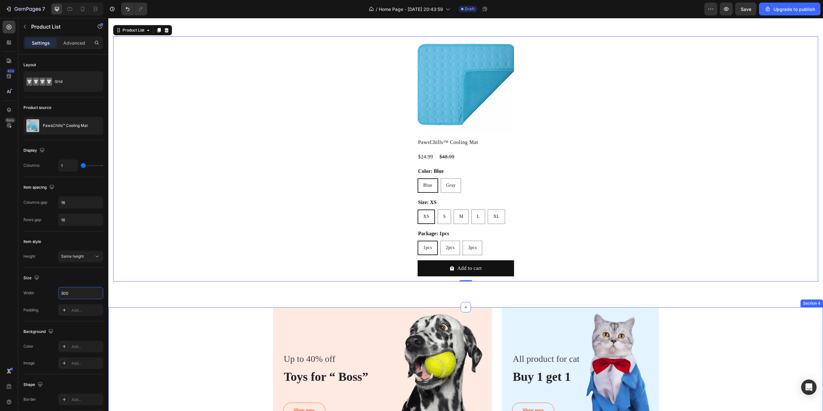
click at [227, 321] on div "Up to 40% off Text block Toys for “ Boss” Heading Shop now Button Row Hero Bann…" at bounding box center [465, 366] width 705 height 119
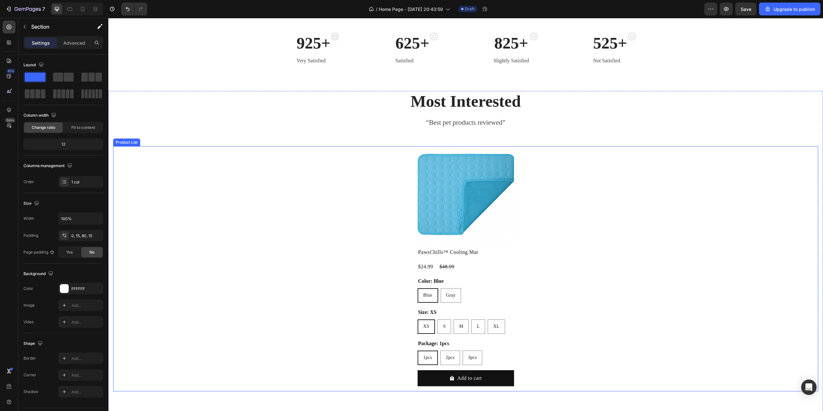
scroll to position [265, 0]
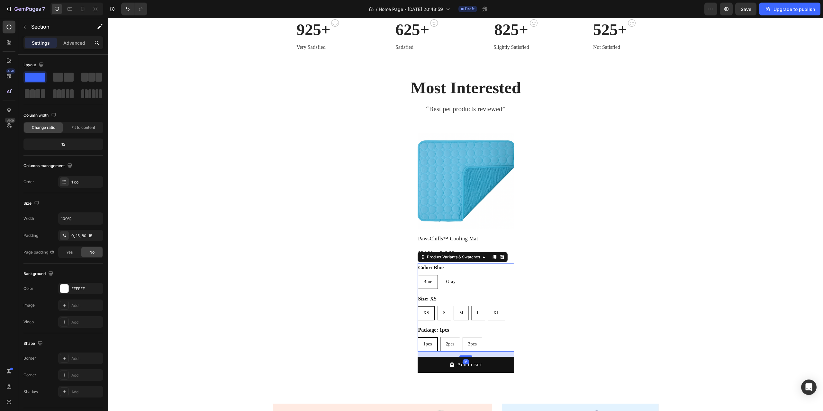
click at [480, 278] on div "Blue Blue Blue Gray Gray Gray" at bounding box center [465, 282] width 96 height 14
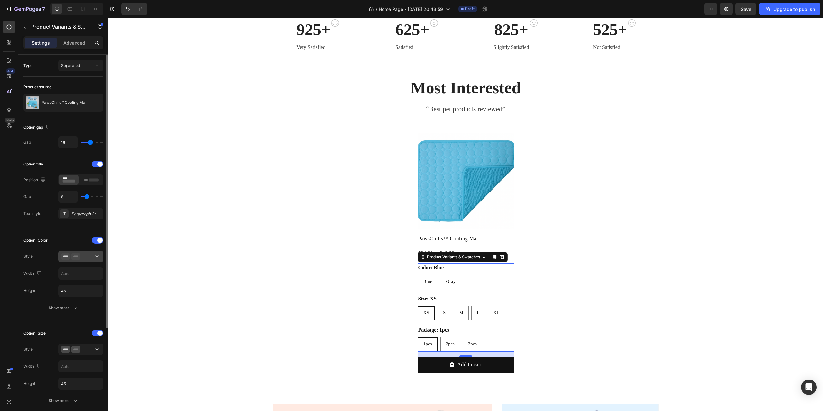
click at [93, 256] on div at bounding box center [80, 256] width 39 height 6
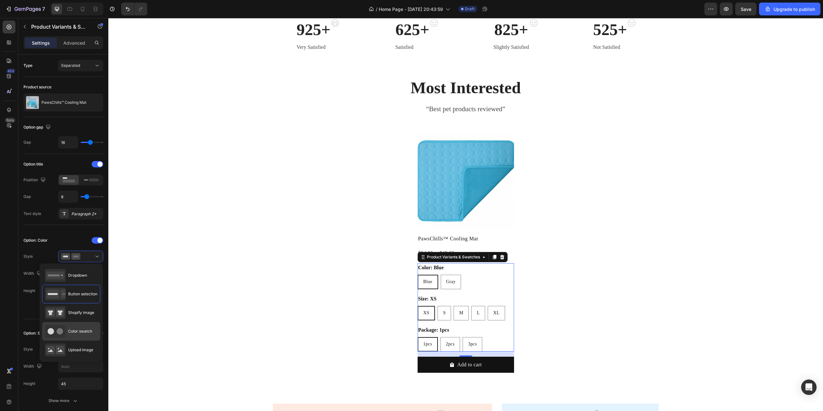
click at [57, 333] on icon at bounding box center [55, 331] width 21 height 13
type input "45"
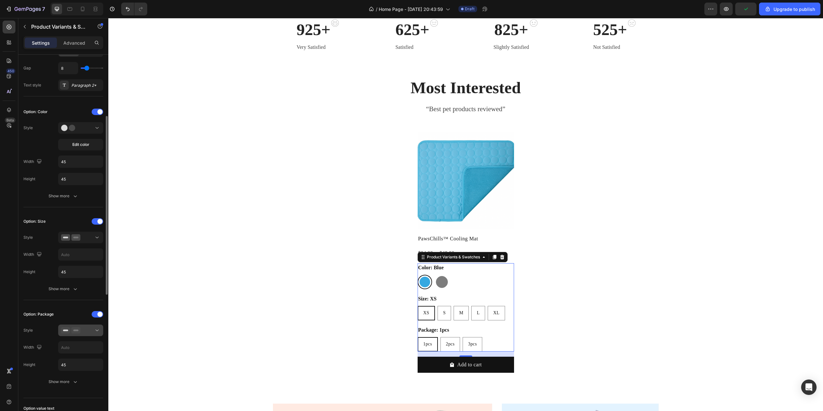
scroll to position [161, 0]
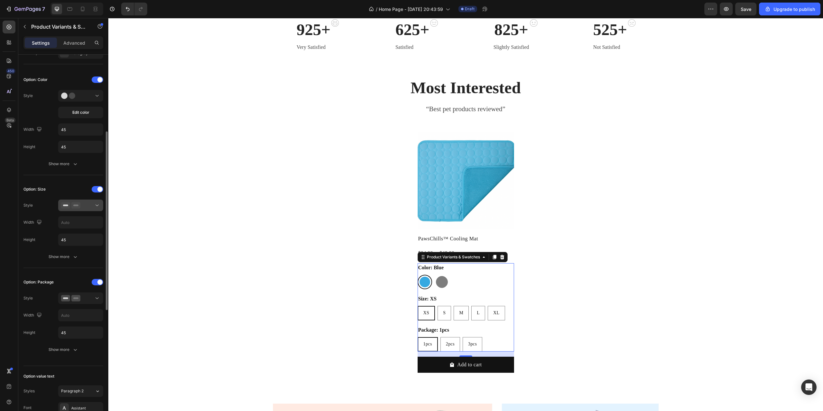
click at [94, 206] on icon at bounding box center [97, 205] width 6 height 6
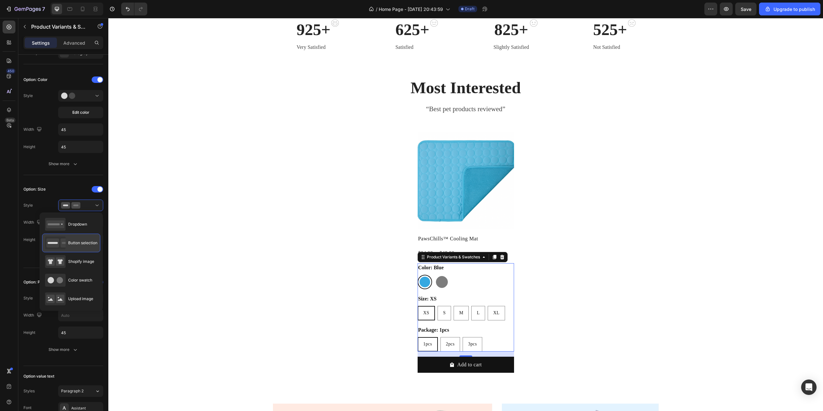
click at [76, 243] on span "Button selection" at bounding box center [82, 243] width 29 height 6
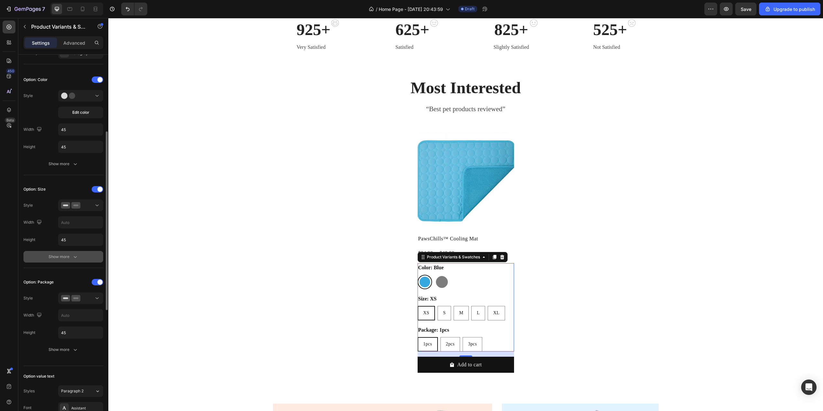
click at [64, 258] on div "Show more" at bounding box center [64, 257] width 30 height 6
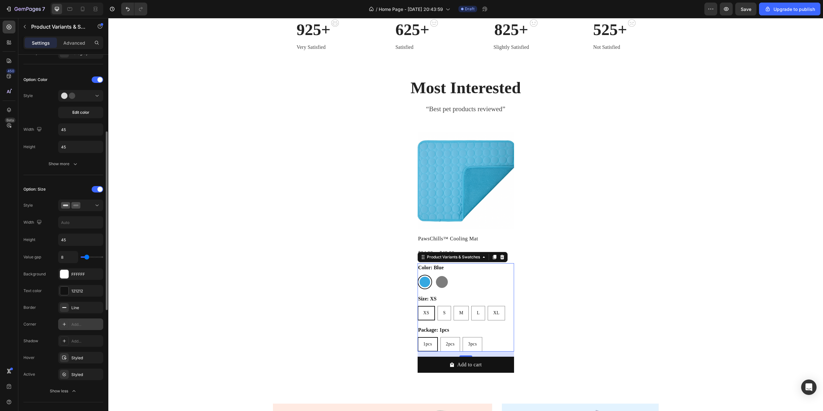
click at [82, 324] on div "Add..." at bounding box center [86, 325] width 30 height 6
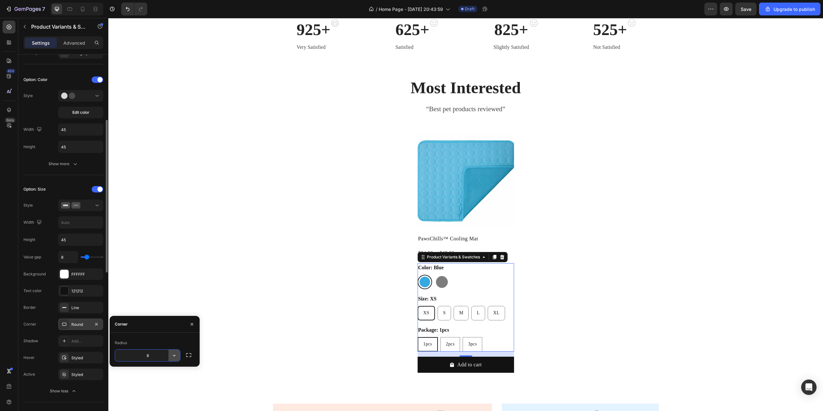
click at [174, 356] on icon "button" at bounding box center [174, 356] width 3 height 2
click at [170, 396] on icon at bounding box center [171, 396] width 6 height 6
type input "9999"
click at [84, 341] on div "Add..." at bounding box center [86, 341] width 30 height 6
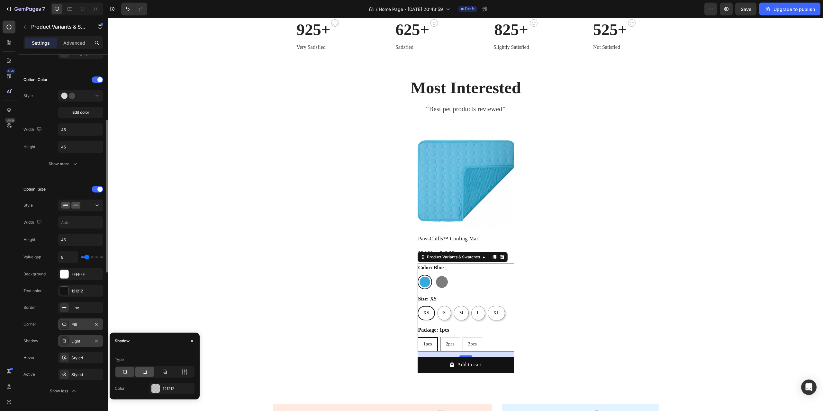
click at [149, 374] on div at bounding box center [144, 372] width 19 height 10
click at [81, 357] on div "Styled" at bounding box center [80, 358] width 19 height 6
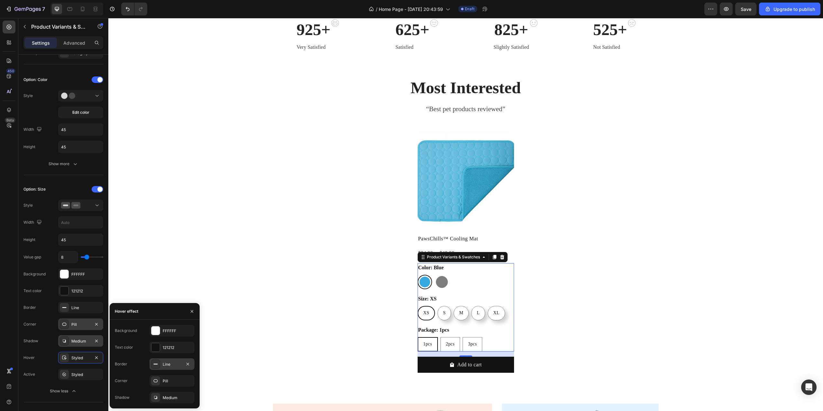
click at [170, 368] on div "Line" at bounding box center [171, 364] width 45 height 12
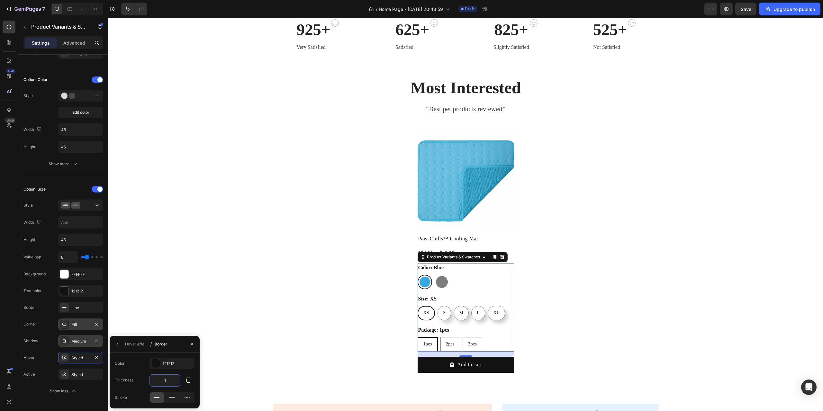
type input "2"
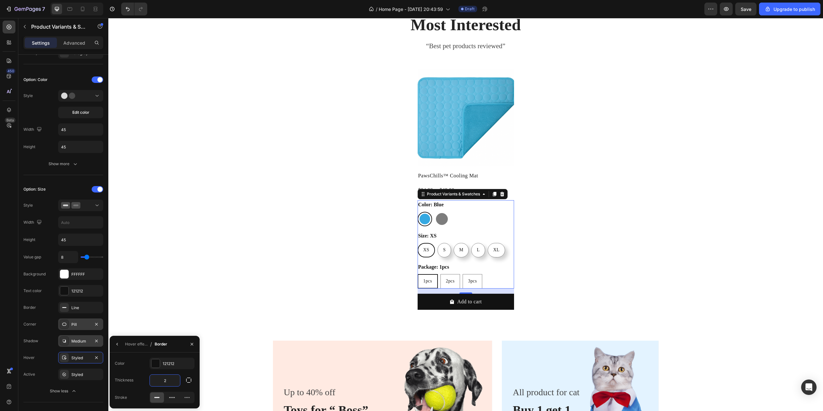
scroll to position [329, 0]
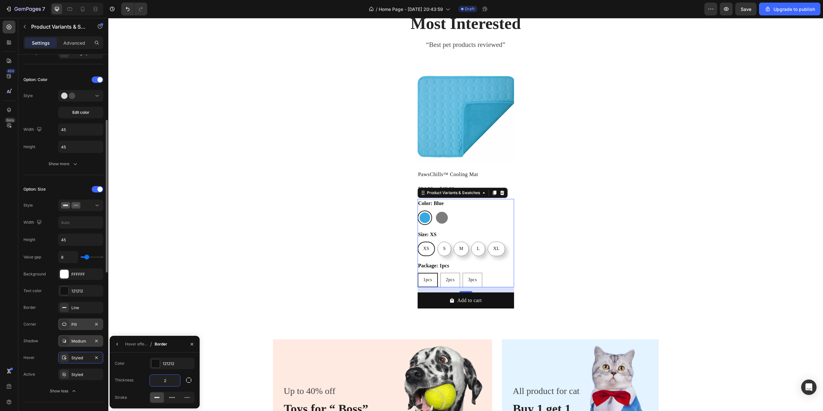
click at [93, 383] on div "Value gap 8 Background FFFFFF Text color 121212 Border Line Corner Pill Shadow …" at bounding box center [63, 324] width 80 height 146
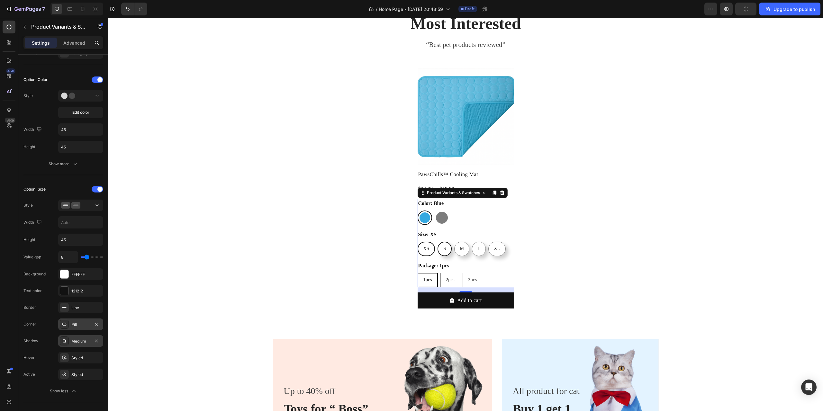
click at [443, 249] on span "S" at bounding box center [444, 248] width 3 height 5
click at [437, 242] on input "S S S" at bounding box center [437, 241] width 0 height 0
radio input "true"
click at [461, 248] on span "M" at bounding box center [461, 248] width 4 height 5
click at [453, 242] on input "M M M" at bounding box center [453, 241] width 0 height 0
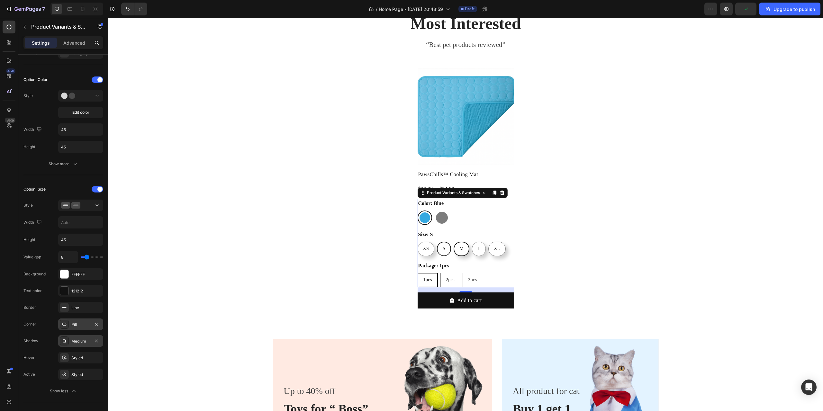
radio input "true"
click at [477, 248] on span "L" at bounding box center [478, 248] width 3 height 5
click at [471, 242] on input "L L L" at bounding box center [471, 241] width 0 height 0
radio input "true"
click at [494, 248] on span "XL" at bounding box center [496, 248] width 6 height 5
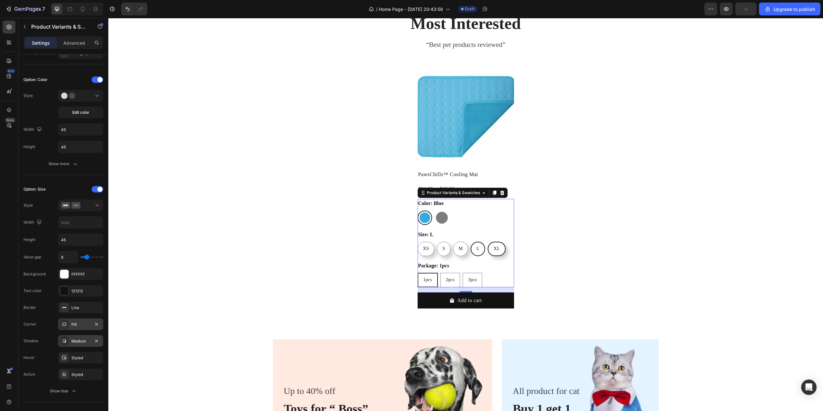
click at [487, 242] on input "XL XL XL" at bounding box center [487, 241] width 0 height 0
radio input "true"
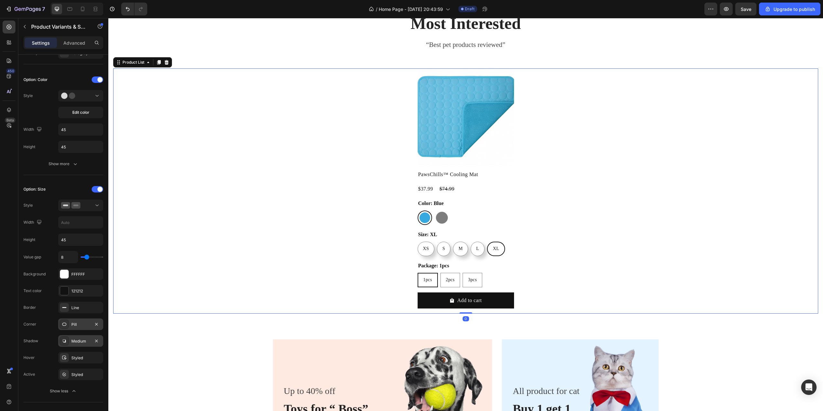
click at [589, 195] on div "Product Images PawsChills™ Cooling Mat Product Title $37.99 Product Price Produ…" at bounding box center [465, 190] width 705 height 245
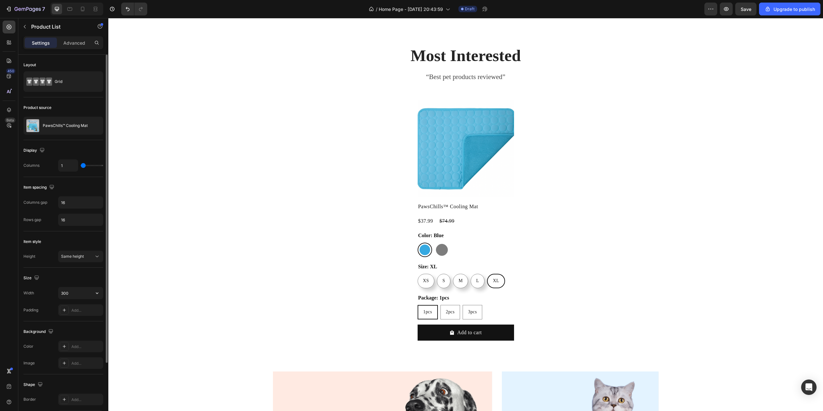
scroll to position [81, 0]
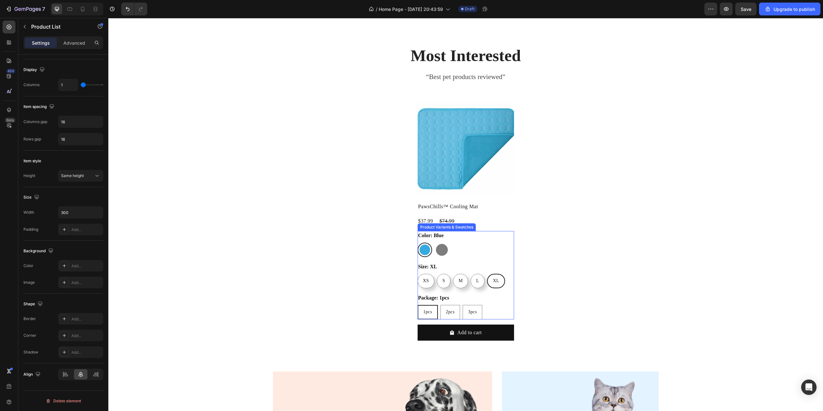
click at [493, 311] on div "1pcs 1pcs 1pcs 2pcs 2pcs 2pcs 3pcs 3pcs 3pcs" at bounding box center [465, 312] width 96 height 14
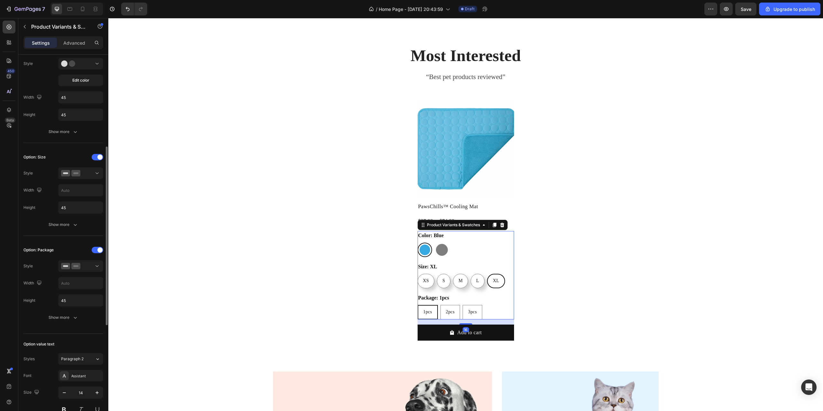
scroll to position [321, 0]
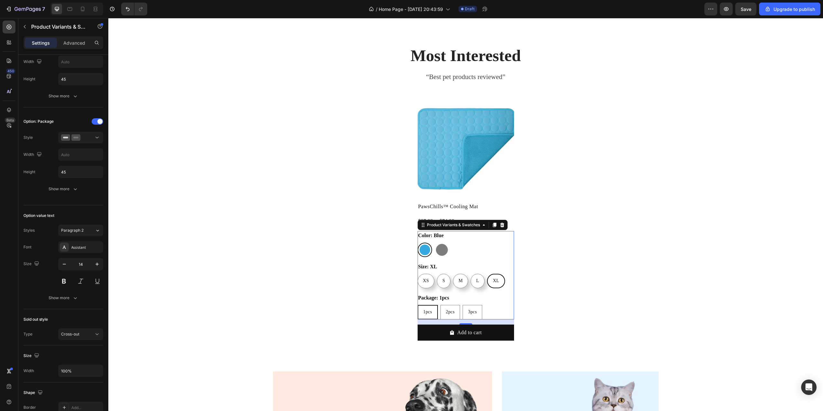
click at [497, 314] on div "1pcs 1pcs 1pcs 2pcs 2pcs 2pcs 3pcs 3pcs 3pcs" at bounding box center [465, 312] width 96 height 14
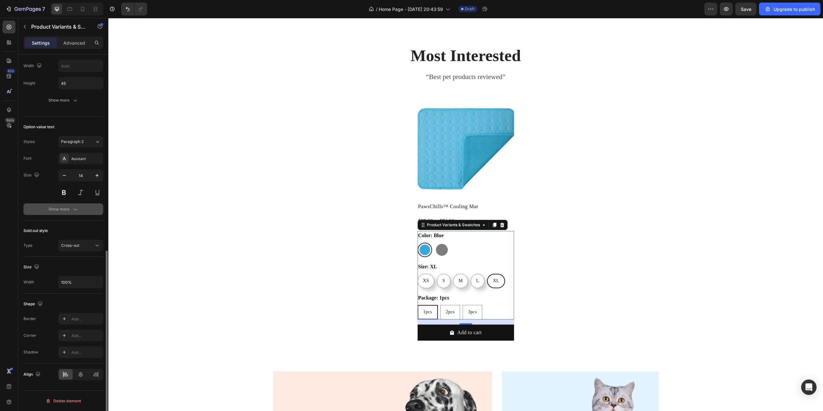
click at [66, 211] on div "Show more" at bounding box center [64, 209] width 30 height 6
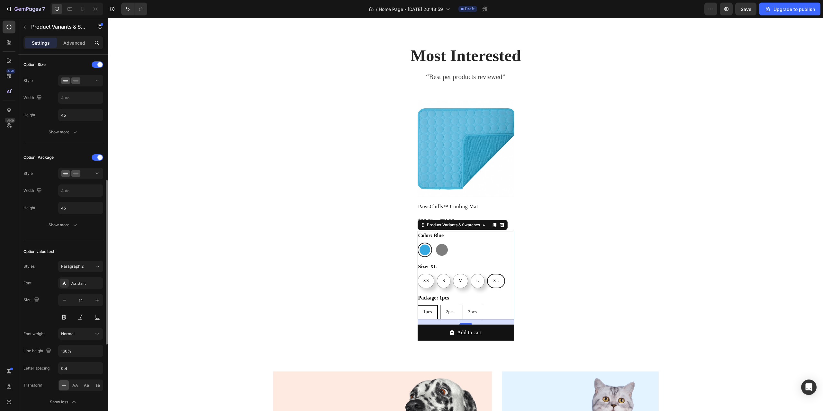
scroll to position [157, 0]
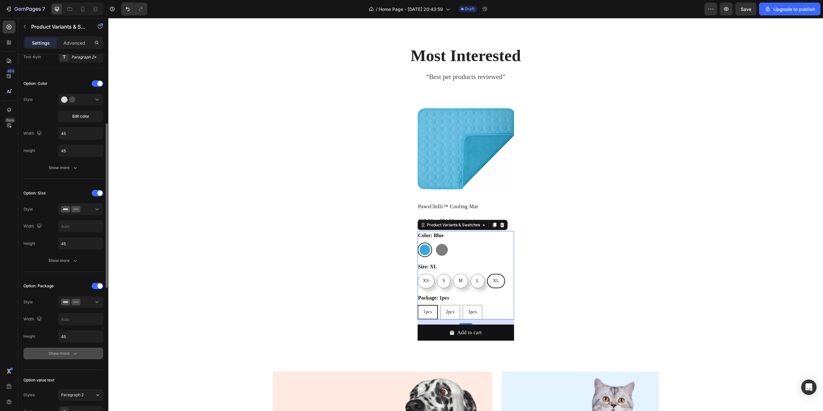
click at [60, 356] on div "Show more" at bounding box center [64, 353] width 30 height 6
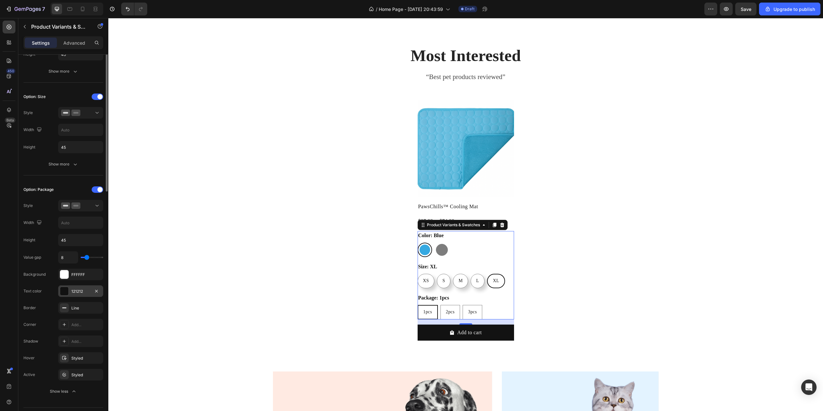
scroll to position [285, 0]
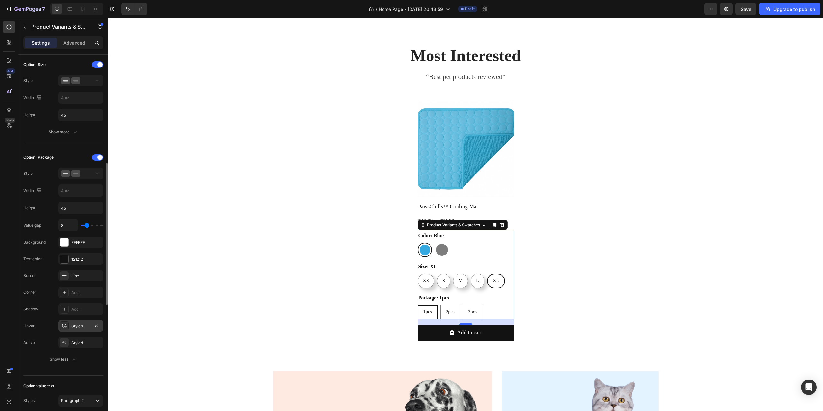
click at [80, 324] on div "Styled" at bounding box center [80, 326] width 19 height 6
click at [85, 174] on div at bounding box center [80, 173] width 39 height 6
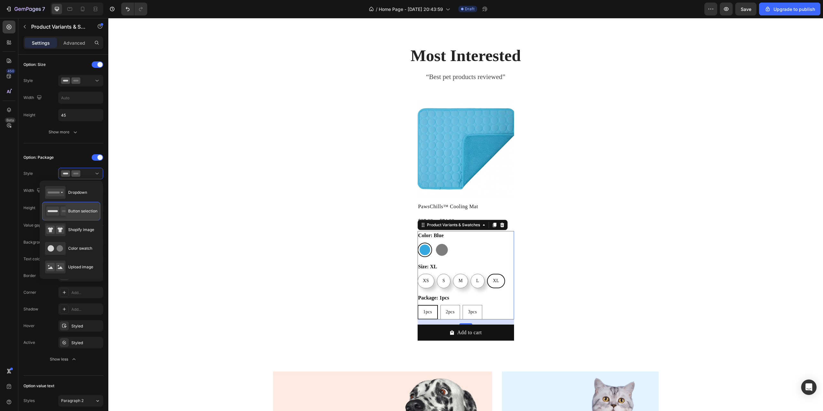
click at [56, 213] on icon at bounding box center [52, 211] width 13 height 9
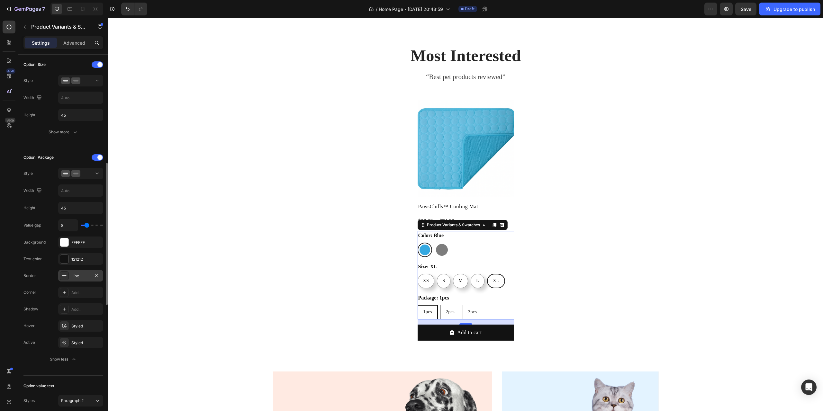
click at [84, 277] on div "Line" at bounding box center [80, 276] width 19 height 6
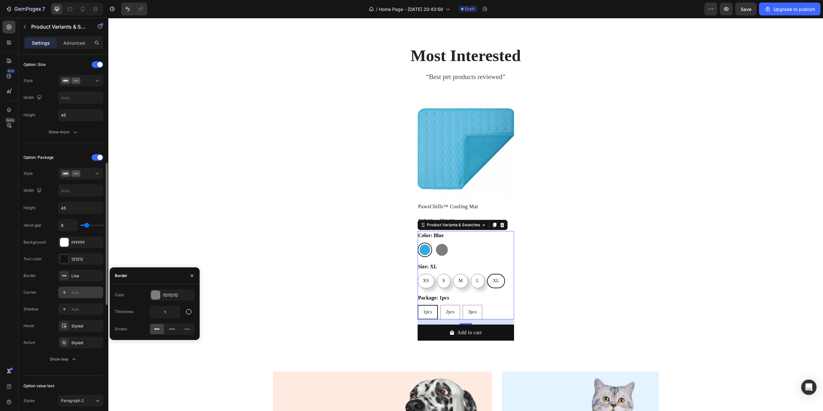
click at [81, 293] on div "Add..." at bounding box center [86, 293] width 30 height 6
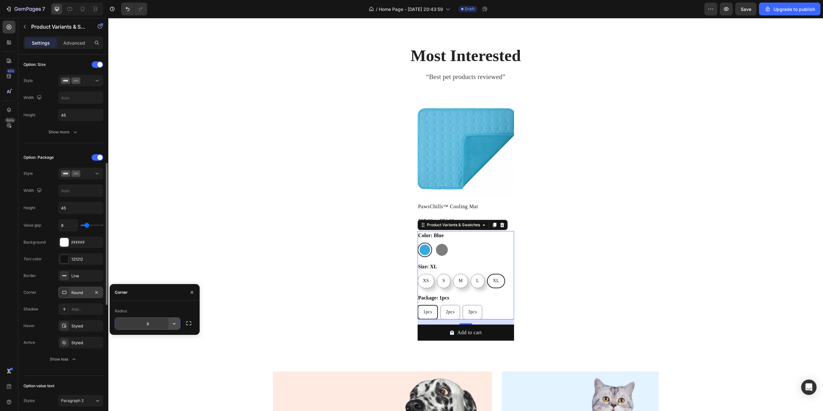
click at [173, 322] on icon "button" at bounding box center [174, 323] width 6 height 6
click at [171, 352] on icon at bounding box center [171, 352] width 6 height 6
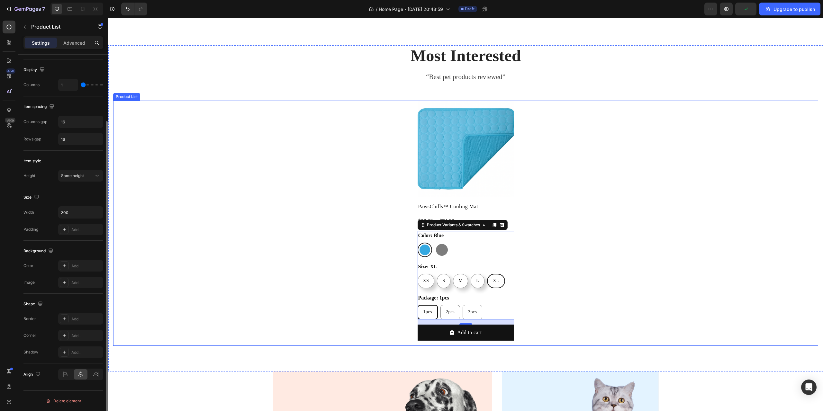
click at [222, 313] on div "Product Images PawsChills™ Cooling Mat Product Title $37.99 Product Price Produ…" at bounding box center [465, 223] width 705 height 245
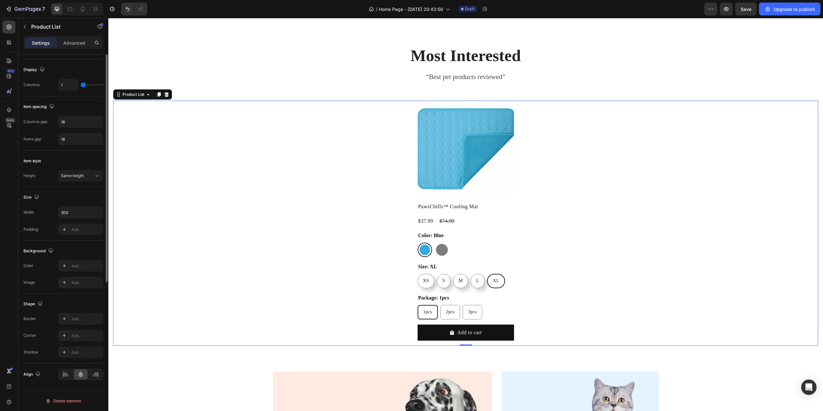
scroll to position [0, 0]
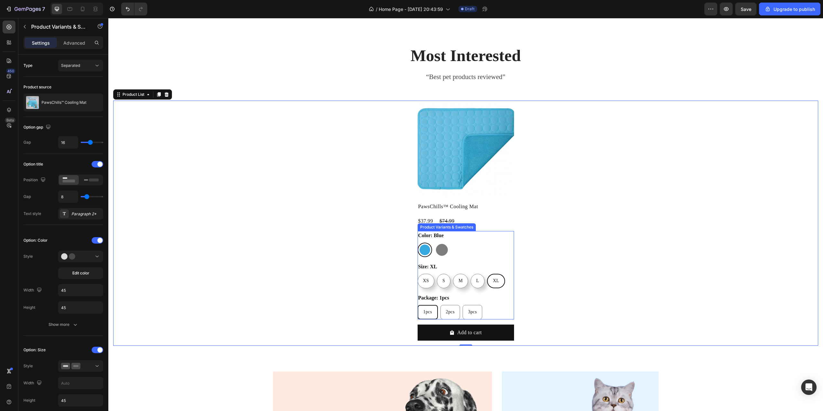
click at [485, 312] on div "1pcs 1pcs 1pcs 2pcs 2pcs 2pcs 3pcs 3pcs 3pcs" at bounding box center [465, 312] width 96 height 14
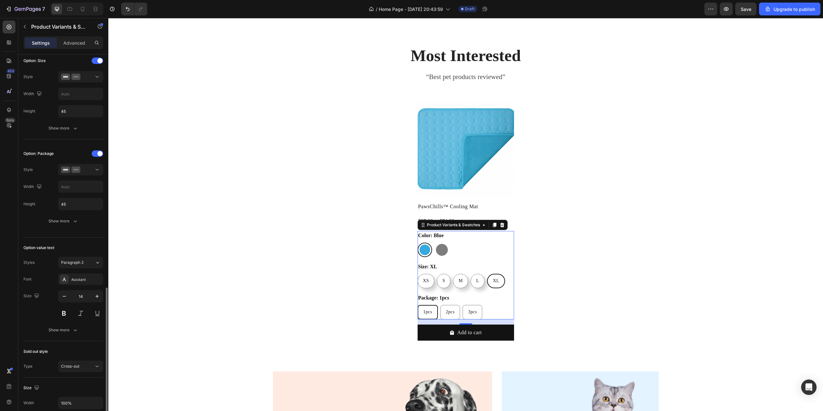
scroll to position [353, 0]
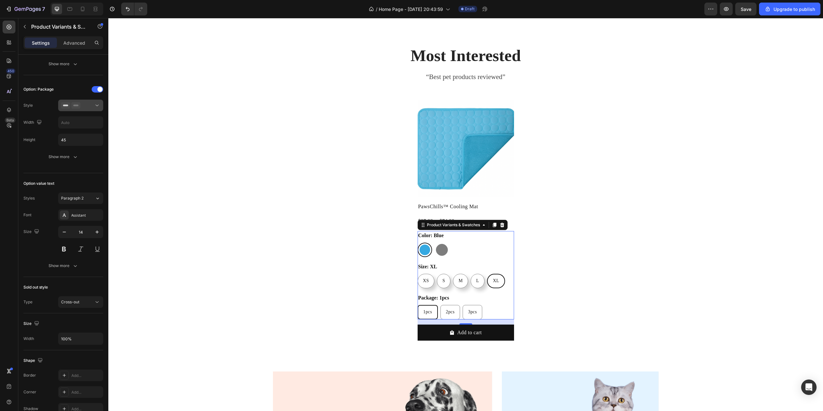
click at [90, 107] on div at bounding box center [80, 105] width 39 height 6
click at [45, 219] on div "Font Assistant" at bounding box center [63, 215] width 80 height 12
click at [68, 156] on div "Show more" at bounding box center [64, 157] width 30 height 6
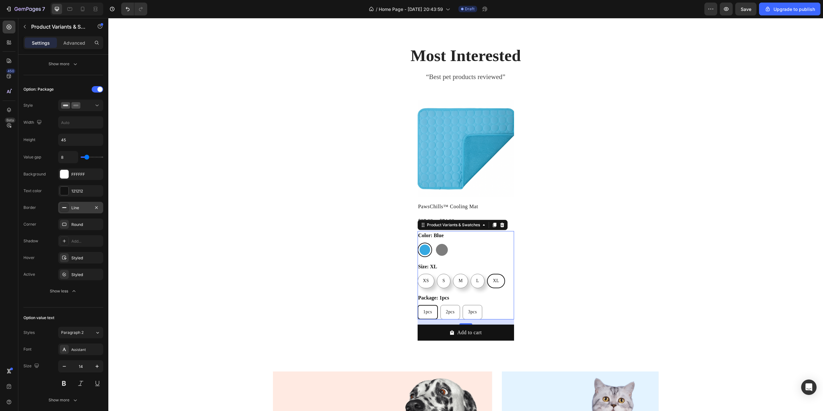
click at [78, 206] on div "Line" at bounding box center [80, 208] width 19 height 6
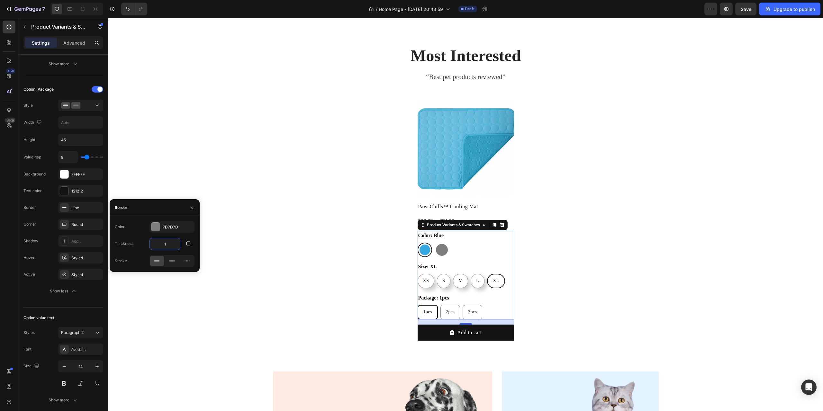
click at [170, 241] on input "1" at bounding box center [165, 244] width 30 height 12
type input "2"
click at [83, 242] on div "Add..." at bounding box center [86, 241] width 30 height 6
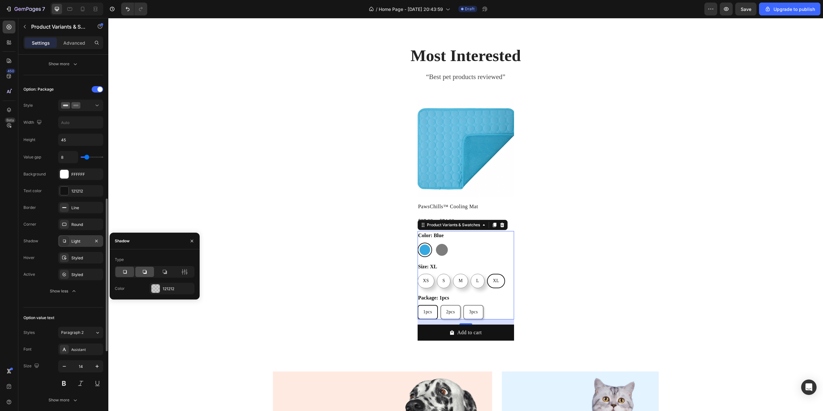
click at [143, 274] on icon at bounding box center [144, 272] width 6 height 6
click at [83, 260] on div "Styled" at bounding box center [80, 258] width 19 height 6
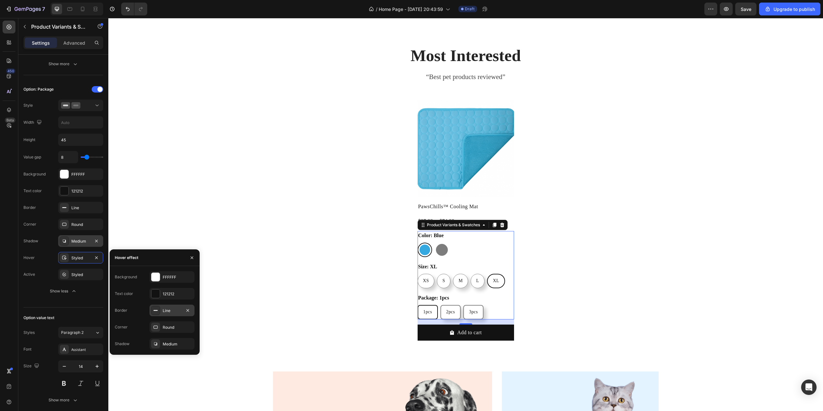
click at [163, 308] on div "Line" at bounding box center [172, 311] width 19 height 6
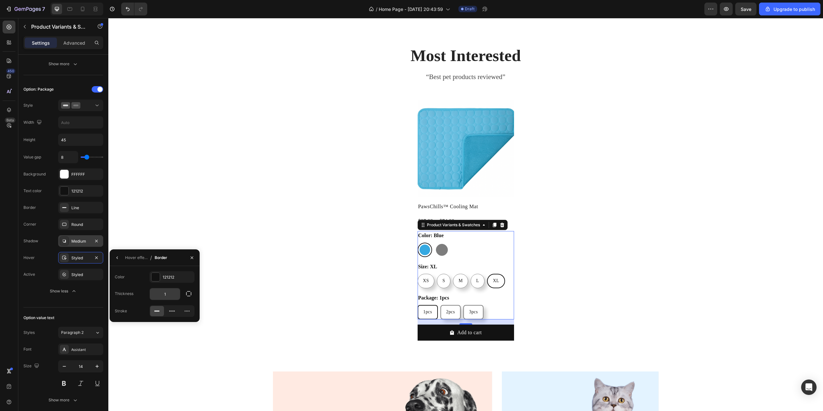
click at [0, 0] on input "1" at bounding box center [0, 0] width 0 height 0
type input "2"
click at [268, 258] on div "Product Images PawsChills™ Cooling Mat Product Title $37.99 Product Price Produ…" at bounding box center [465, 223] width 705 height 245
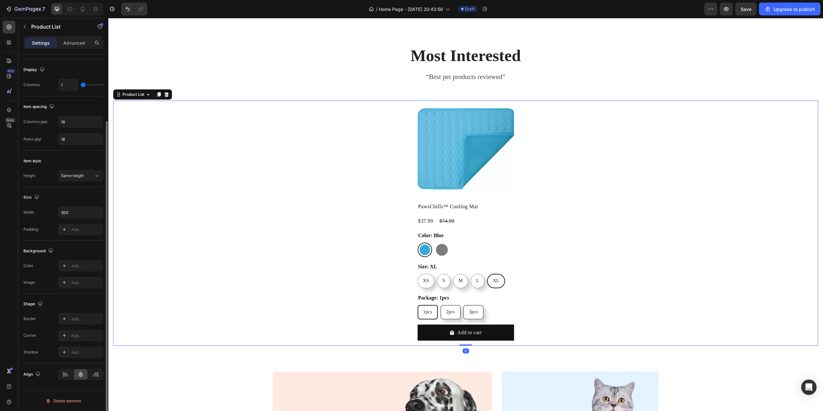
scroll to position [0, 0]
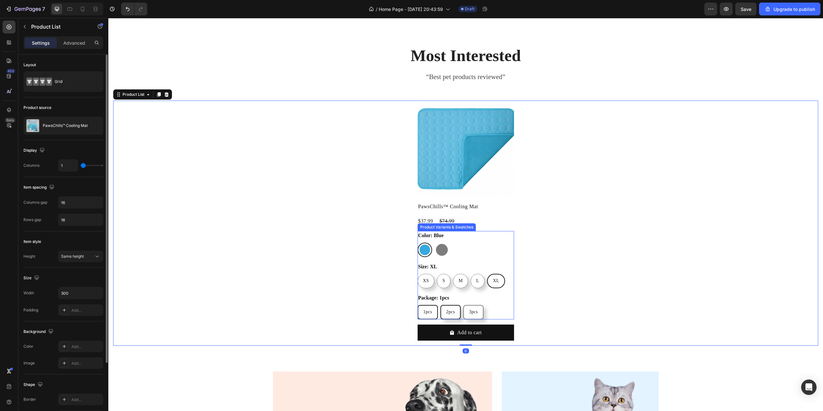
click at [446, 313] on span "2pcs" at bounding box center [450, 311] width 9 height 5
click at [440, 305] on input "2pcs 2pcs 2pcs" at bounding box center [440, 305] width 0 height 0
radio input "true"
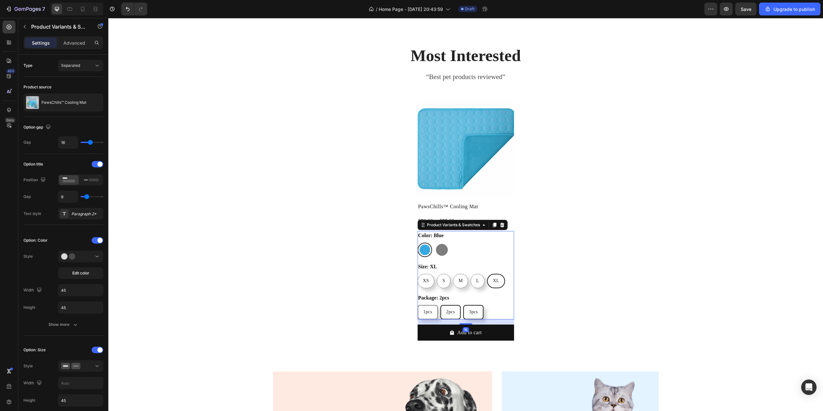
click at [476, 316] on div "3pcs" at bounding box center [473, 312] width 19 height 12
click at [463, 305] on input "3pcs 3pcs 3pcs" at bounding box center [463, 305] width 0 height 0
radio input "true"
click at [423, 314] on span "1pcs" at bounding box center [427, 311] width 9 height 5
click at [417, 305] on input "1pcs 1pcs 1pcs" at bounding box center [417, 305] width 0 height 0
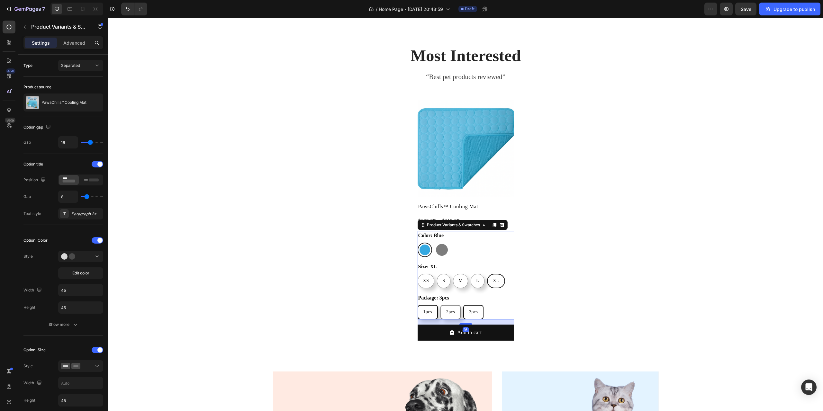
radio input "true"
click at [446, 313] on span "2pcs" at bounding box center [450, 311] width 9 height 5
click at [440, 305] on input "2pcs 2pcs 2pcs" at bounding box center [440, 305] width 0 height 0
radio input "true"
click at [469, 312] on span "3pcs" at bounding box center [473, 311] width 9 height 5
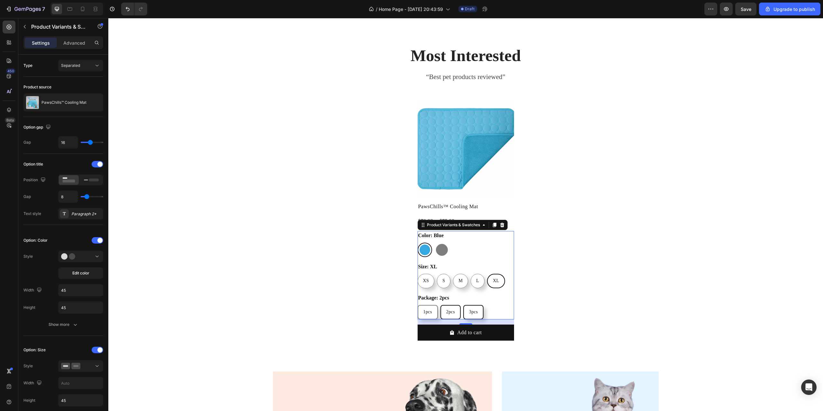
click at [463, 305] on input "3pcs 3pcs 3pcs" at bounding box center [463, 305] width 0 height 0
radio input "true"
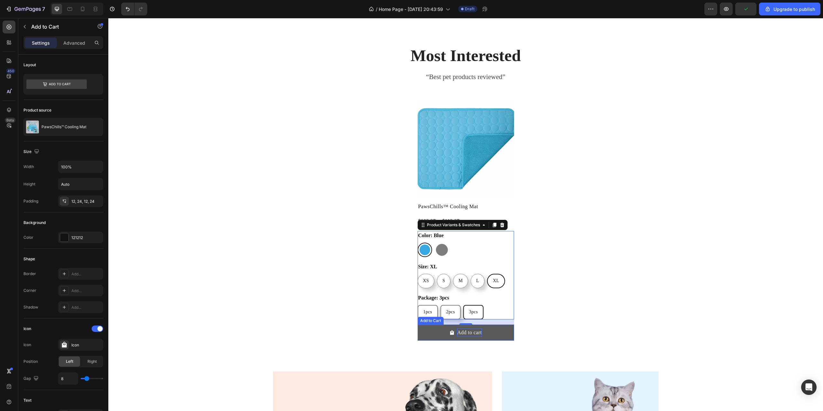
click at [467, 335] on div "Add to cart" at bounding box center [469, 332] width 24 height 8
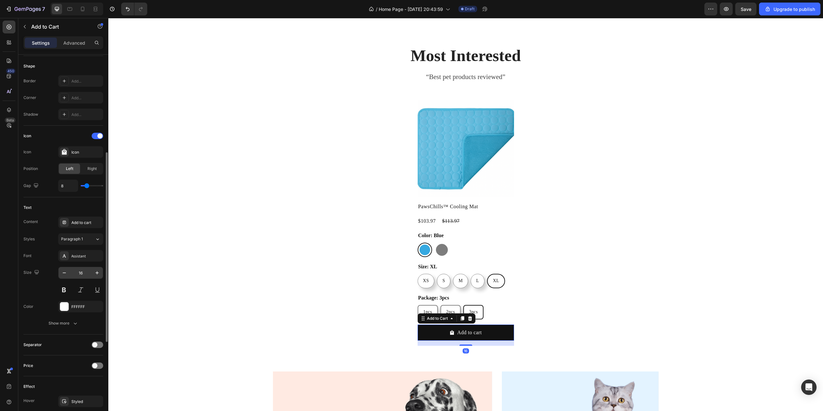
scroll to position [289, 0]
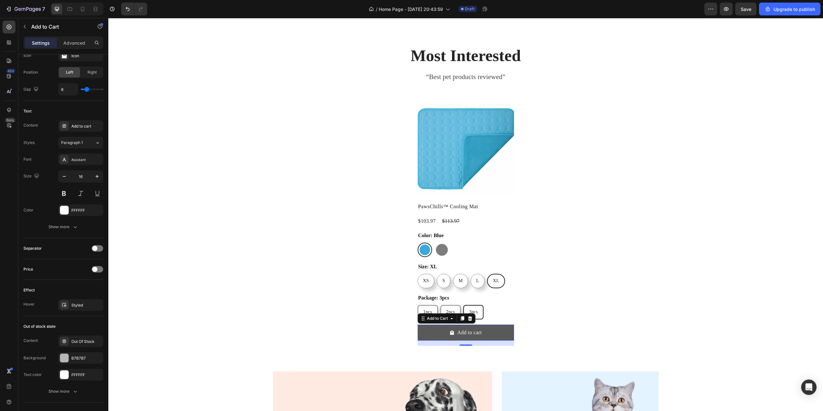
click at [494, 334] on button "Add to cart" at bounding box center [465, 333] width 96 height 16
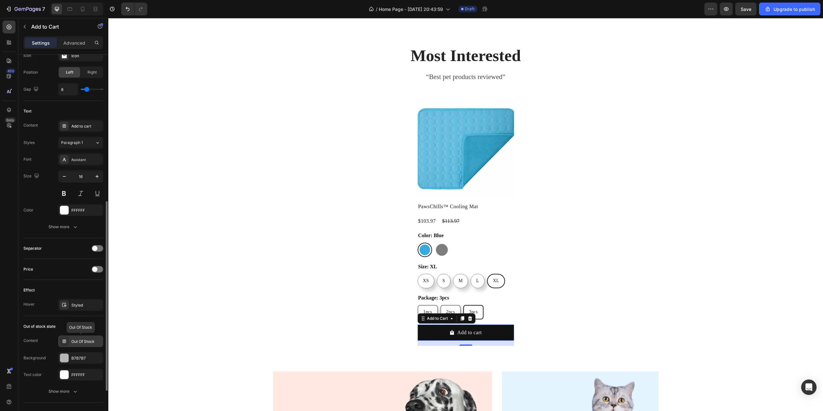
click at [85, 341] on div "Out Of Stock" at bounding box center [86, 342] width 30 height 6
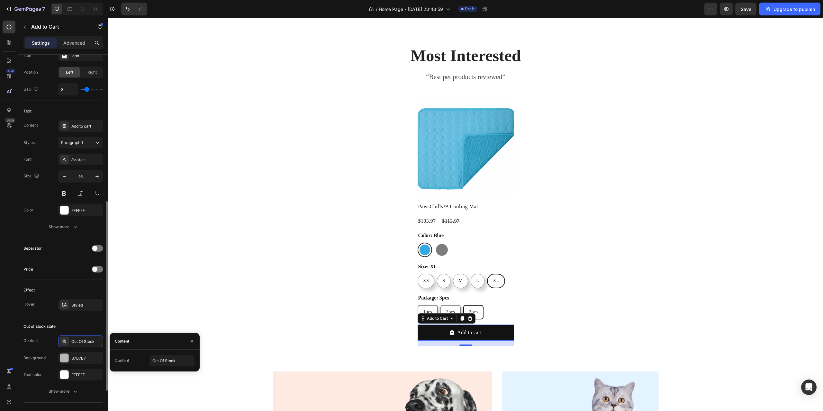
click at [49, 344] on div "Content Out Of Stock" at bounding box center [63, 341] width 80 height 12
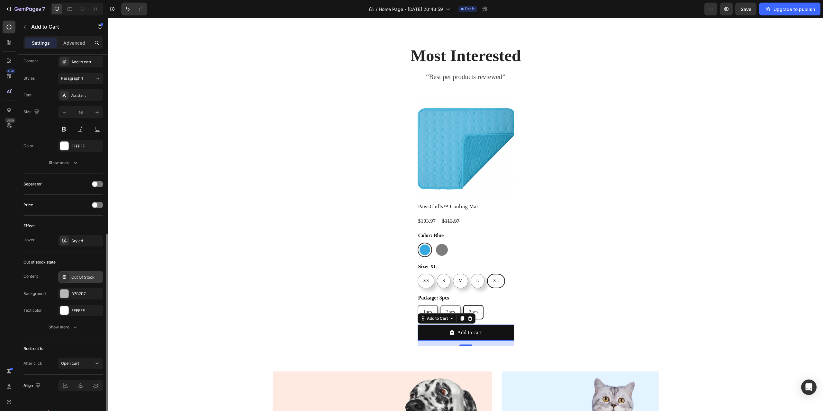
scroll to position [365, 0]
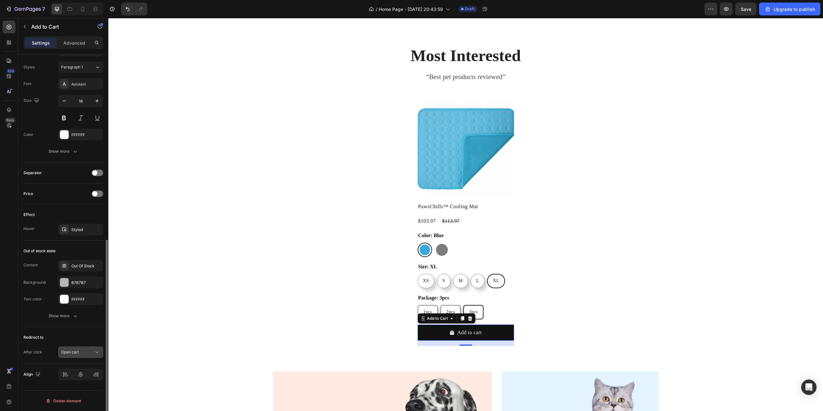
click at [96, 352] on icon at bounding box center [97, 352] width 6 height 6
click at [68, 323] on span "Open cart" at bounding box center [70, 324] width 18 height 6
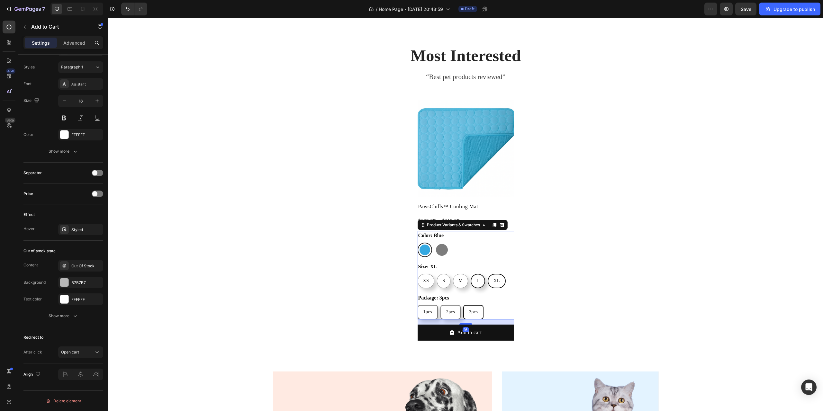
click at [471, 280] on div "L" at bounding box center [477, 281] width 13 height 12
click at [470, 274] on input "L L L" at bounding box center [470, 273] width 0 height 0
radio input "true"
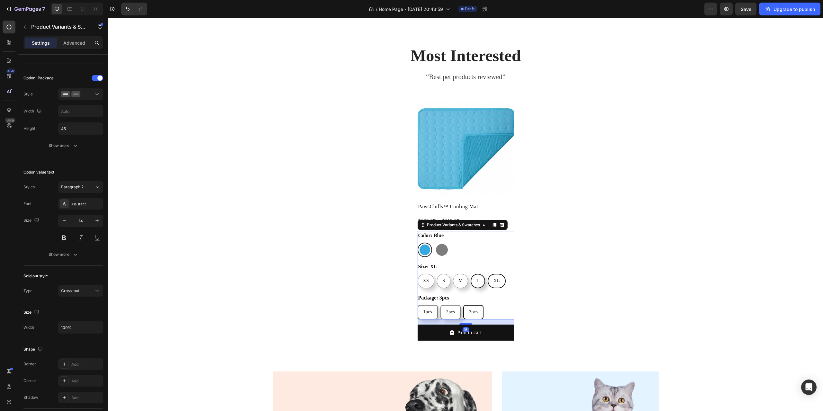
scroll to position [0, 0]
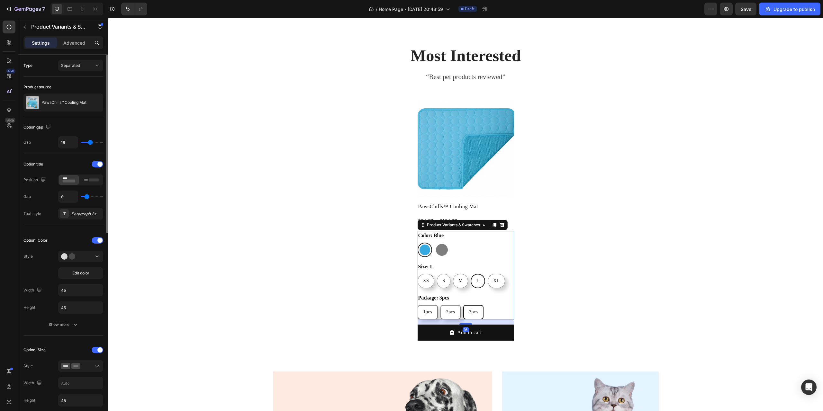
click at [471, 313] on span "3pcs" at bounding box center [473, 311] width 9 height 5
click at [463, 305] on input "3pcs 3pcs 3pcs" at bounding box center [463, 305] width 0 height 0
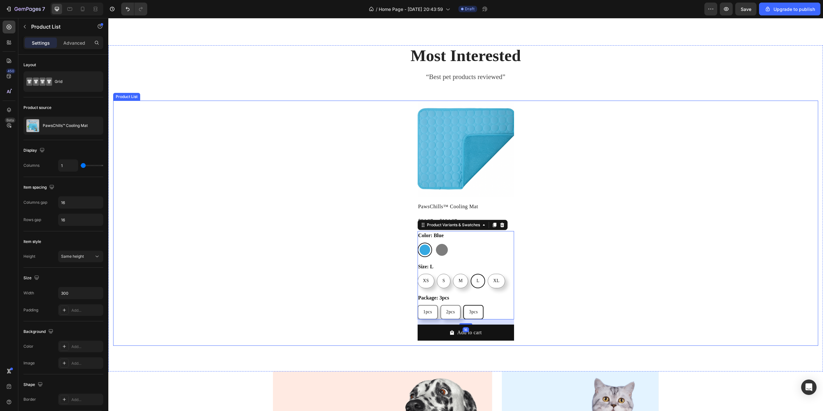
click at [367, 253] on div "Product Images PawsChills™ Cooling Mat Product Title $94.97 Product Price Produ…" at bounding box center [465, 223] width 705 height 245
click at [454, 237] on div "Color: Blue Blue Blue Gray Gray" at bounding box center [465, 244] width 96 height 26
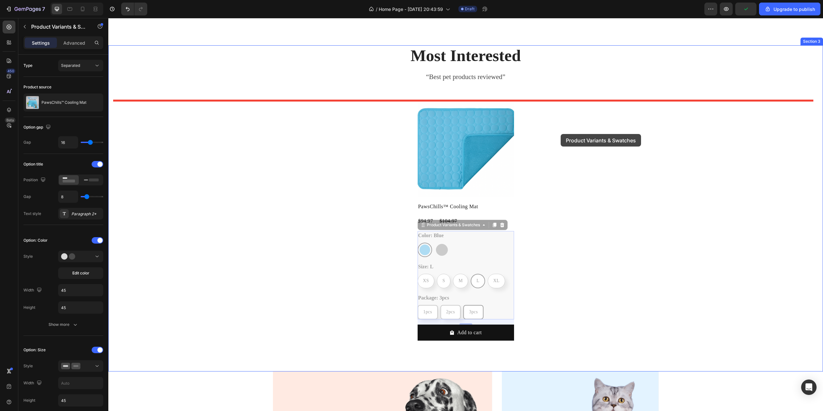
drag, startPoint x: 465, startPoint y: 242, endPoint x: 560, endPoint y: 134, distance: 144.1
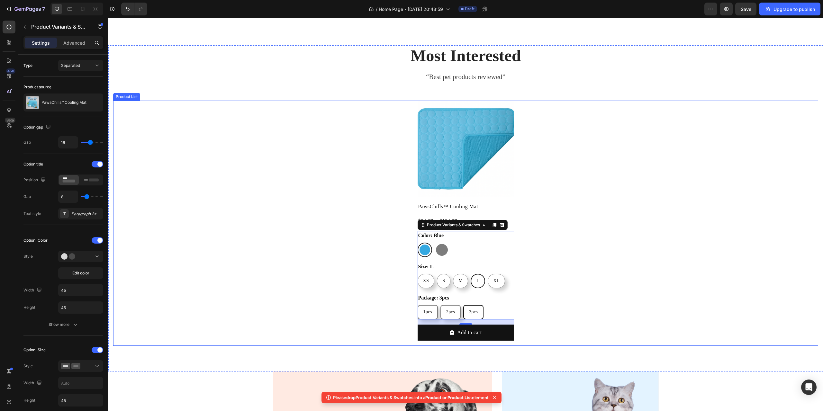
click at [376, 244] on div "Product Images PawsChills™ Cooling Mat Product Title $94.97 Product Price Produ…" at bounding box center [465, 223] width 705 height 245
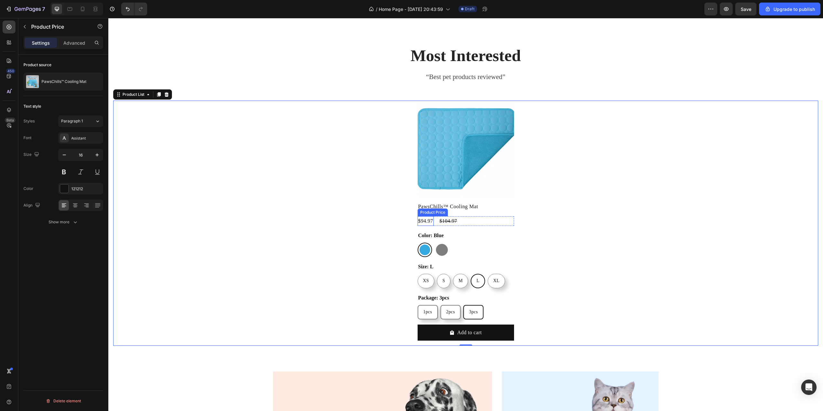
click at [426, 220] on div "$94.97" at bounding box center [425, 221] width 16 height 10
click at [63, 168] on button at bounding box center [64, 172] width 12 height 12
click at [94, 156] on icon "button" at bounding box center [97, 155] width 6 height 6
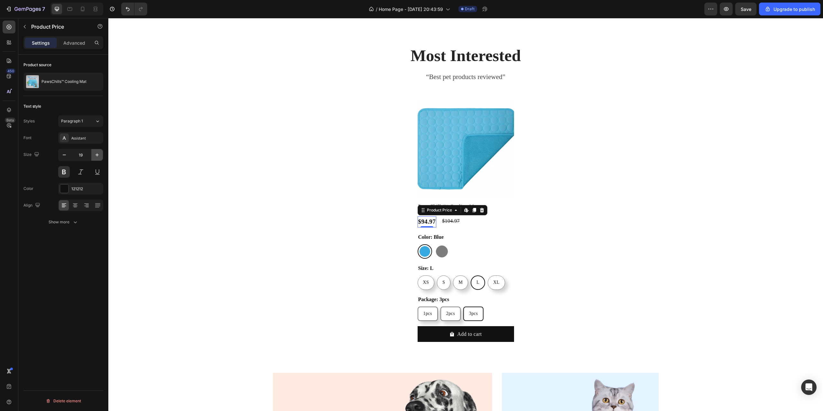
click at [94, 156] on icon "button" at bounding box center [97, 155] width 6 height 6
type input "22"
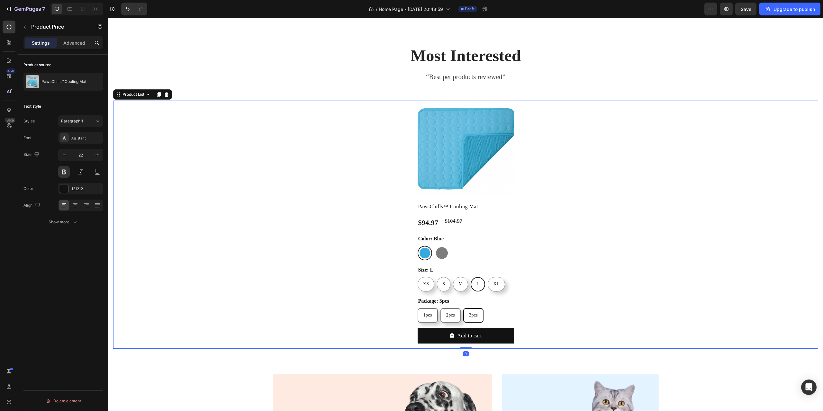
click at [573, 240] on div "Product Images PawsChills™ Cooling Mat Product Title $94.97 Product Price Produ…" at bounding box center [465, 225] width 705 height 248
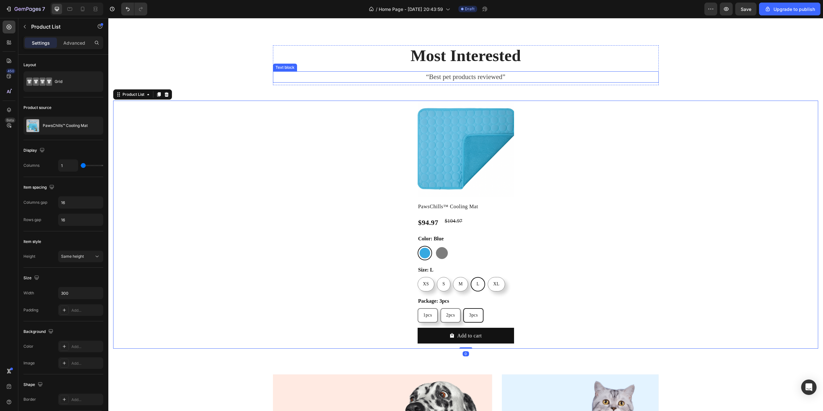
click at [318, 76] on p "“Best pet products reviewed”" at bounding box center [465, 77] width 384 height 10
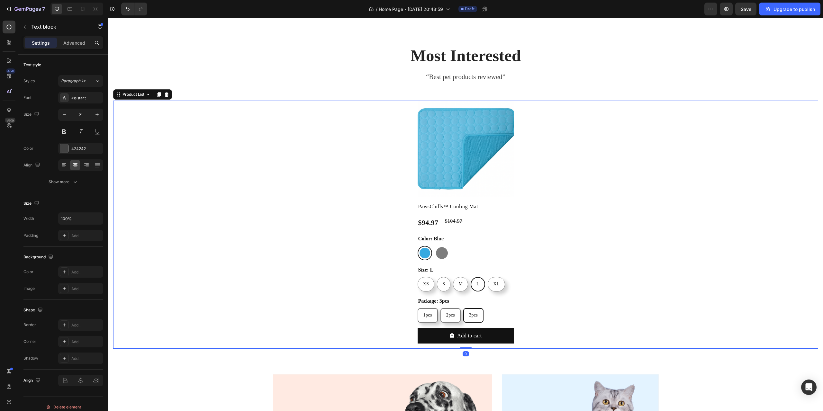
click at [328, 262] on div "Product Images PawsChills™ Cooling Mat Product Title $94.97 Product Price Produ…" at bounding box center [465, 225] width 705 height 248
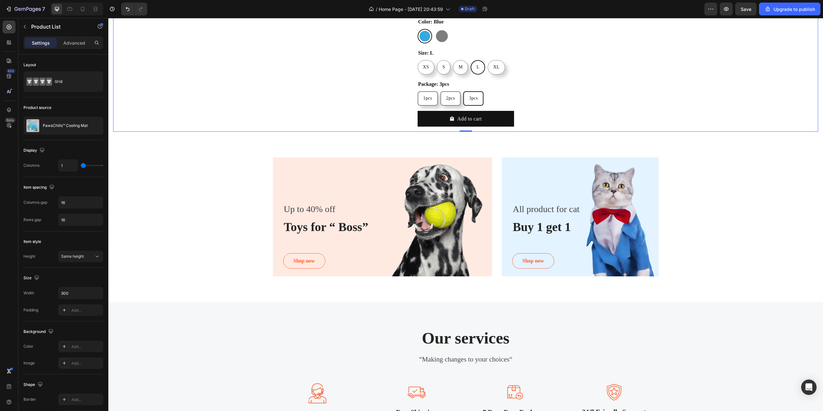
scroll to position [522, 0]
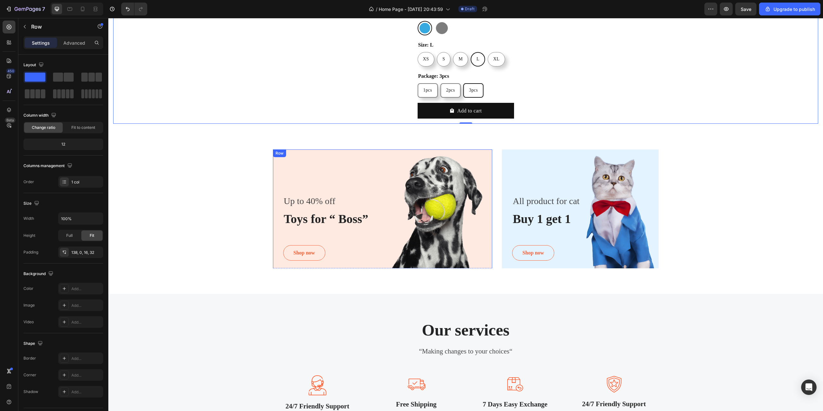
click at [401, 176] on div "Up to 40% off Text block Toys for “ Boss” Heading Shop now Button Row" at bounding box center [382, 209] width 219 height 121
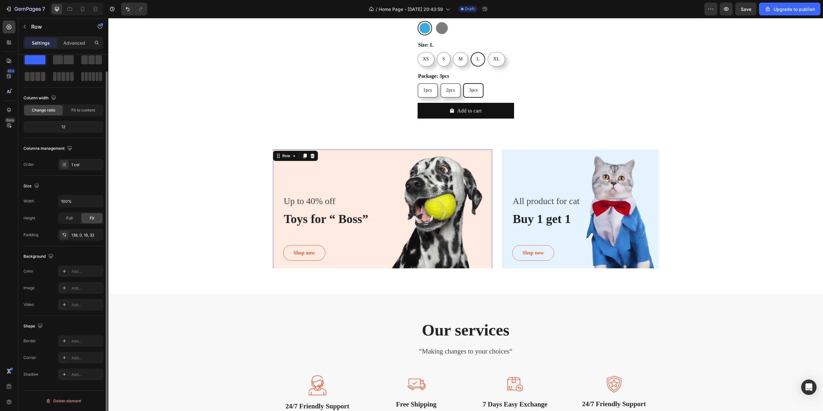
scroll to position [0, 0]
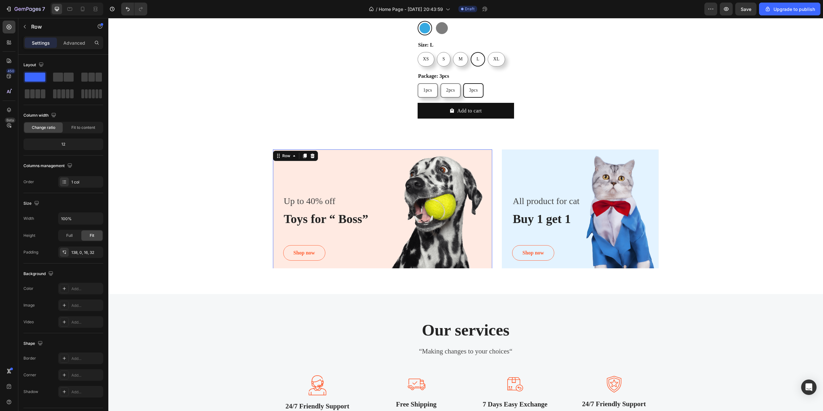
click at [346, 175] on div "Up to 40% off Text block Toys for “ Boss” Heading Shop now Button Row 0" at bounding box center [382, 209] width 219 height 121
click at [385, 182] on div "Up to 40% off Text block Toys for “ Boss” Heading Shop now Button Row 0" at bounding box center [382, 209] width 219 height 121
click at [385, 186] on div "Up to 40% off Text block Toys for “ Boss” Heading Shop now Button Row 0" at bounding box center [382, 209] width 219 height 121
click at [517, 175] on div "All product for cat Text block Buy 1 get 1 Heading Shop now Button Row" at bounding box center [580, 209] width 157 height 121
click at [209, 198] on div "Up to 40% off Text block Toys for “ Boss” Heading Shop now Button Row Hero Bann…" at bounding box center [465, 208] width 705 height 119
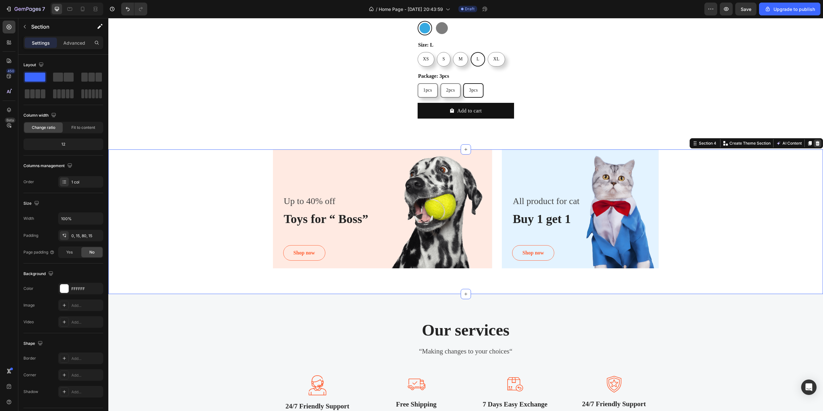
click at [815, 142] on icon at bounding box center [817, 143] width 4 height 4
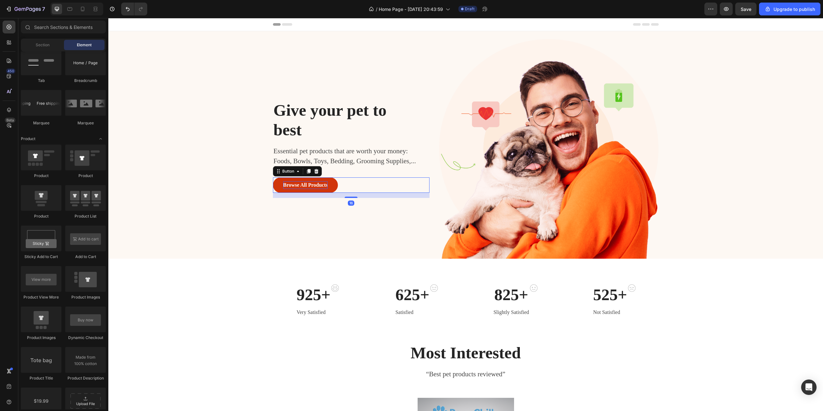
click at [307, 186] on div "Browse All Products" at bounding box center [305, 185] width 45 height 8
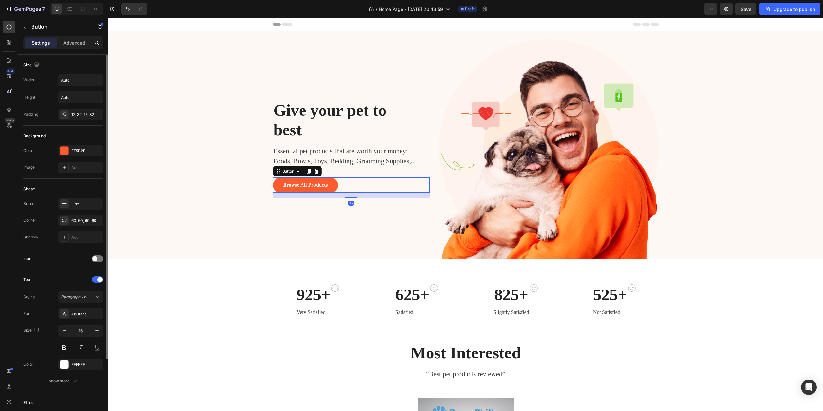
scroll to position [86, 0]
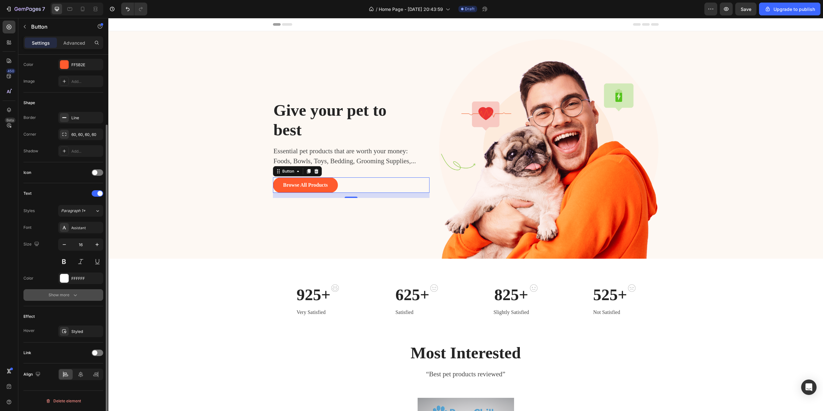
click at [65, 294] on div "Show more" at bounding box center [64, 295] width 30 height 6
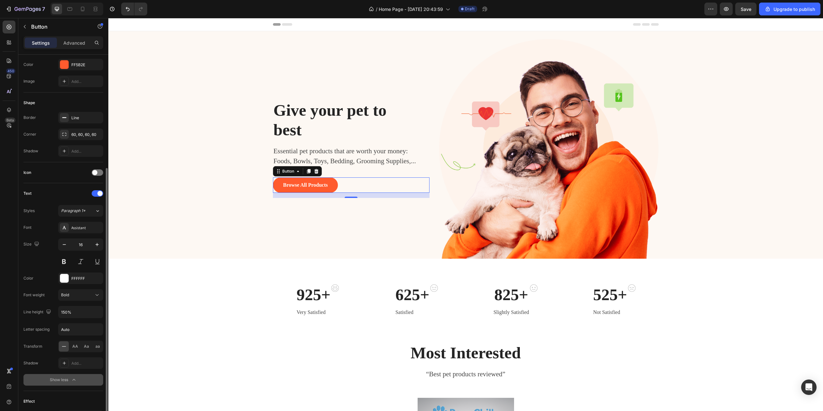
scroll to position [171, 0]
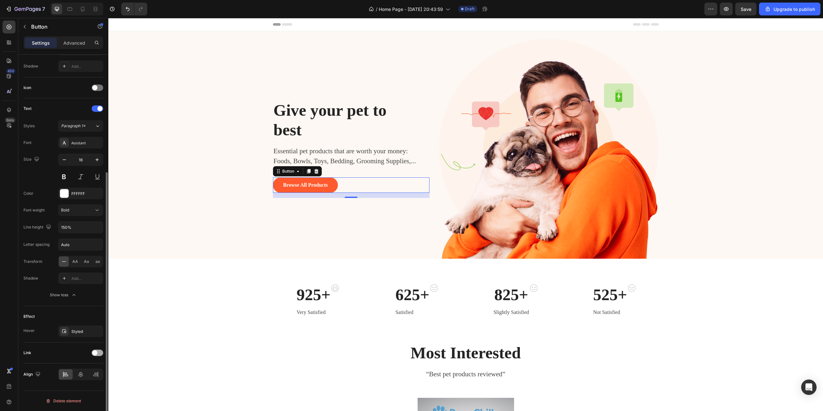
click at [96, 354] on span at bounding box center [94, 352] width 5 height 5
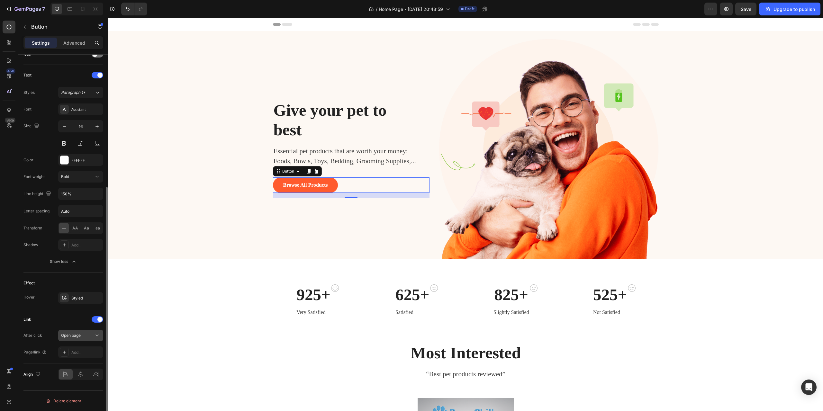
click at [86, 336] on div "Open page" at bounding box center [77, 336] width 33 height 6
click at [80, 338] on span "Open page" at bounding box center [71, 336] width 20 height 6
click at [81, 348] on div "Add..." at bounding box center [80, 352] width 45 height 12
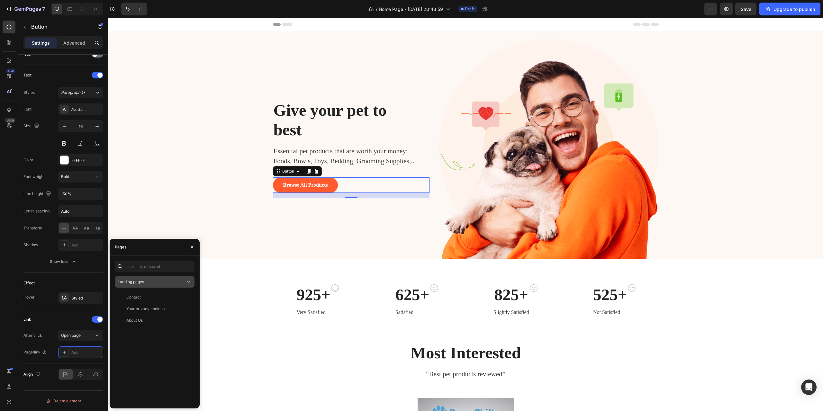
click at [188, 283] on icon at bounding box center [188, 282] width 6 height 6
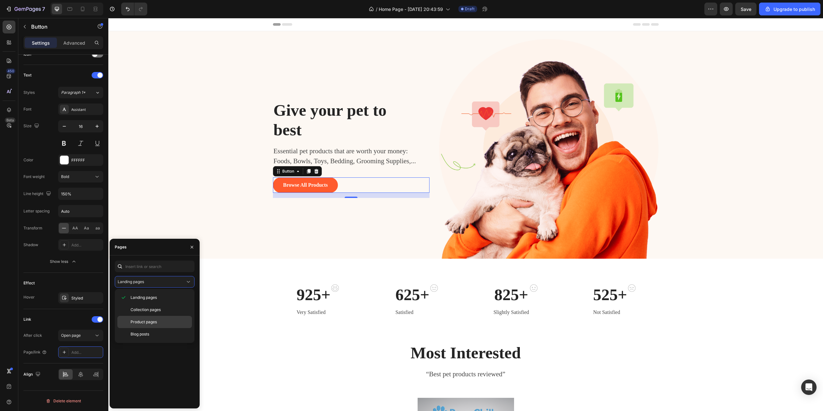
click at [150, 322] on span "Product pages" at bounding box center [143, 322] width 26 height 6
click at [169, 294] on div "PawsChills™ Cooling Mat View" at bounding box center [153, 297] width 77 height 12
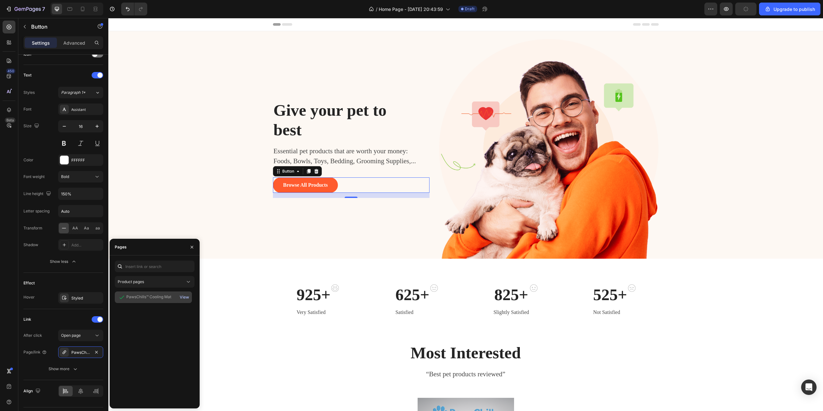
click at [185, 299] on div "View" at bounding box center [184, 297] width 9 height 6
click at [192, 246] on icon "button" at bounding box center [191, 247] width 5 height 5
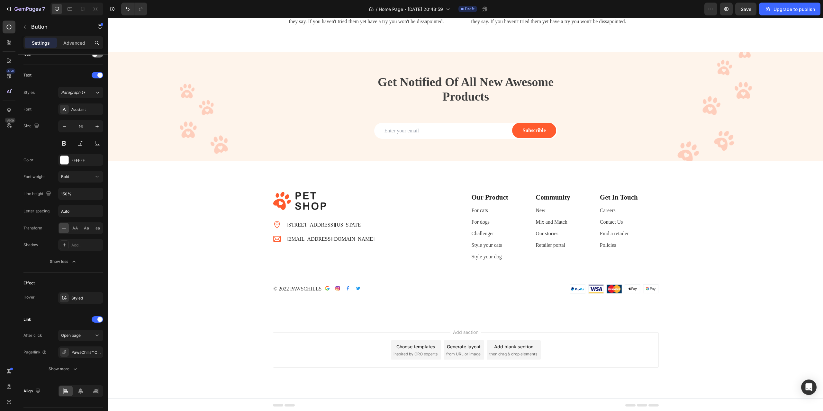
scroll to position [1303, 0]
click at [25, 28] on icon "button" at bounding box center [24, 26] width 5 height 5
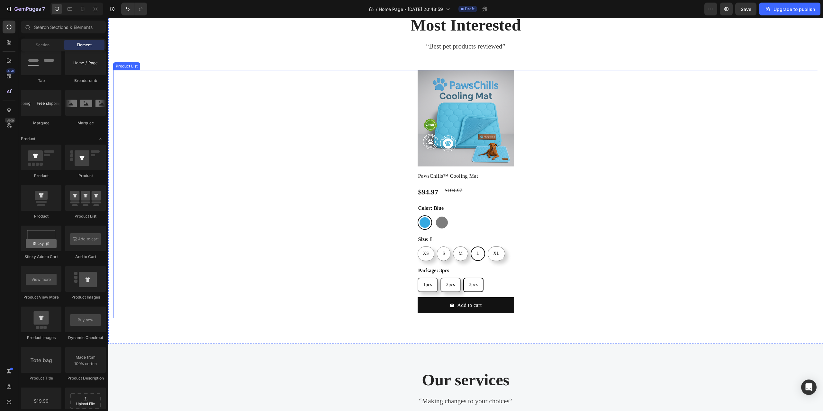
scroll to position [275, 0]
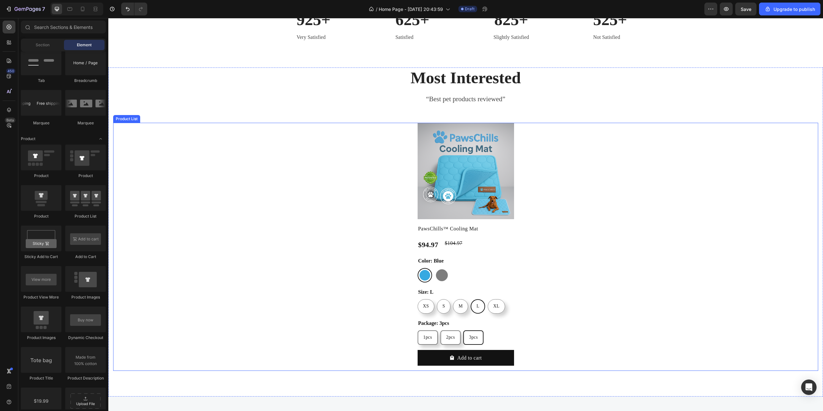
click at [385, 185] on div "Product Images PawsChills™ Cooling Mat Product Title $94.97 Product Price Produ…" at bounding box center [465, 247] width 705 height 248
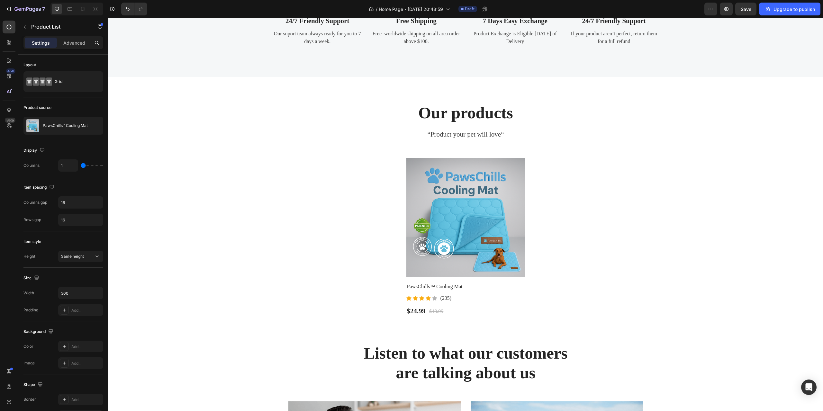
scroll to position [757, 0]
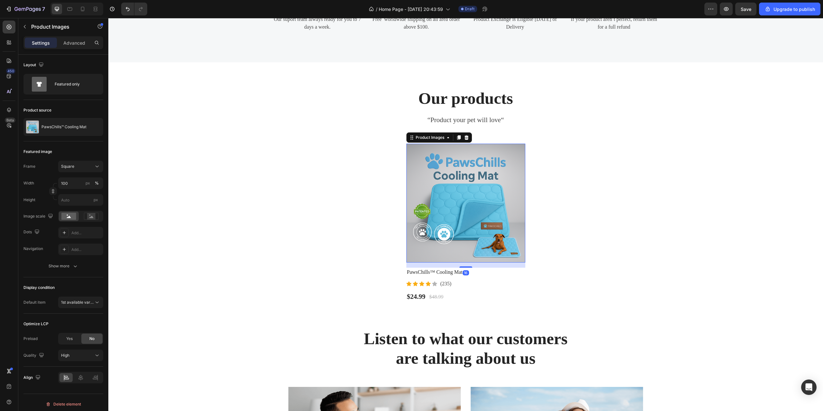
click at [522, 250] on img at bounding box center [465, 203] width 119 height 119
click at [396, 253] on section "Our products Heading “Product your pet will love“ Text block Product Images 16 …" at bounding box center [465, 195] width 139 height 266
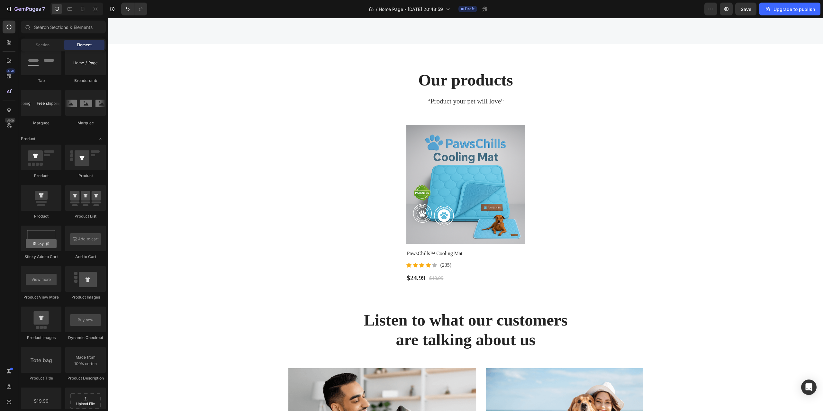
scroll to position [628, 0]
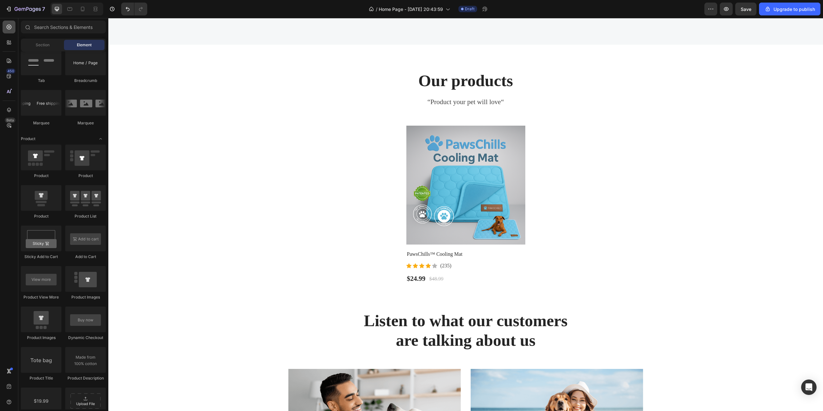
click at [13, 30] on div at bounding box center [9, 27] width 13 height 13
click at [42, 42] on span "Section" at bounding box center [43, 45] width 14 height 6
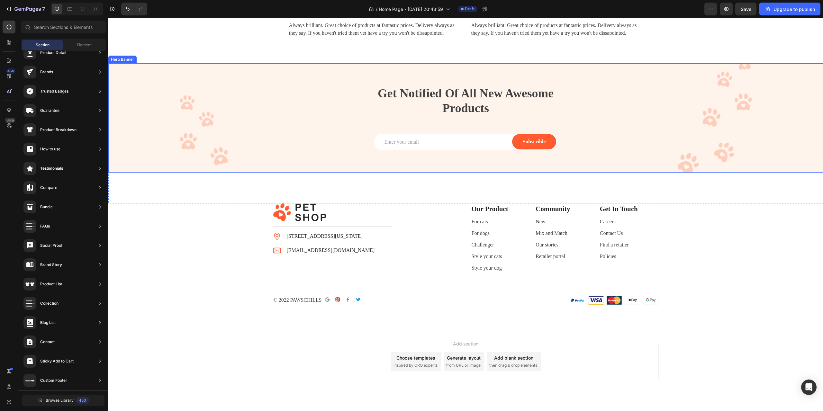
scroll to position [1003, 0]
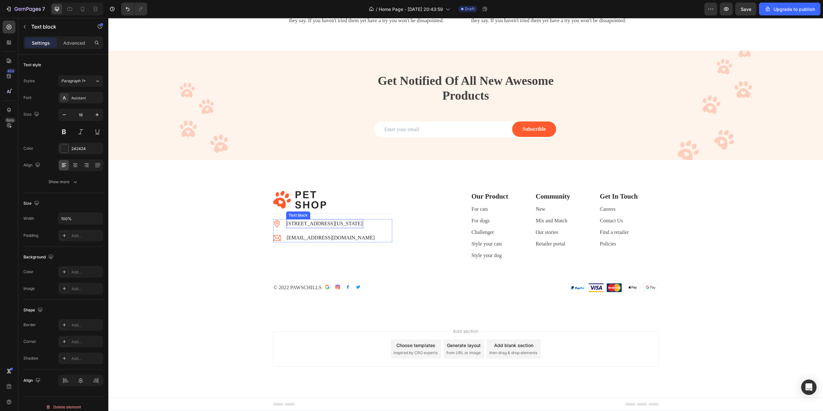
click at [313, 224] on p "[STREET_ADDRESS][US_STATE]" at bounding box center [325, 224] width 76 height 8
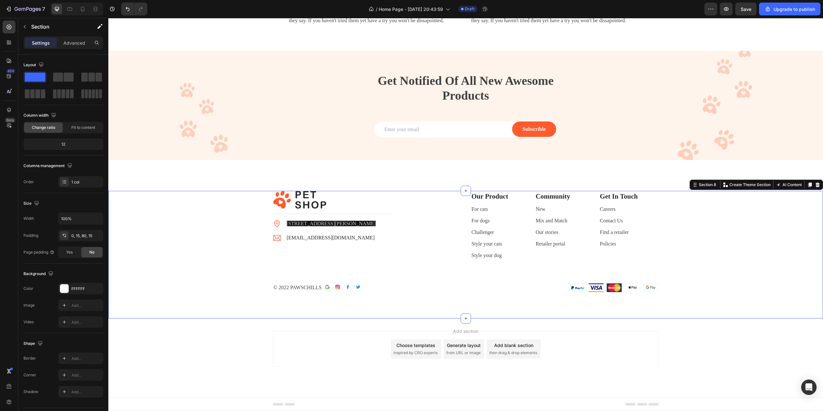
click at [258, 270] on div "Image Title Line Image [STREET_ADDRESS][PERSON_NAME] Text block Image [EMAIL_AD…" at bounding box center [465, 242] width 705 height 102
click at [303, 227] on p "[STREET_ADDRESS][PERSON_NAME]" at bounding box center [331, 224] width 89 height 8
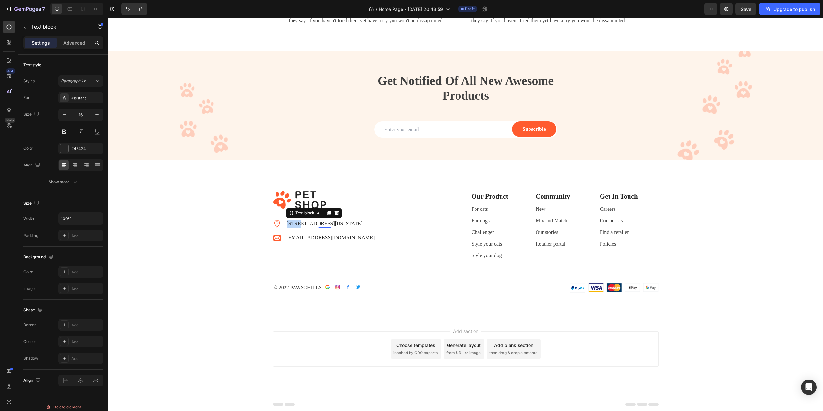
click at [287, 225] on p "[STREET_ADDRESS][US_STATE]" at bounding box center [325, 224] width 76 height 8
click at [301, 223] on p "[STREET_ADDRESS][US_STATE]" at bounding box center [325, 224] width 76 height 8
click at [323, 224] on p "[STREET_ADDRESS][PERSON_NAME][PERSON_NAME][US_STATE]" at bounding box center [337, 227] width 107 height 15
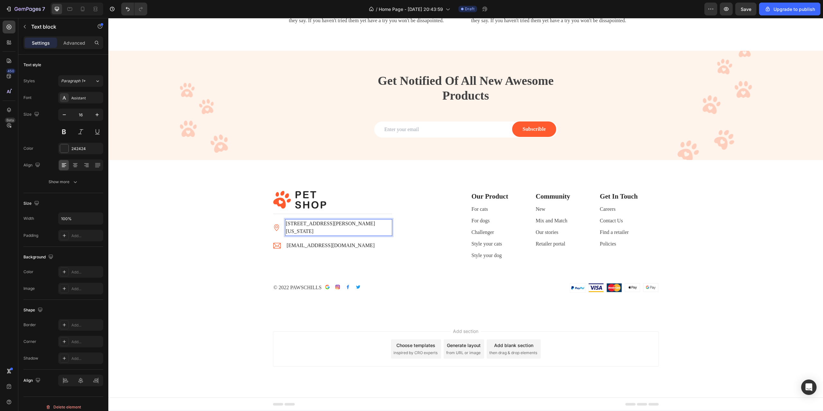
click at [352, 225] on p "[STREET_ADDRESS][PERSON_NAME][US_STATE]" at bounding box center [338, 227] width 105 height 15
click at [366, 224] on p "[STREET_ADDRESS][PERSON_NAME]" at bounding box center [331, 224] width 89 height 8
click at [404, 248] on div "Image Title Line Image [STREET_ADDRESS][PERSON_NAME] Text block 0 Image [EMAIL_…" at bounding box center [367, 228] width 188 height 75
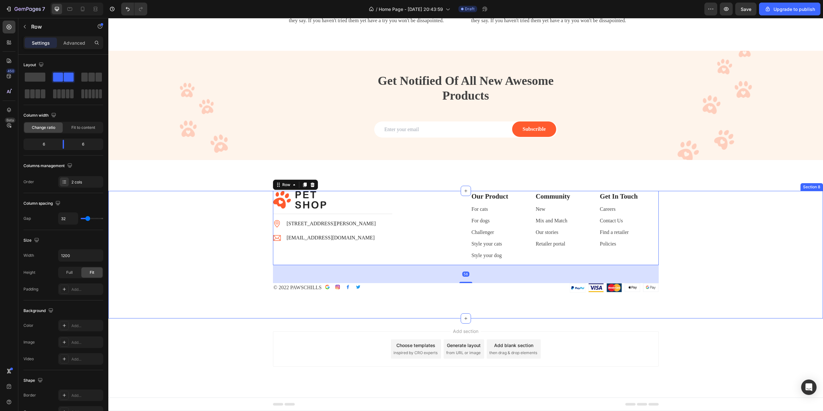
click at [201, 285] on div "Image Title Line Image [STREET_ADDRESS][PERSON_NAME] Text block Image [EMAIL_AD…" at bounding box center [465, 242] width 705 height 102
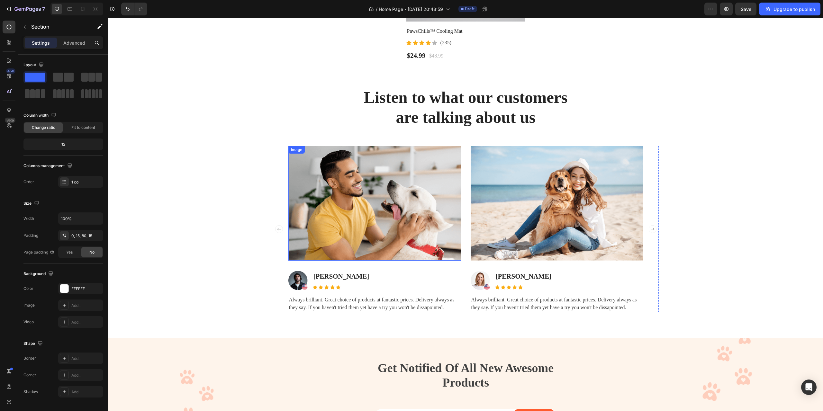
scroll to position [875, 0]
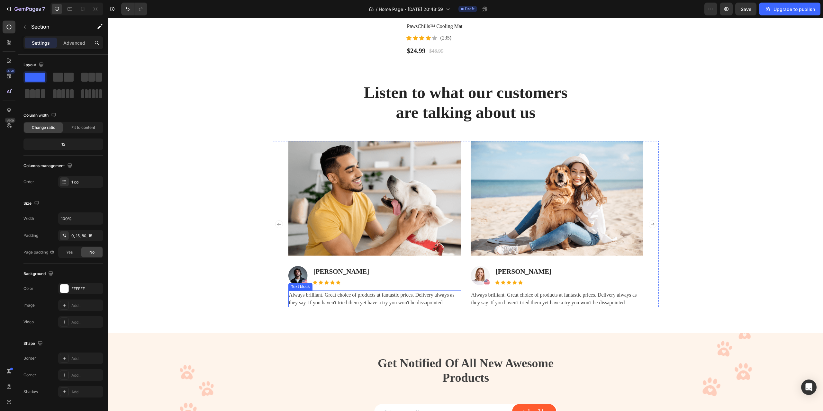
click at [335, 303] on p "Always brilliant. Great choice of products at fantastic prices. Delivery always…" at bounding box center [374, 298] width 171 height 15
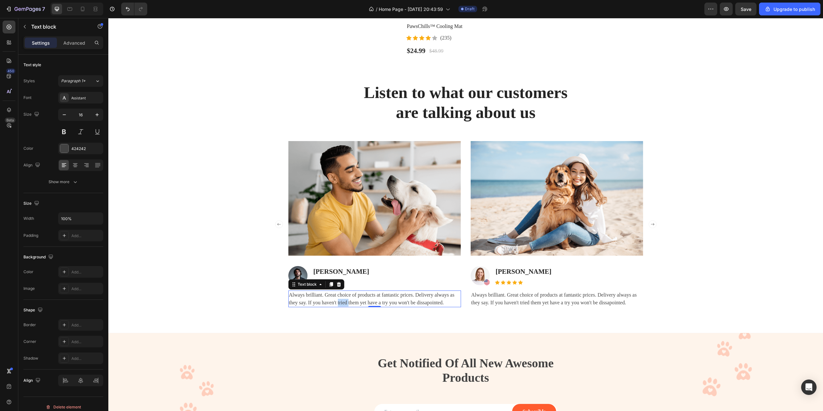
click at [335, 303] on p "Always brilliant. Great choice of products at fantastic prices. Delivery always…" at bounding box center [374, 298] width 171 height 15
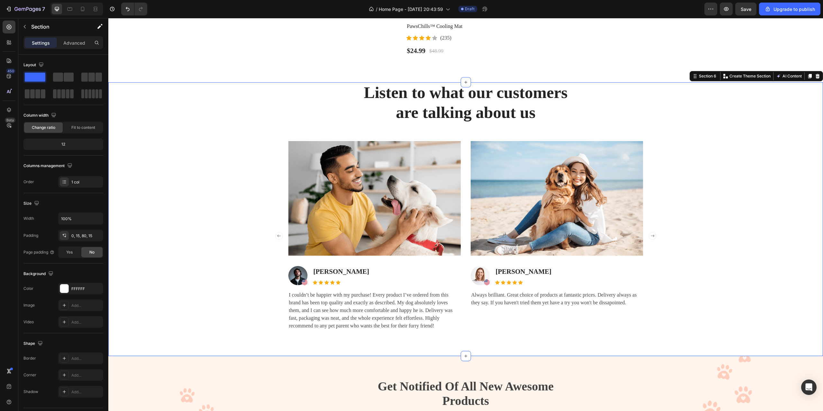
click at [528, 331] on div "Listen to what our customers are talking about us Heading Image Image [PERSON_N…" at bounding box center [465, 219] width 714 height 274
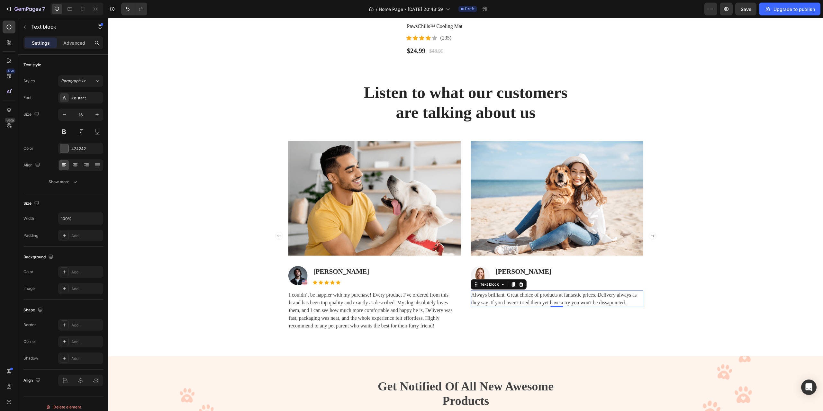
click at [495, 295] on p "Always brilliant. Great choice of products at fantastic prices. Delivery always…" at bounding box center [556, 298] width 171 height 15
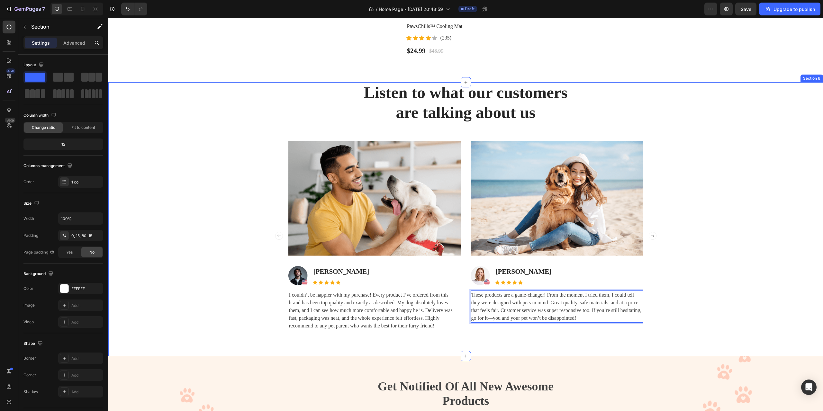
click at [680, 310] on div "Listen to what our customers are talking about us Heading Image Image [PERSON_N…" at bounding box center [465, 206] width 705 height 248
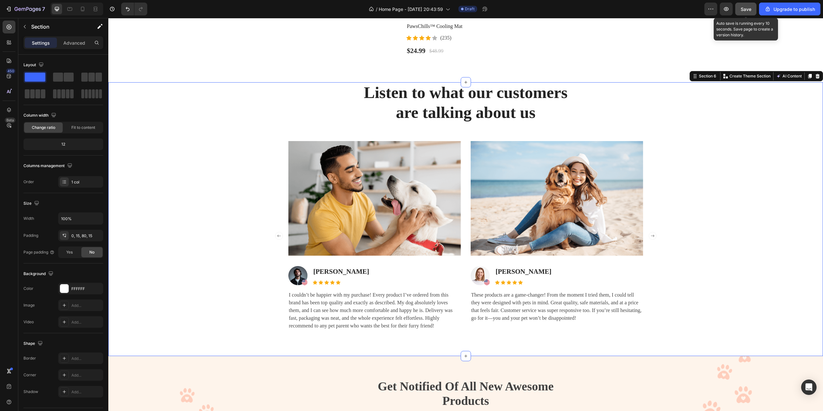
click at [746, 10] on span "Save" at bounding box center [745, 8] width 11 height 5
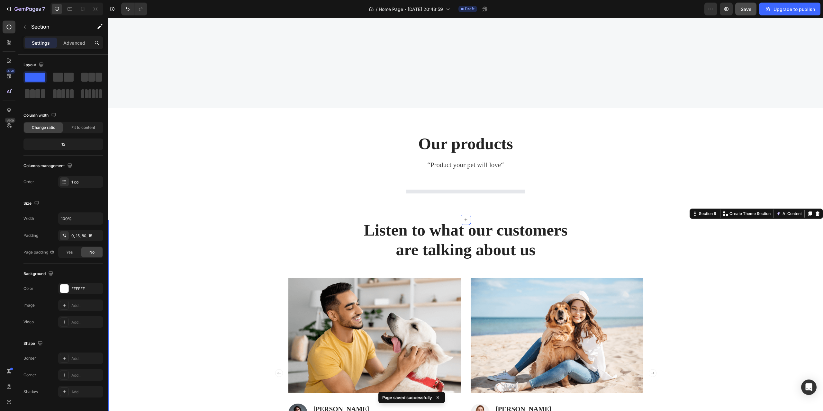
scroll to position [569, 0]
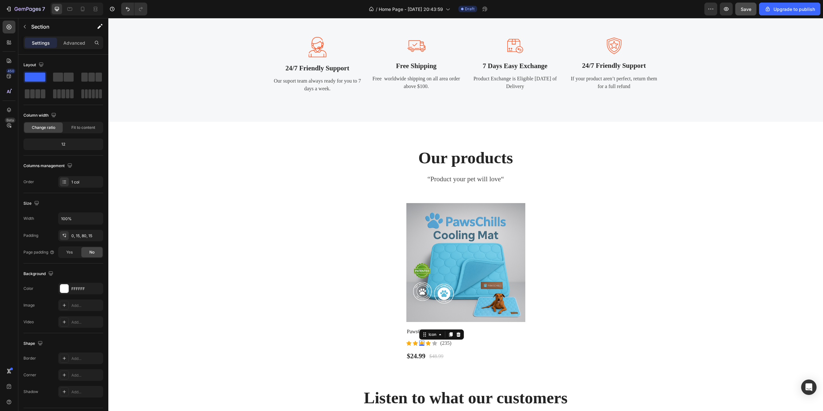
click at [420, 343] on div "Icon 0" at bounding box center [421, 343] width 5 height 5
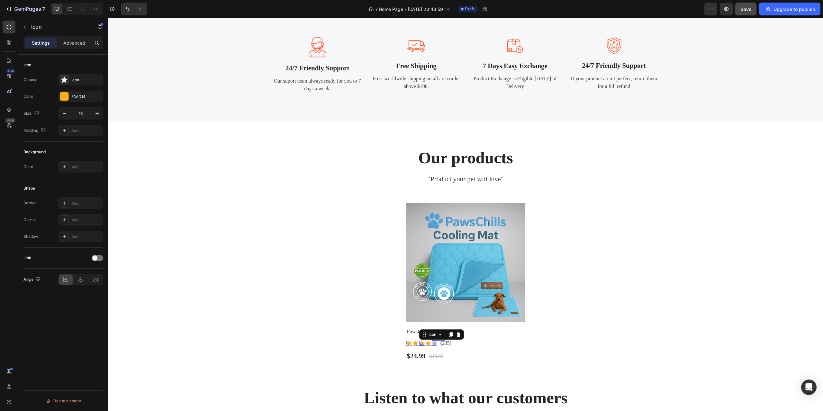
click at [432, 343] on div "Icon" at bounding box center [434, 343] width 5 height 5
click at [406, 344] on div "Icon" at bounding box center [408, 343] width 5 height 5
click at [78, 97] on div "FAAD14" at bounding box center [80, 97] width 19 height 6
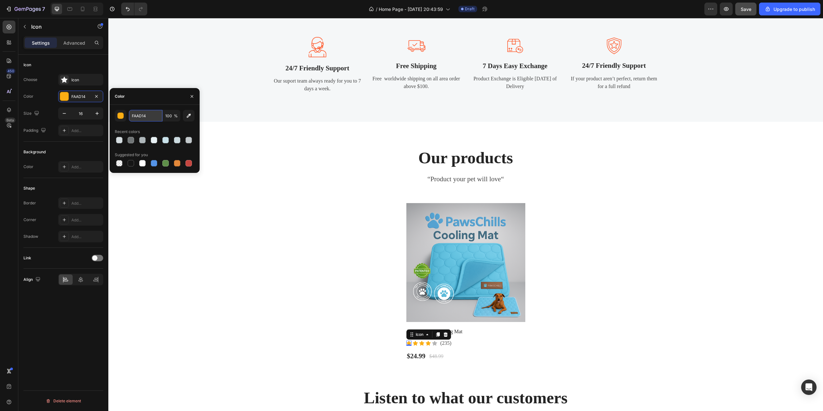
click at [136, 117] on input "FAAD14" at bounding box center [145, 116] width 33 height 12
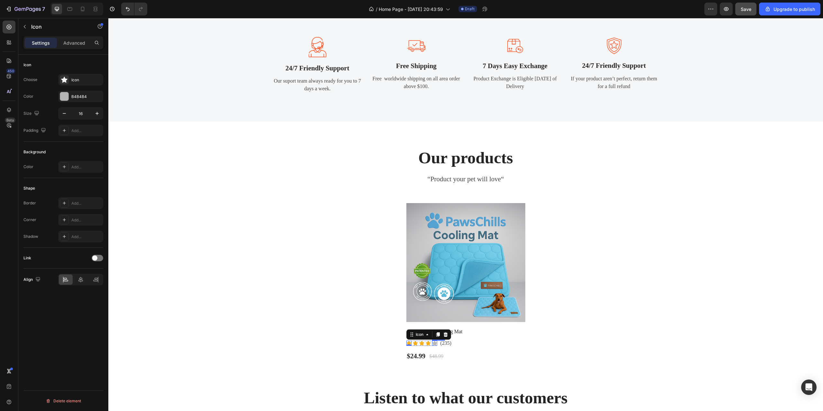
click at [432, 342] on icon at bounding box center [434, 343] width 5 height 5
click at [74, 94] on div "B4B4B4" at bounding box center [80, 97] width 19 height 6
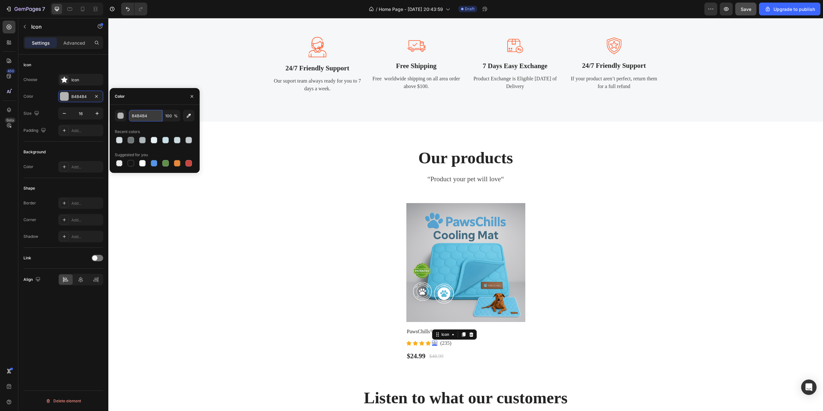
click at [143, 115] on input "B4B4B4" at bounding box center [145, 116] width 33 height 12
paste input "FAAD1"
type input "FAAD14"
click at [122, 116] on div "button" at bounding box center [121, 116] width 6 height 6
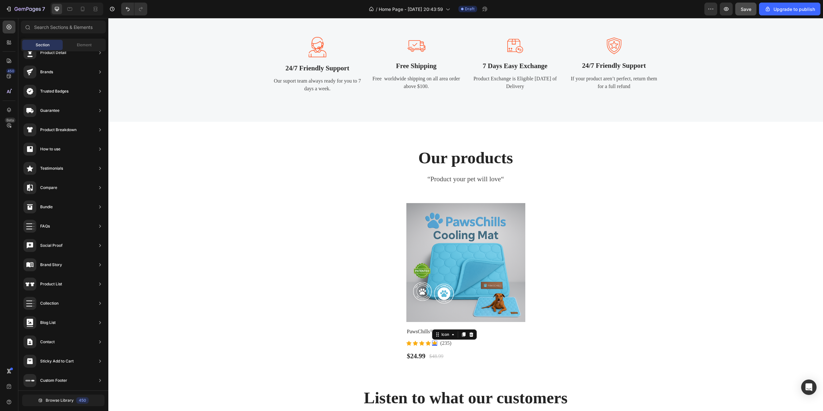
click at [284, 236] on div "Our services Heading “Making changes to your choices“ Text block Image 24/7 Fri…" at bounding box center [465, 195] width 714 height 1467
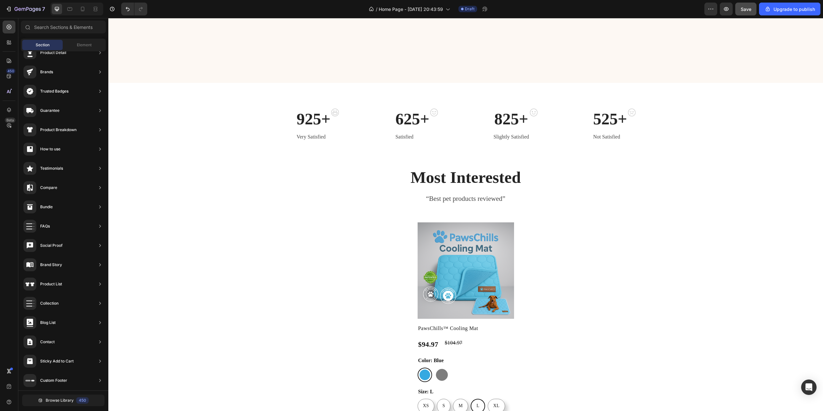
scroll to position [23, 0]
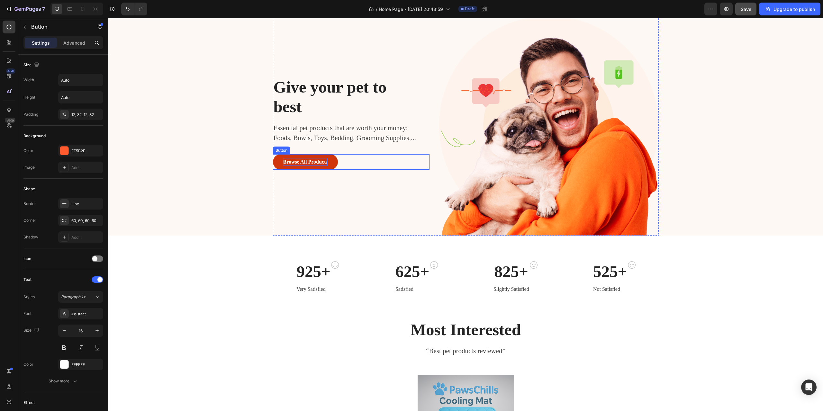
click at [303, 159] on div "Browse All Products" at bounding box center [305, 162] width 45 height 8
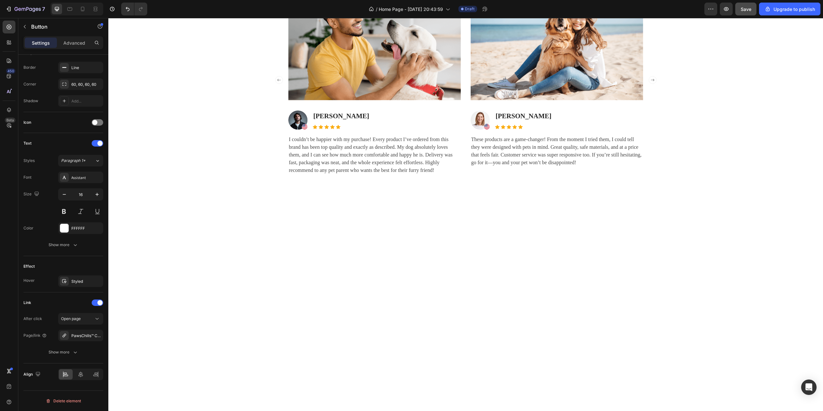
scroll to position [1180, 0]
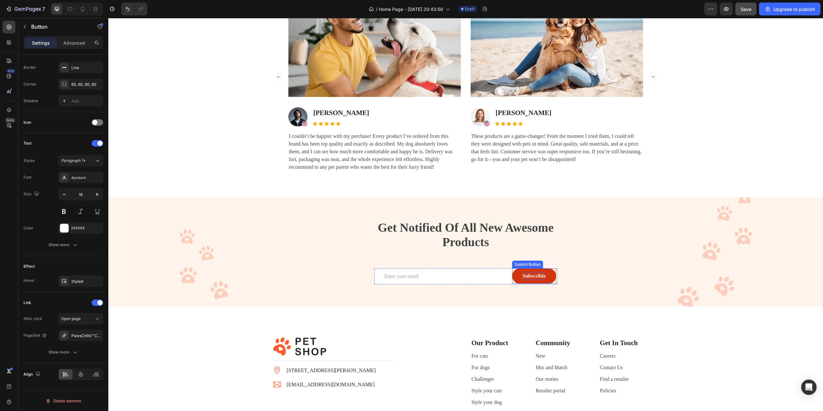
click at [538, 278] on div "Subscrible" at bounding box center [533, 276] width 23 height 8
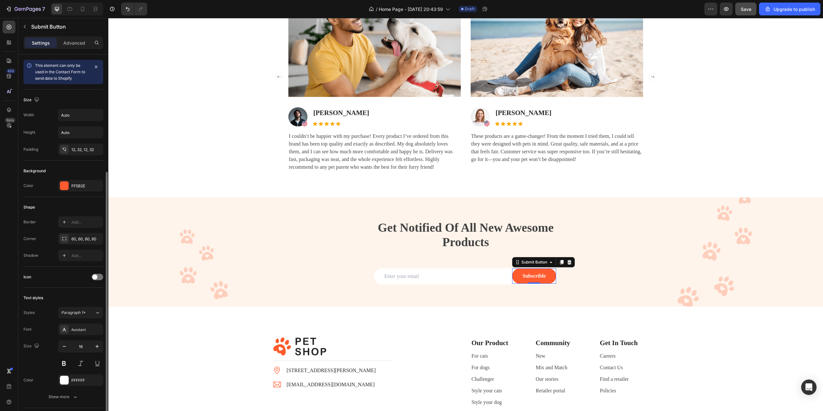
scroll to position [81, 0]
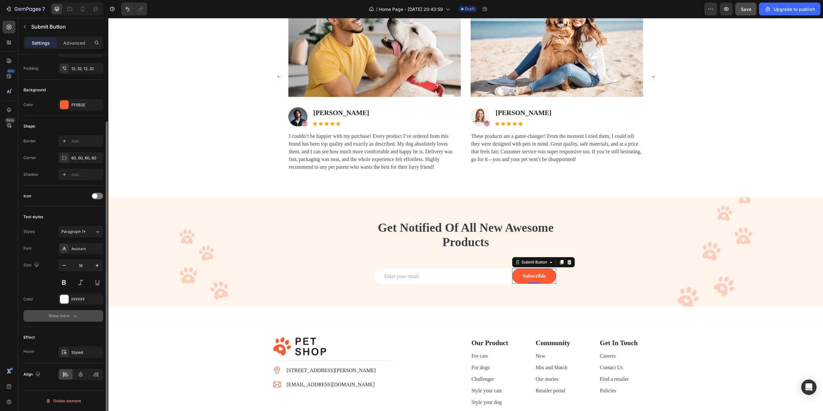
click at [68, 315] on div "Show more" at bounding box center [64, 316] width 30 height 6
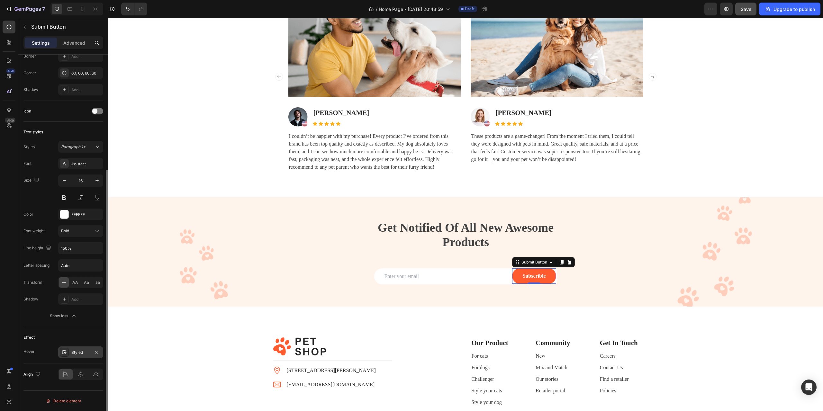
click at [82, 354] on div "Styled" at bounding box center [80, 353] width 19 height 6
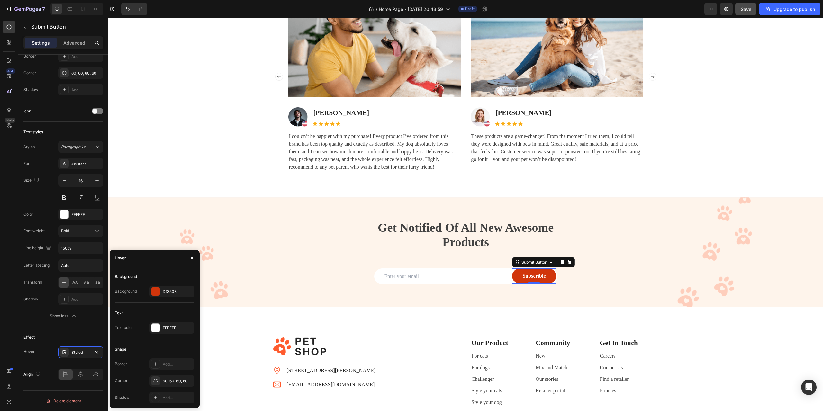
click at [516, 280] on button "Subscrible" at bounding box center [534, 275] width 44 height 15
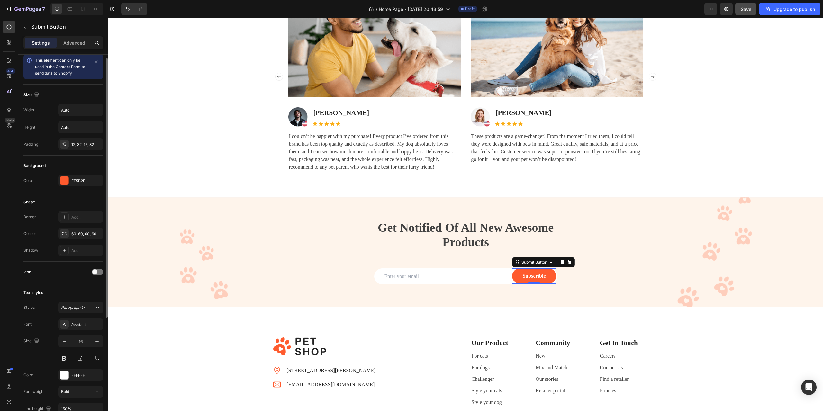
scroll to position [0, 0]
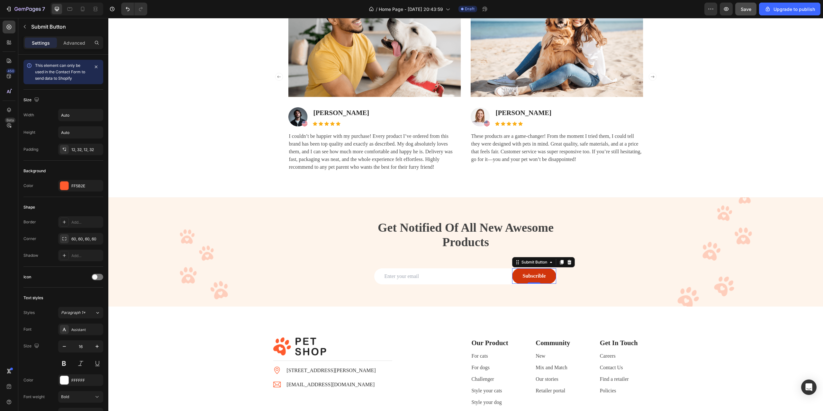
click at [514, 277] on button "Subscrible" at bounding box center [534, 275] width 44 height 15
click at [554, 279] on div "Email Field Subscrible Submit Button 0 Row" at bounding box center [465, 276] width 183 height 16
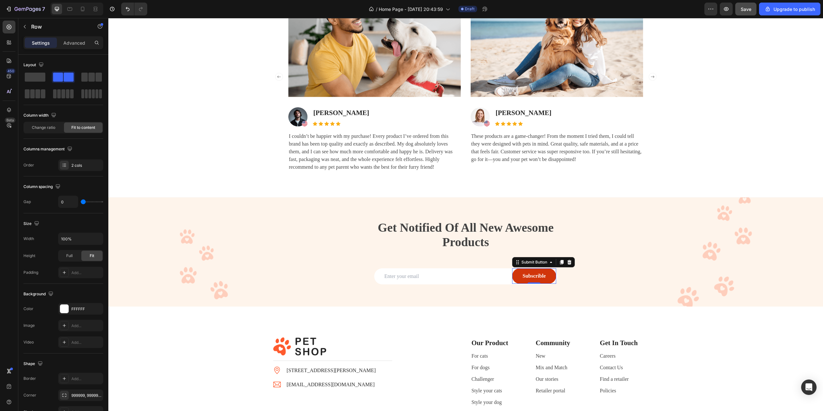
click at [544, 274] on button "Subscrible" at bounding box center [534, 275] width 44 height 15
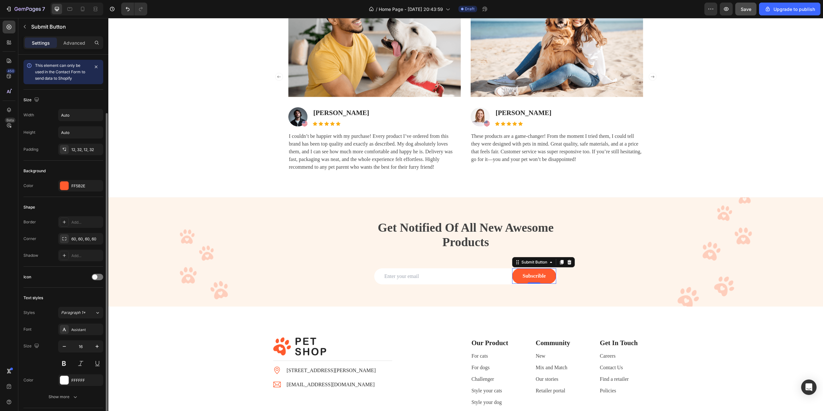
scroll to position [81, 0]
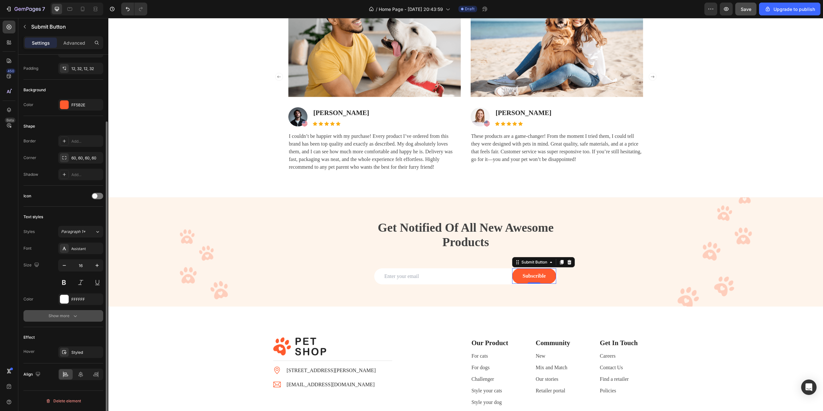
click at [78, 319] on button "Show more" at bounding box center [63, 316] width 80 height 12
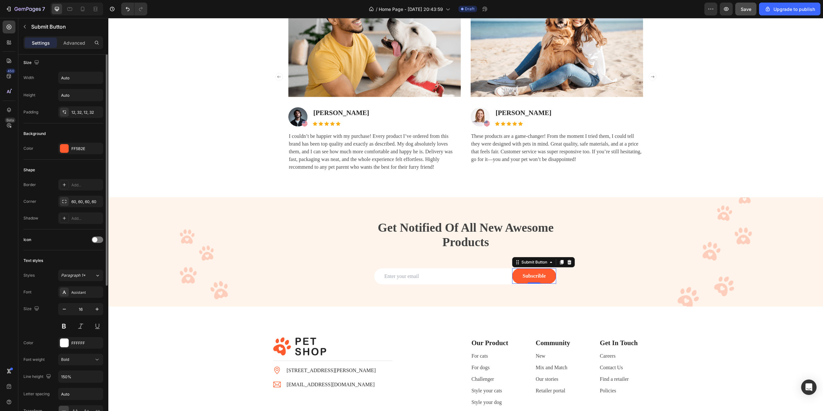
scroll to position [5, 0]
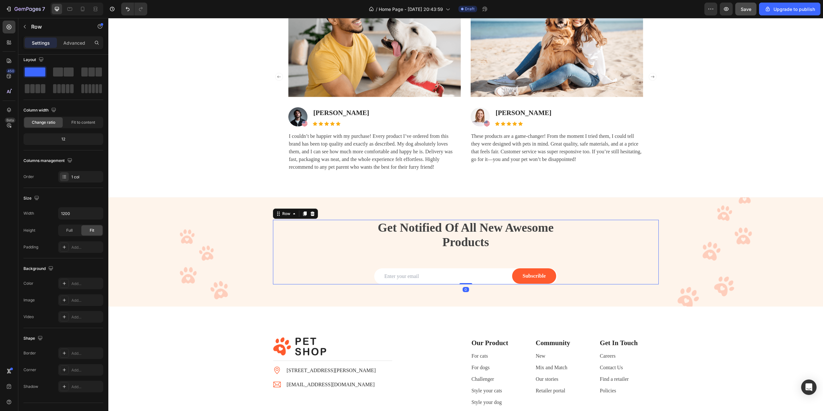
click at [274, 245] on div "Get Notified Of All New Awesome Products Heading Email Field Subscrible Submit …" at bounding box center [466, 252] width 386 height 65
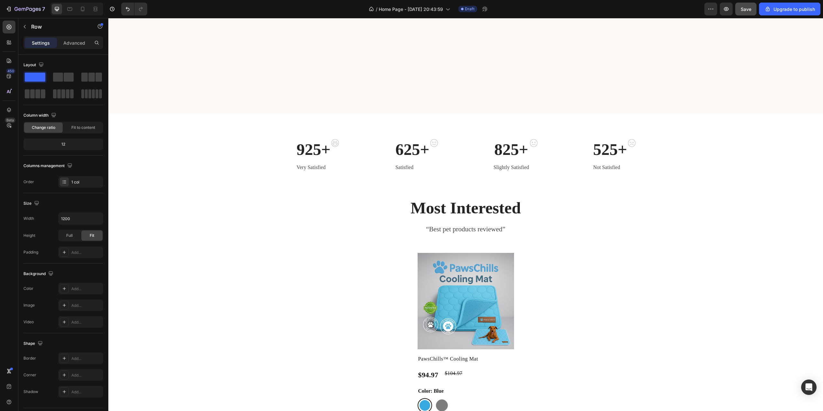
scroll to position [0, 0]
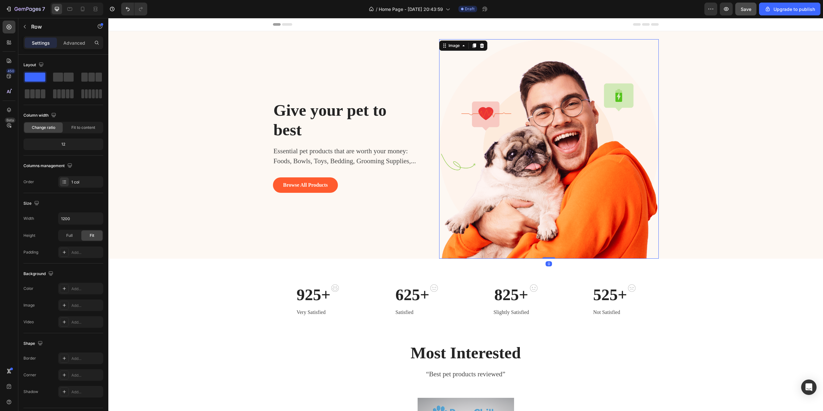
click at [530, 125] on img at bounding box center [548, 148] width 219 height 219
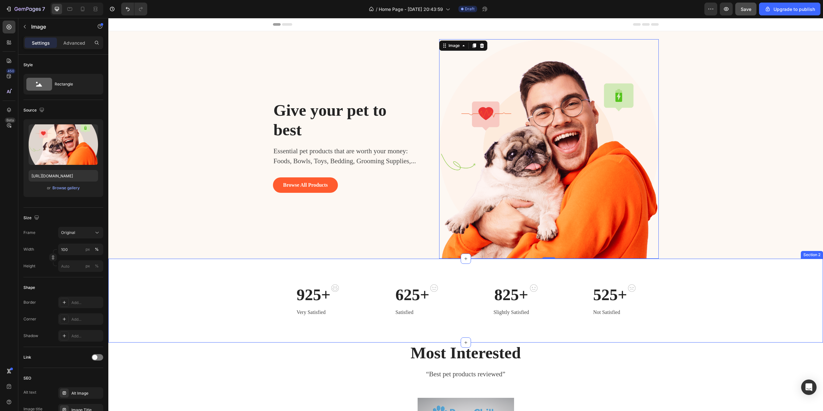
click at [681, 264] on div "925+ Heading Very Satisfied Text block Image Row 625+ Heading Satisfied Text bl…" at bounding box center [465, 301] width 714 height 84
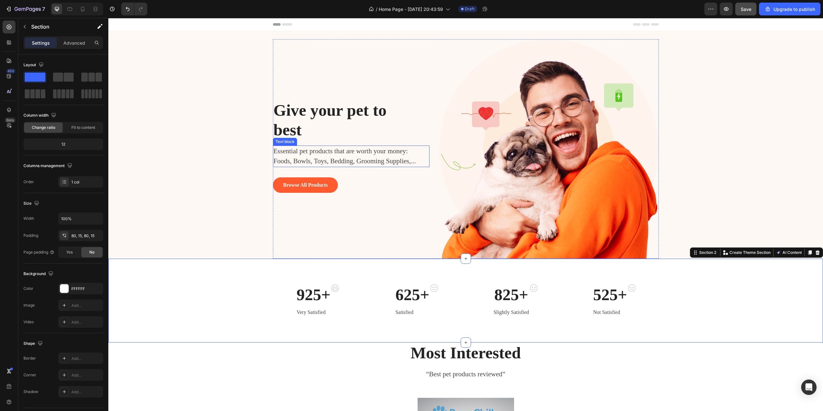
click at [283, 161] on p "Essential pet products that are worth your money: Foods, Bowls, Toys, Bedding, …" at bounding box center [347, 156] width 149 height 20
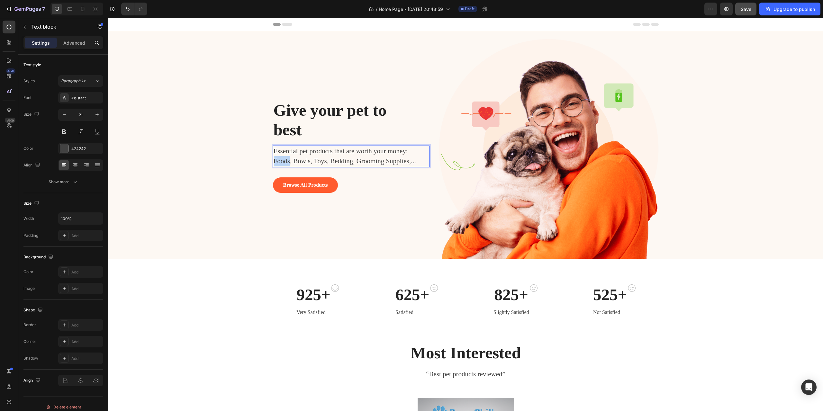
click at [283, 161] on p "Essential pet products that are worth your money: Foods, Bowls, Toys, Bedding, …" at bounding box center [347, 156] width 149 height 20
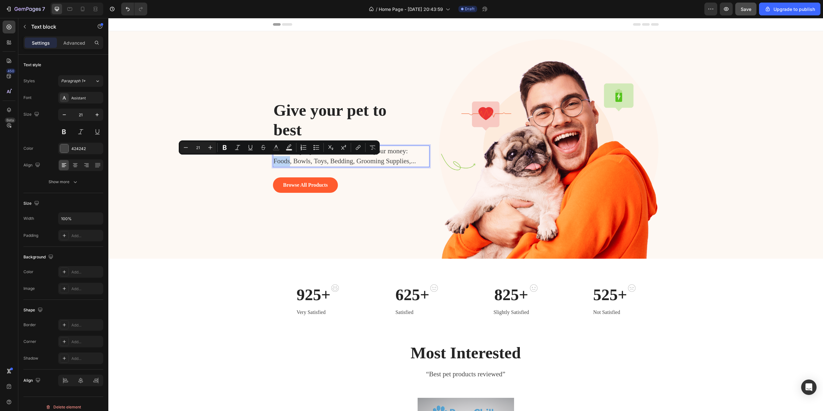
click at [276, 160] on p "Essential pet products that are worth your money: Foods, Bowls, Toys, Bedding, …" at bounding box center [347, 156] width 149 height 20
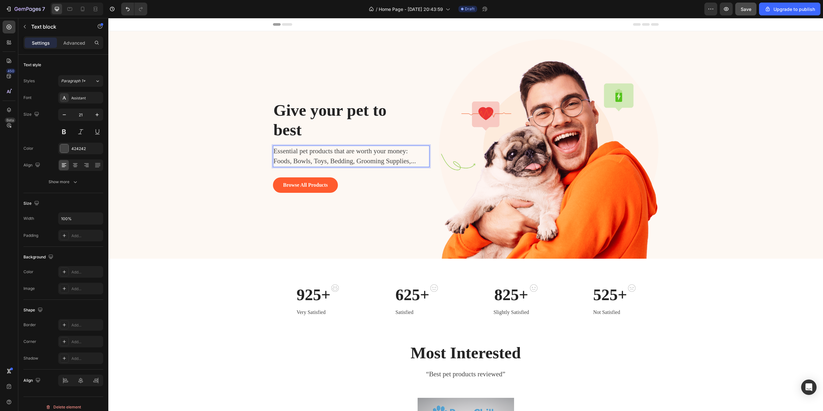
click at [276, 160] on p "Essential pet products that are worth your money: Foods, Bowls, Toys, Bedding, …" at bounding box center [347, 156] width 149 height 20
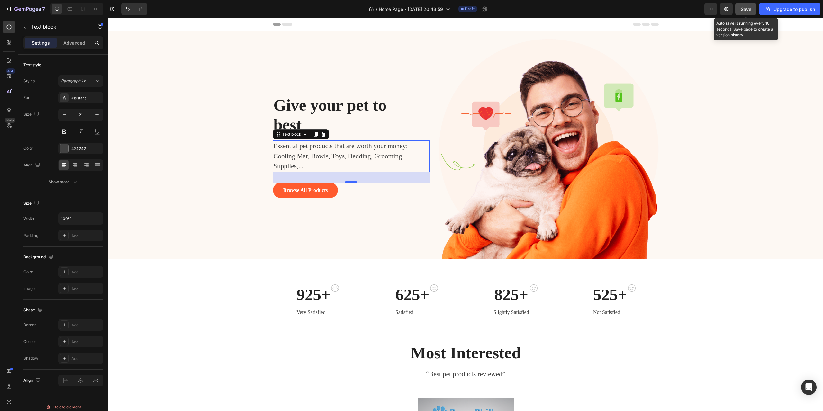
click at [743, 9] on span "Save" at bounding box center [745, 8] width 11 height 5
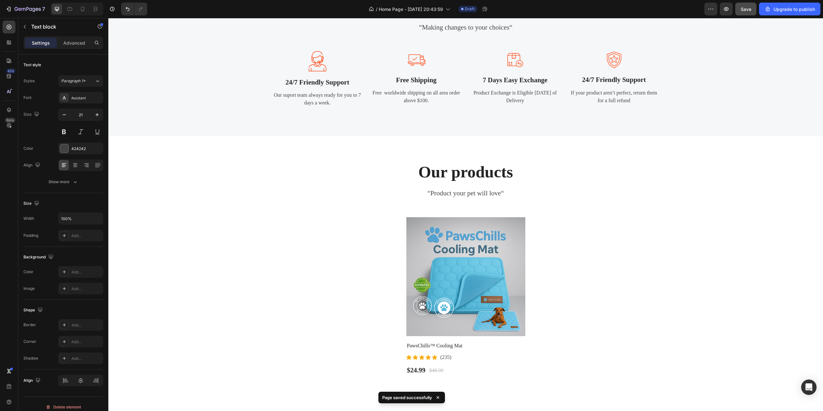
radio input "false"
radio input "true"
radio input "false"
radio input "true"
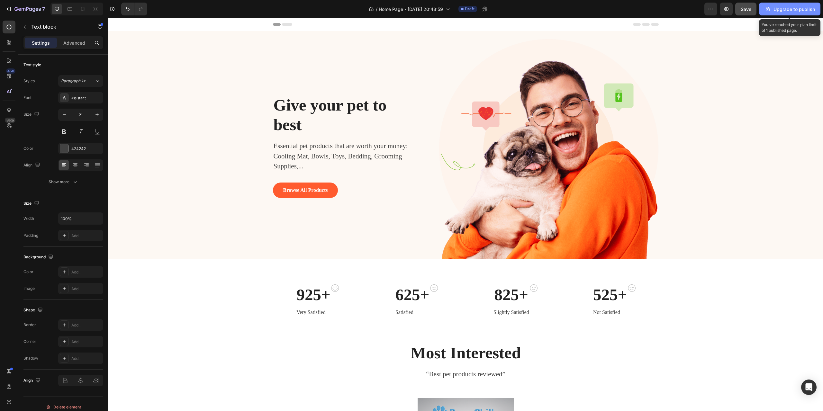
click at [779, 12] on div "Upgrade to publish" at bounding box center [789, 9] width 50 height 7
click at [783, 11] on div "Upgrade to publish" at bounding box center [789, 9] width 50 height 7
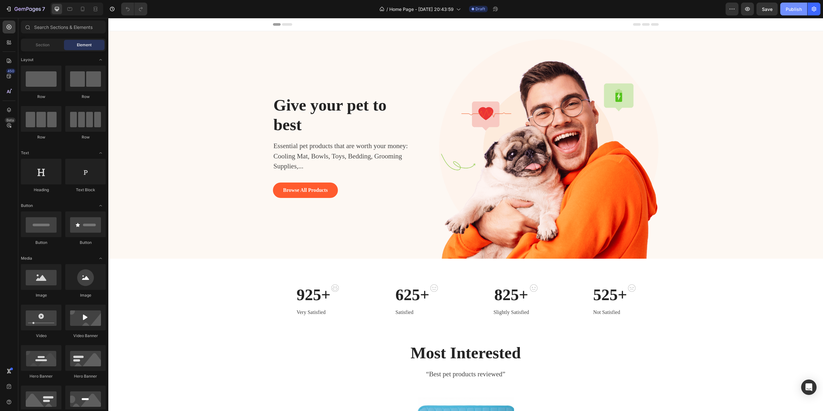
click at [791, 12] on div "Publish" at bounding box center [793, 9] width 16 height 7
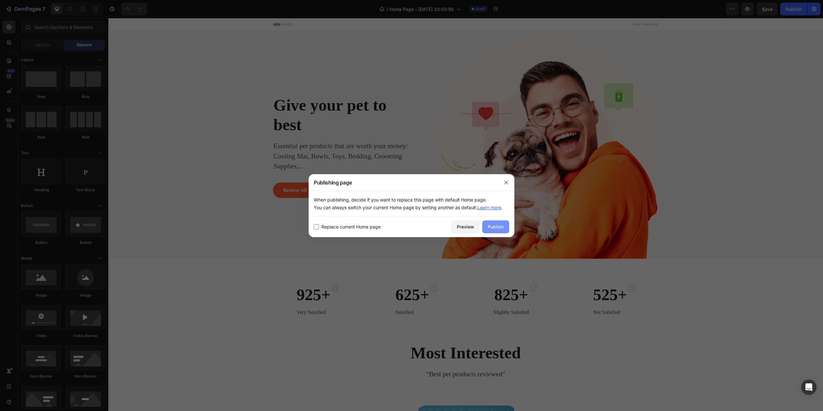
click at [494, 227] on div "Publish" at bounding box center [495, 226] width 16 height 7
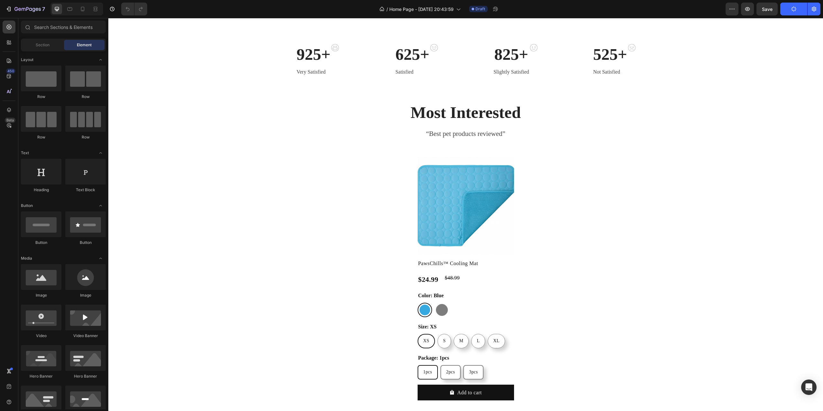
scroll to position [257, 0]
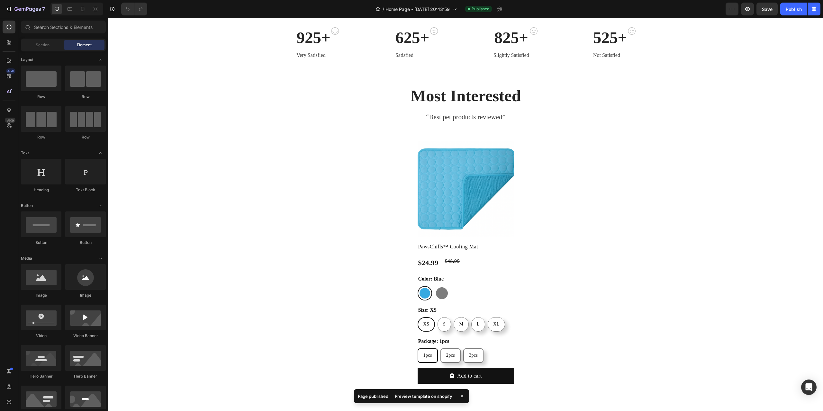
click at [427, 396] on div "Preview template on shopify" at bounding box center [423, 396] width 65 height 9
click at [21, 7] on icon "button" at bounding box center [27, 9] width 26 height 5
